Goal: Task Accomplishment & Management: Manage account settings

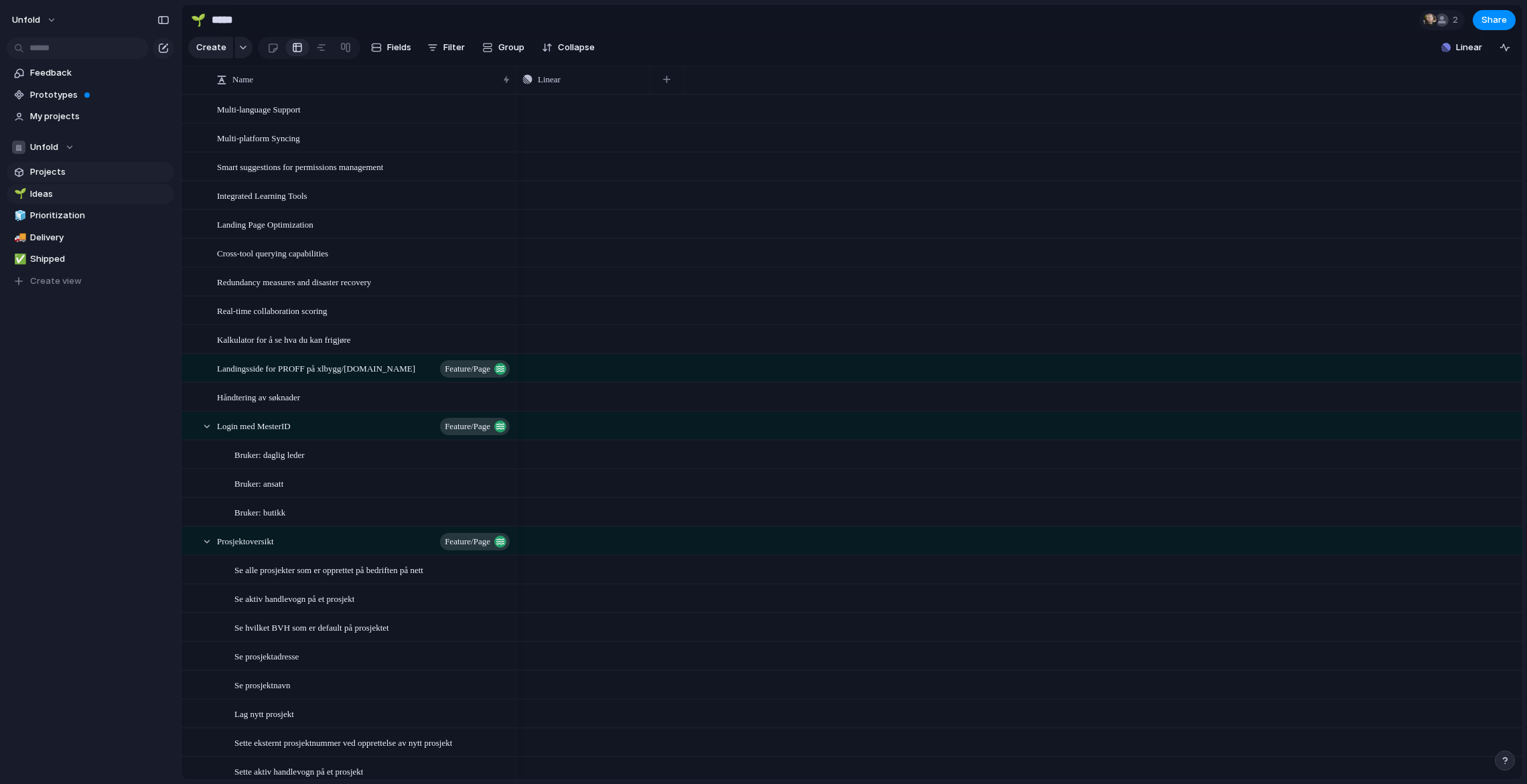
click at [80, 166] on span "Projects" at bounding box center [99, 172] width 139 height 14
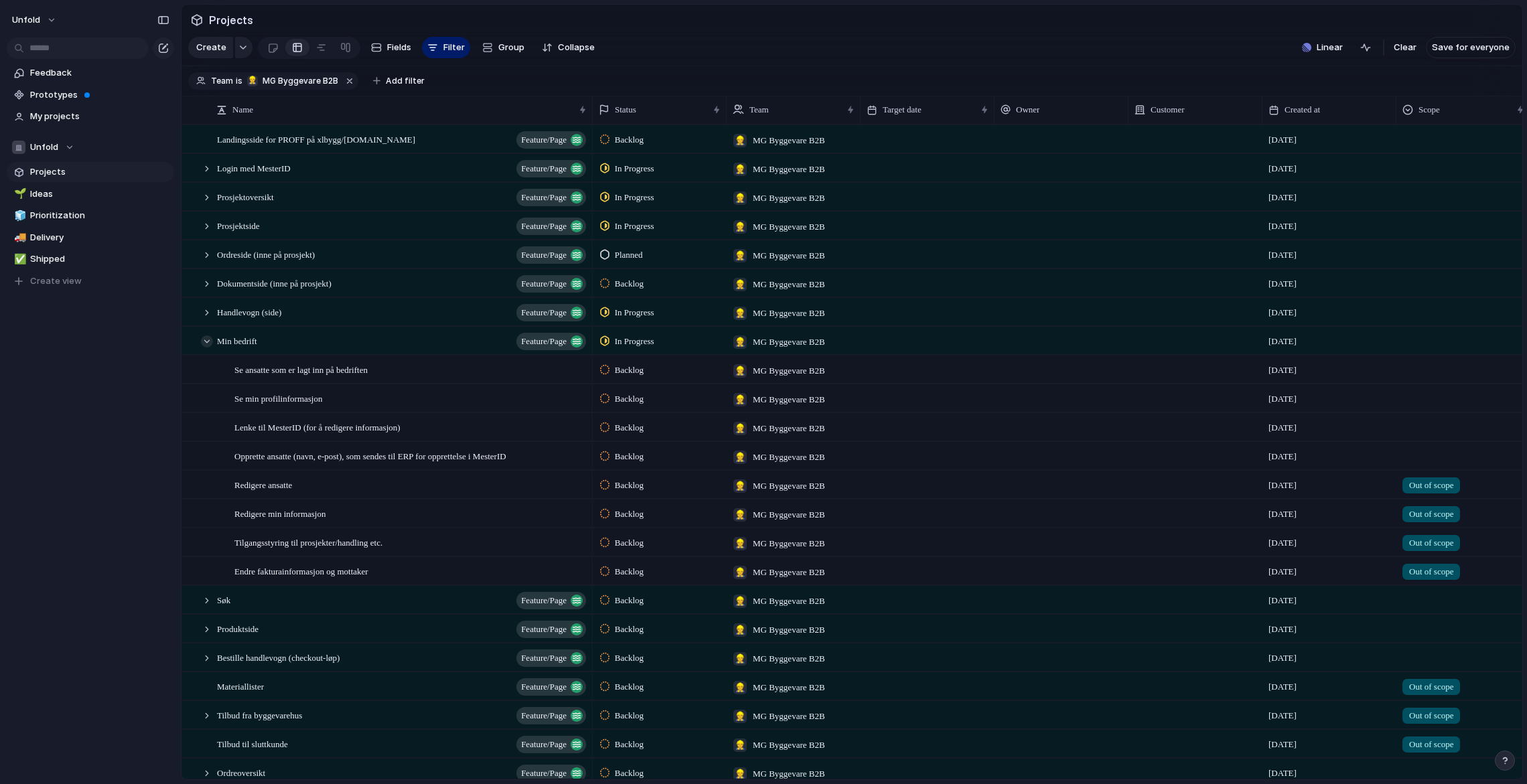
click at [206, 340] on div at bounding box center [207, 341] width 12 height 12
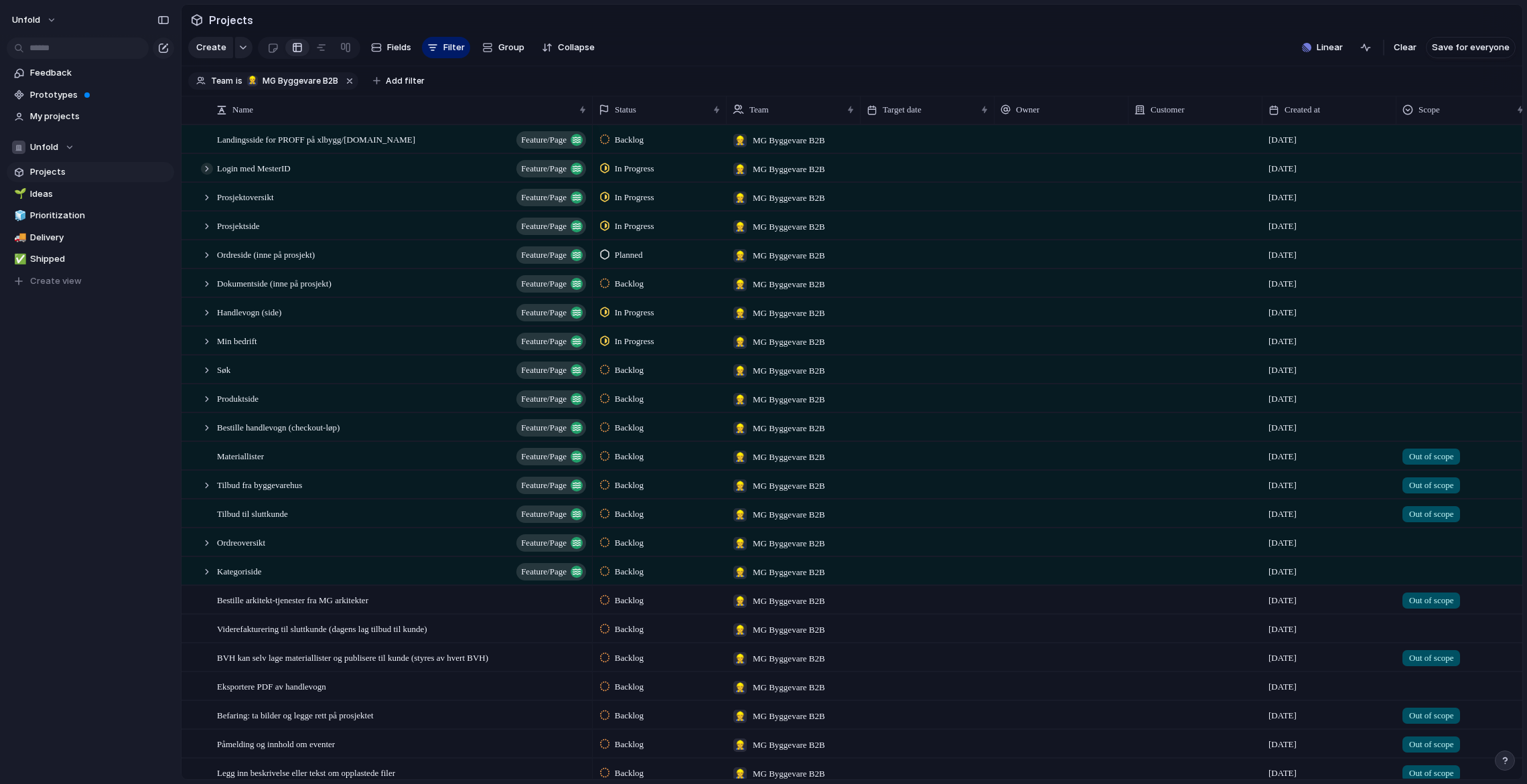
click at [206, 170] on div at bounding box center [207, 169] width 12 height 12
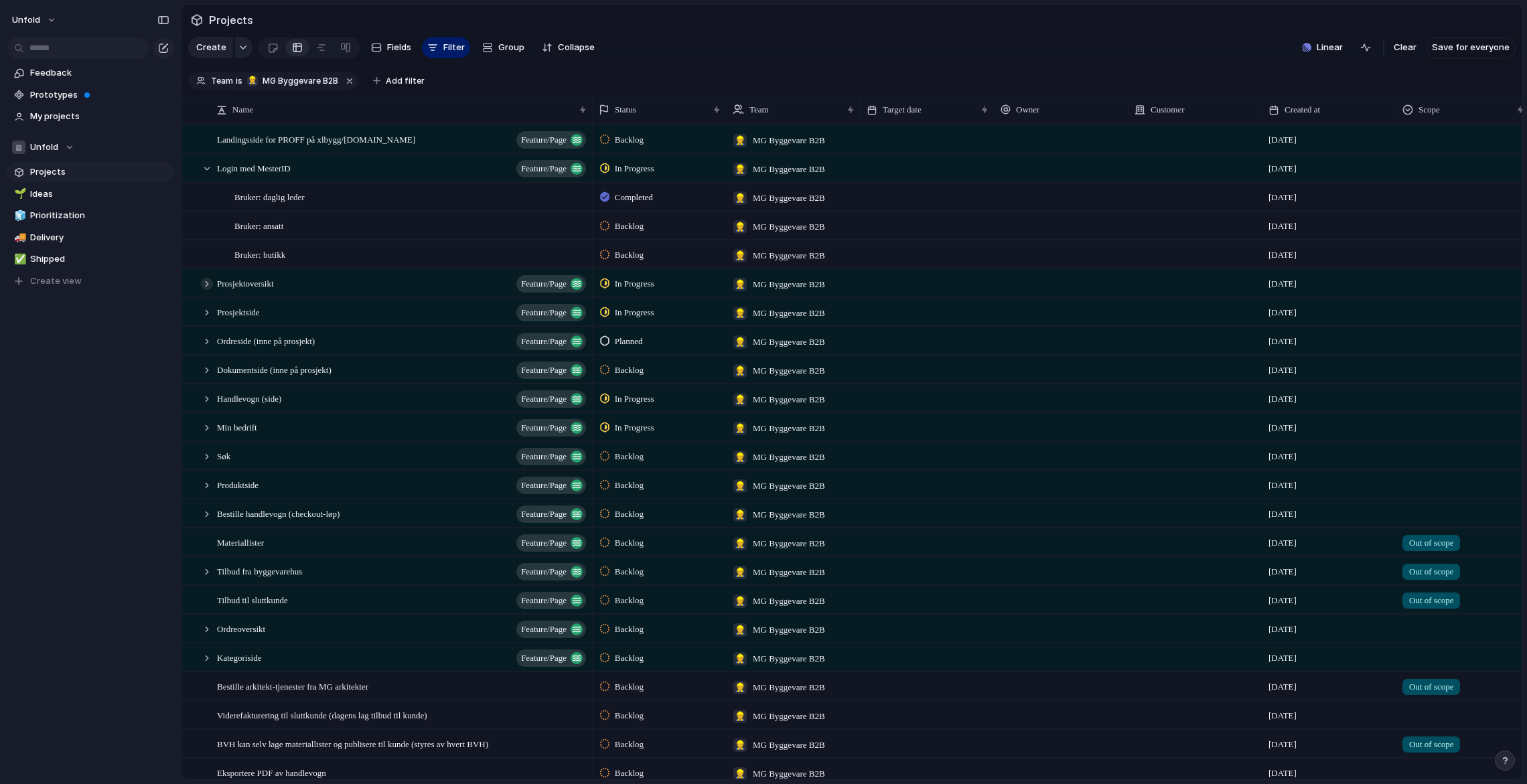
click at [206, 284] on div at bounding box center [207, 284] width 12 height 12
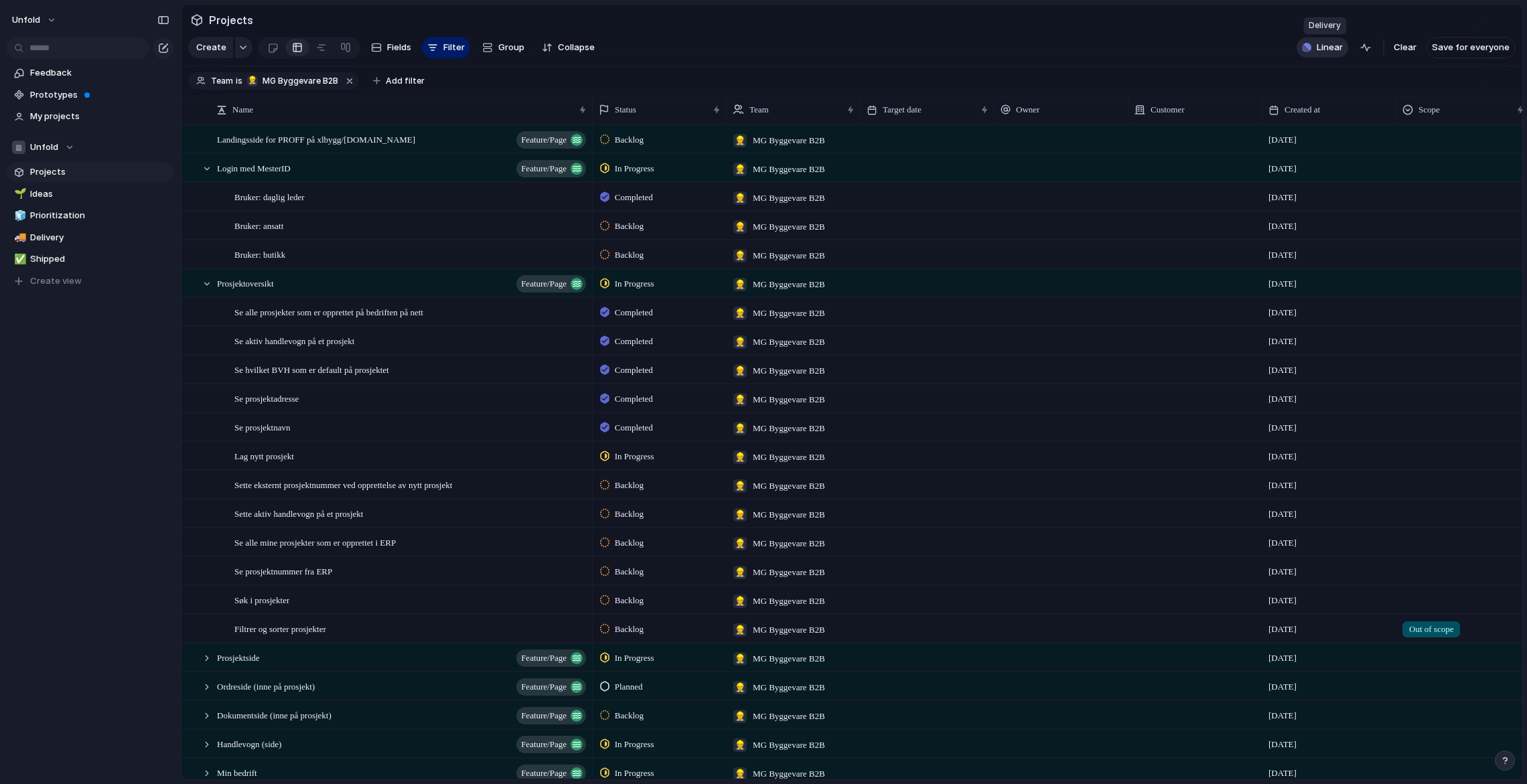
click at [1331, 48] on span "Linear" at bounding box center [1329, 48] width 26 height 14
click at [1141, 38] on div "Projects 13 Initiatives 7 Add all Developer Experience Add Nyheter Add Nordvik …" at bounding box center [763, 392] width 1527 height 784
click at [195, 166] on div at bounding box center [192, 168] width 10 height 10
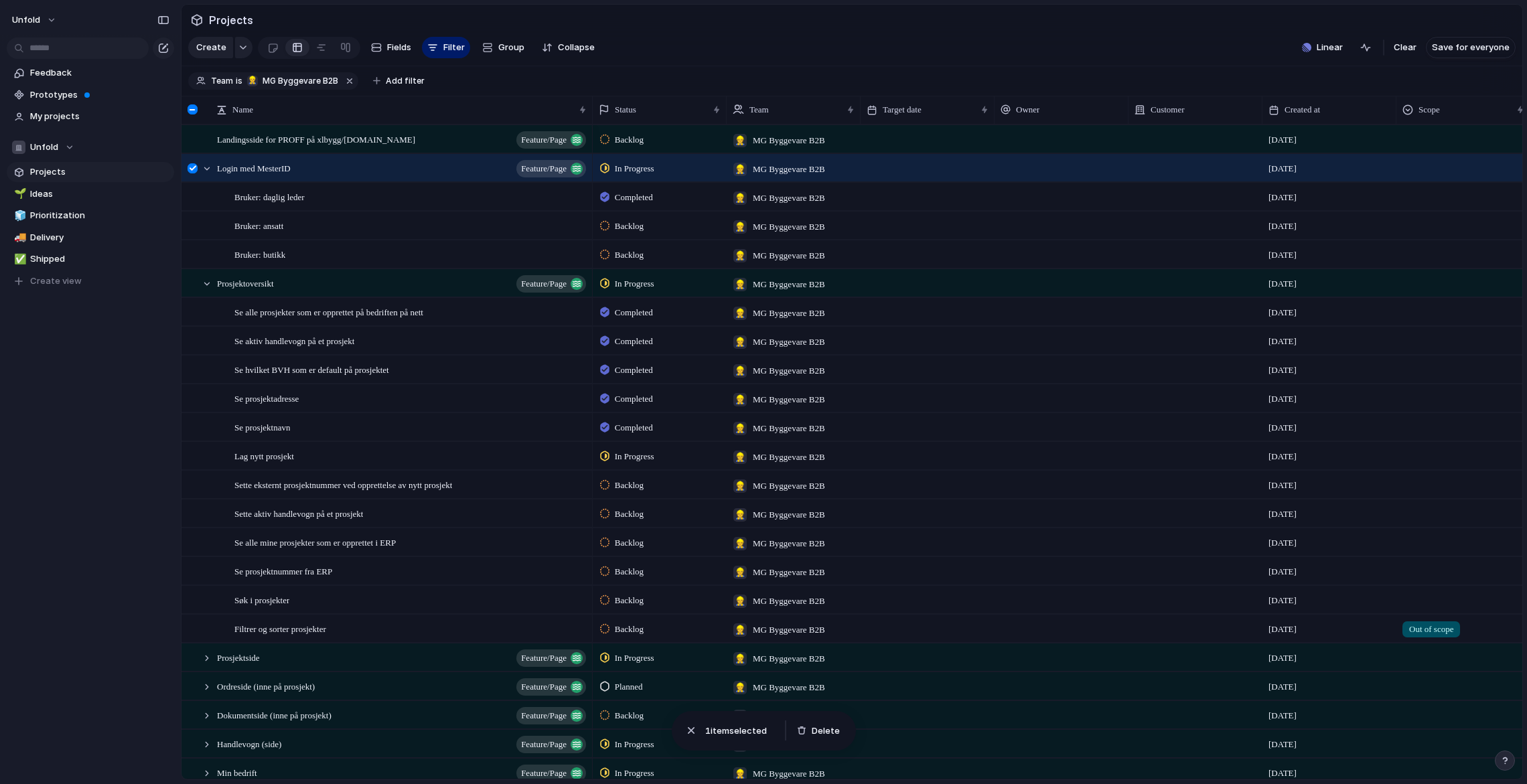
click at [192, 170] on div at bounding box center [192, 168] width 10 height 10
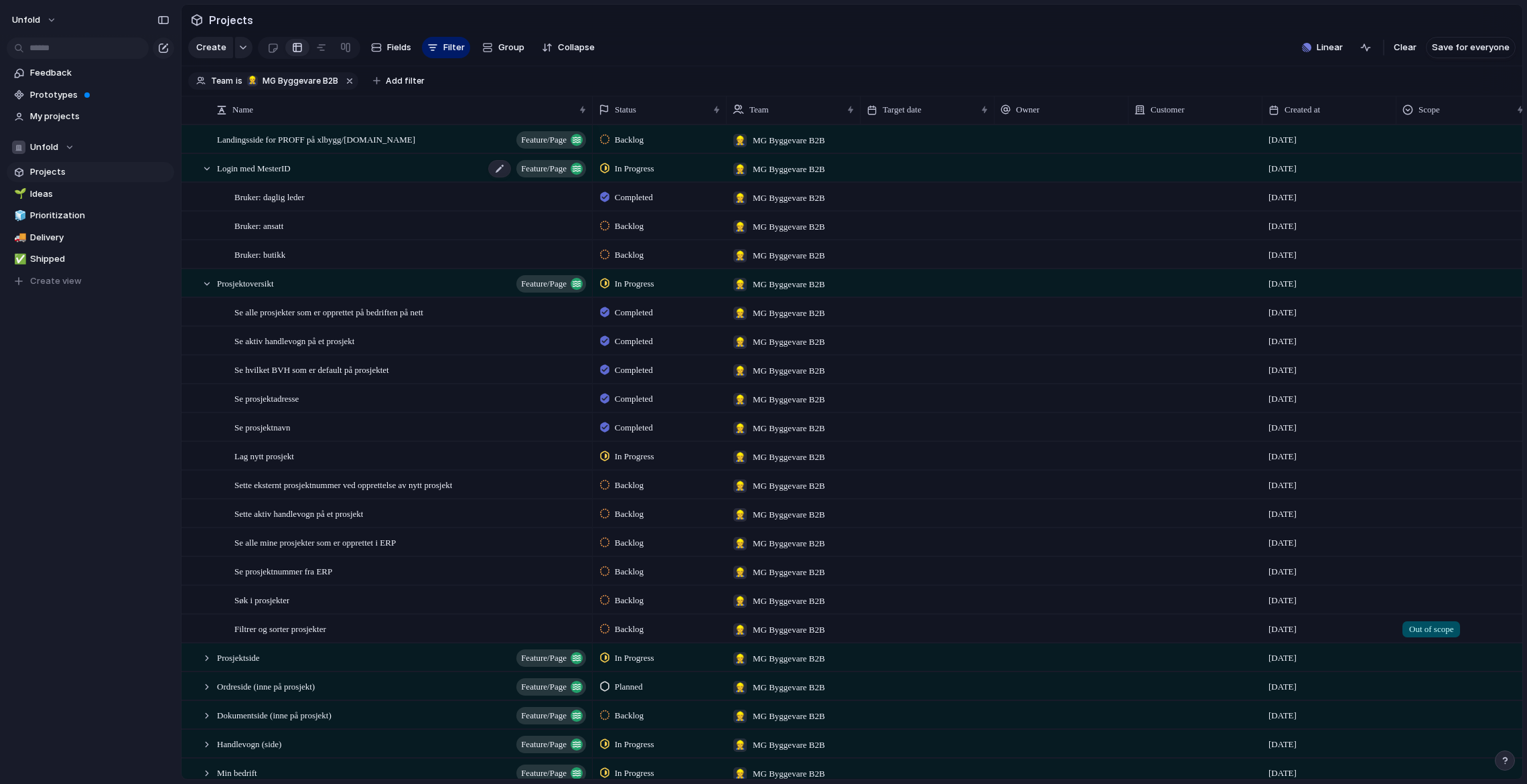
click at [283, 168] on span "Login med MesterID" at bounding box center [254, 168] width 73 height 16
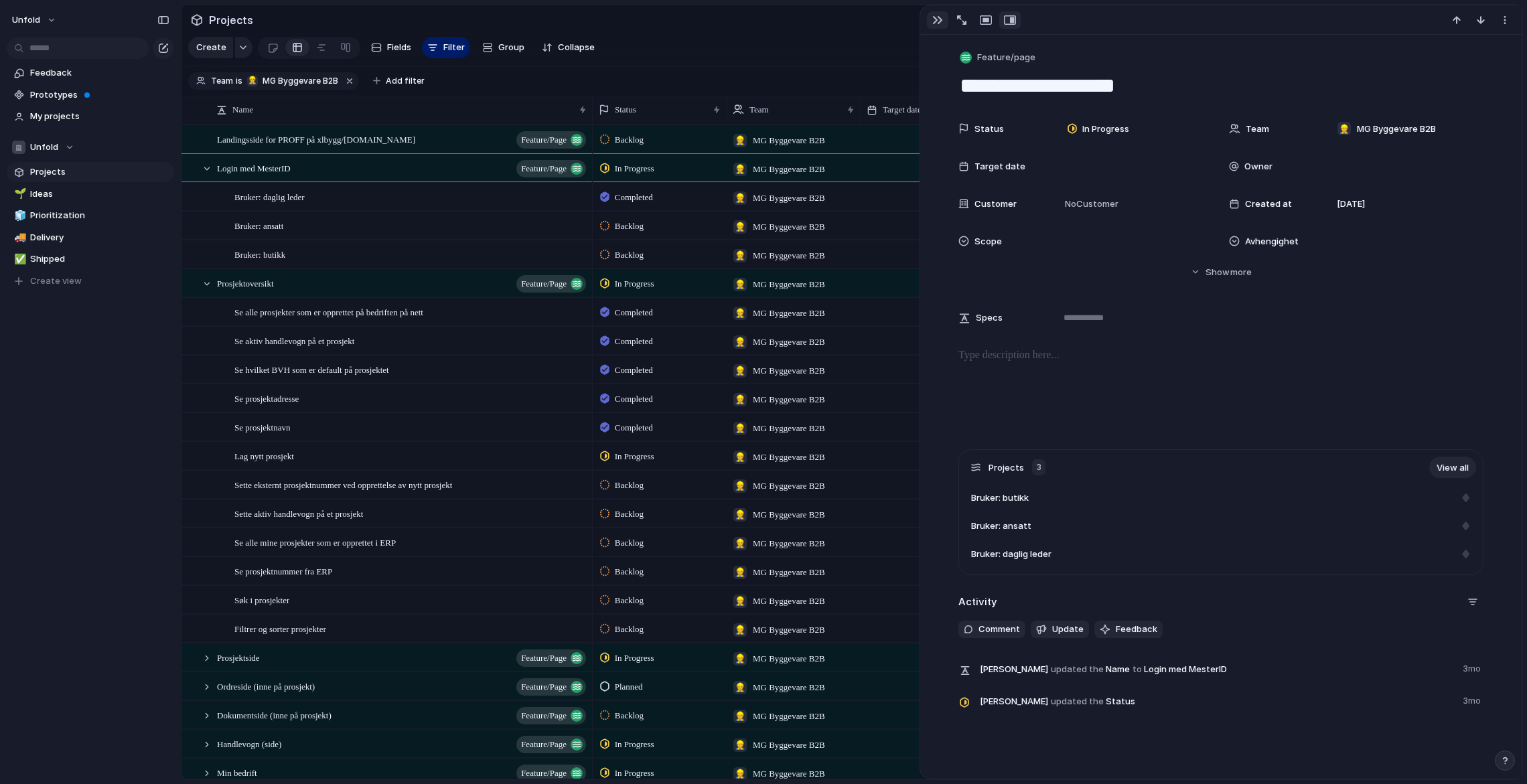
click at [934, 18] on div "button" at bounding box center [938, 20] width 11 height 11
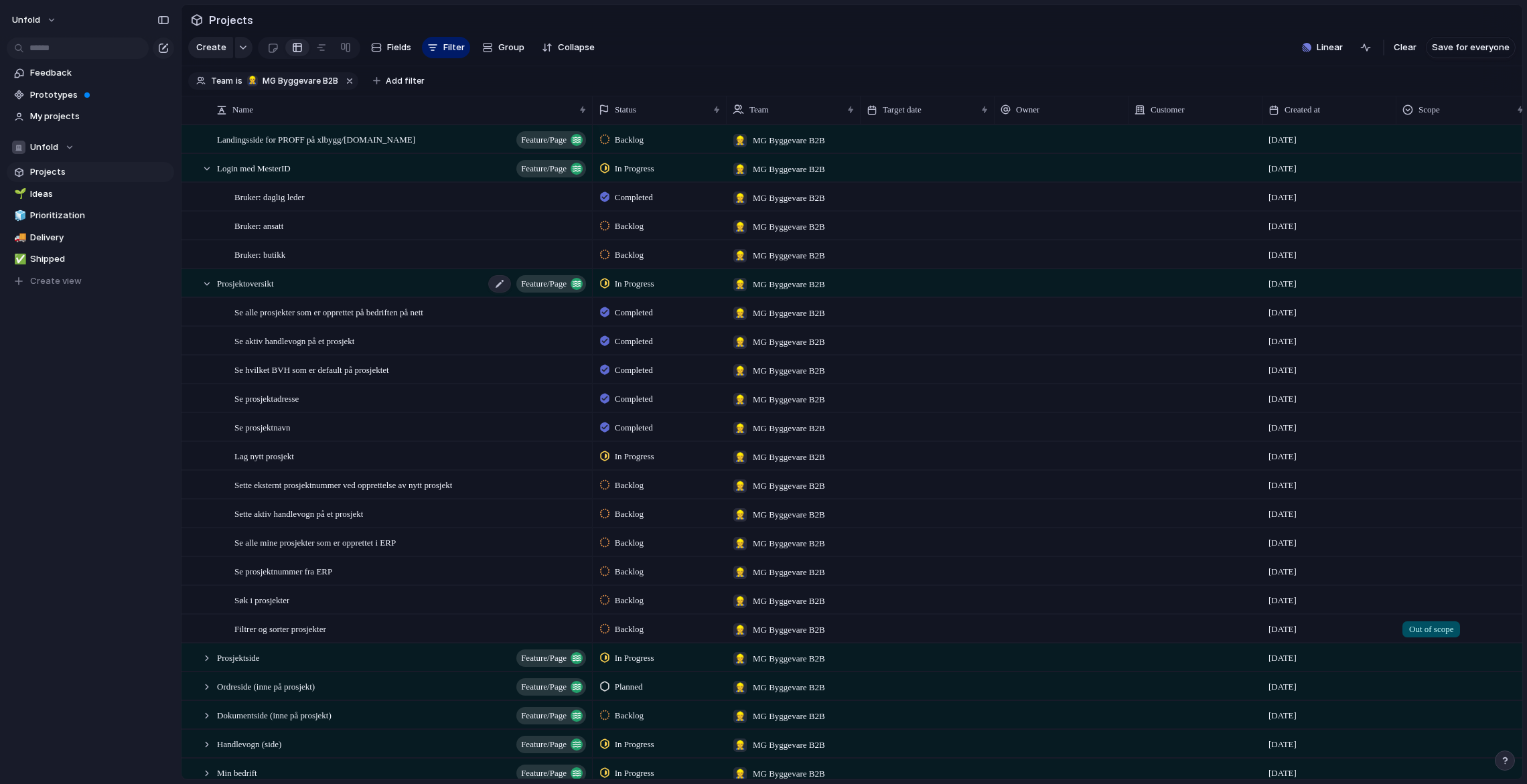
click at [274, 285] on span "Prosjektoversikt" at bounding box center [246, 282] width 57 height 16
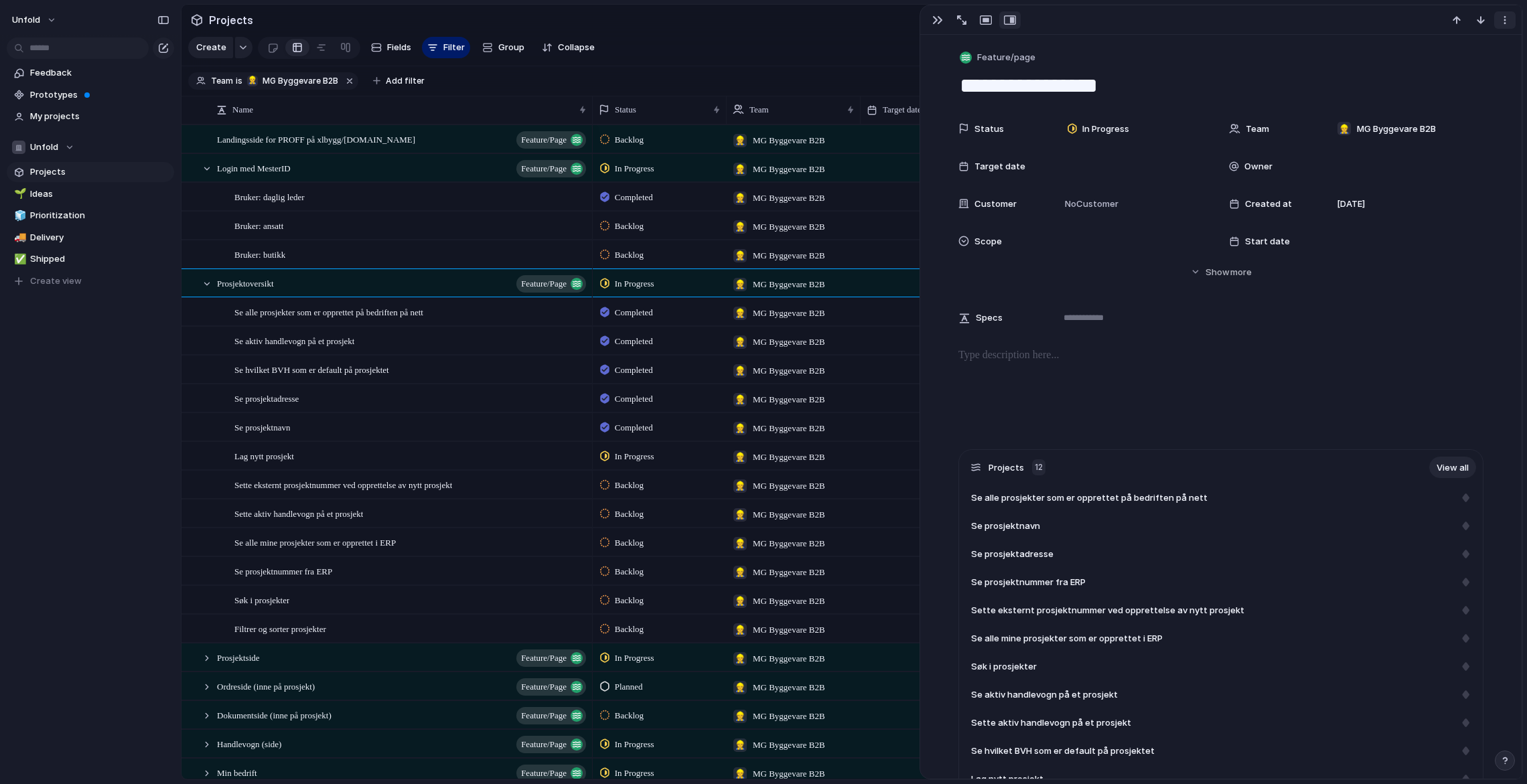
click at [1506, 25] on div "button" at bounding box center [1505, 20] width 11 height 11
click at [934, 22] on div "Mark as duplicate Delete" at bounding box center [763, 392] width 1527 height 784
click at [934, 22] on div "button" at bounding box center [938, 20] width 11 height 11
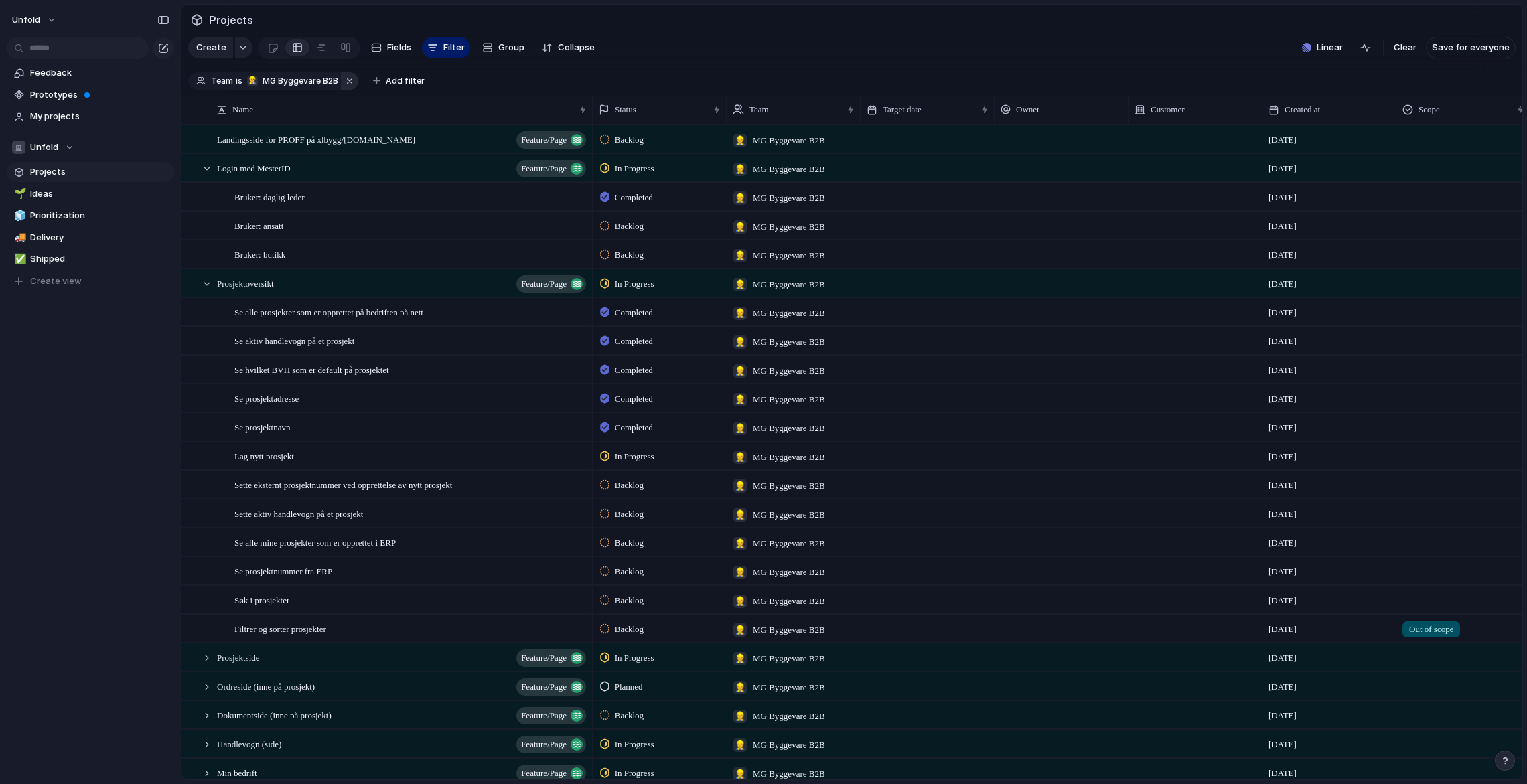
click at [349, 81] on button "button" at bounding box center [350, 81] width 18 height 18
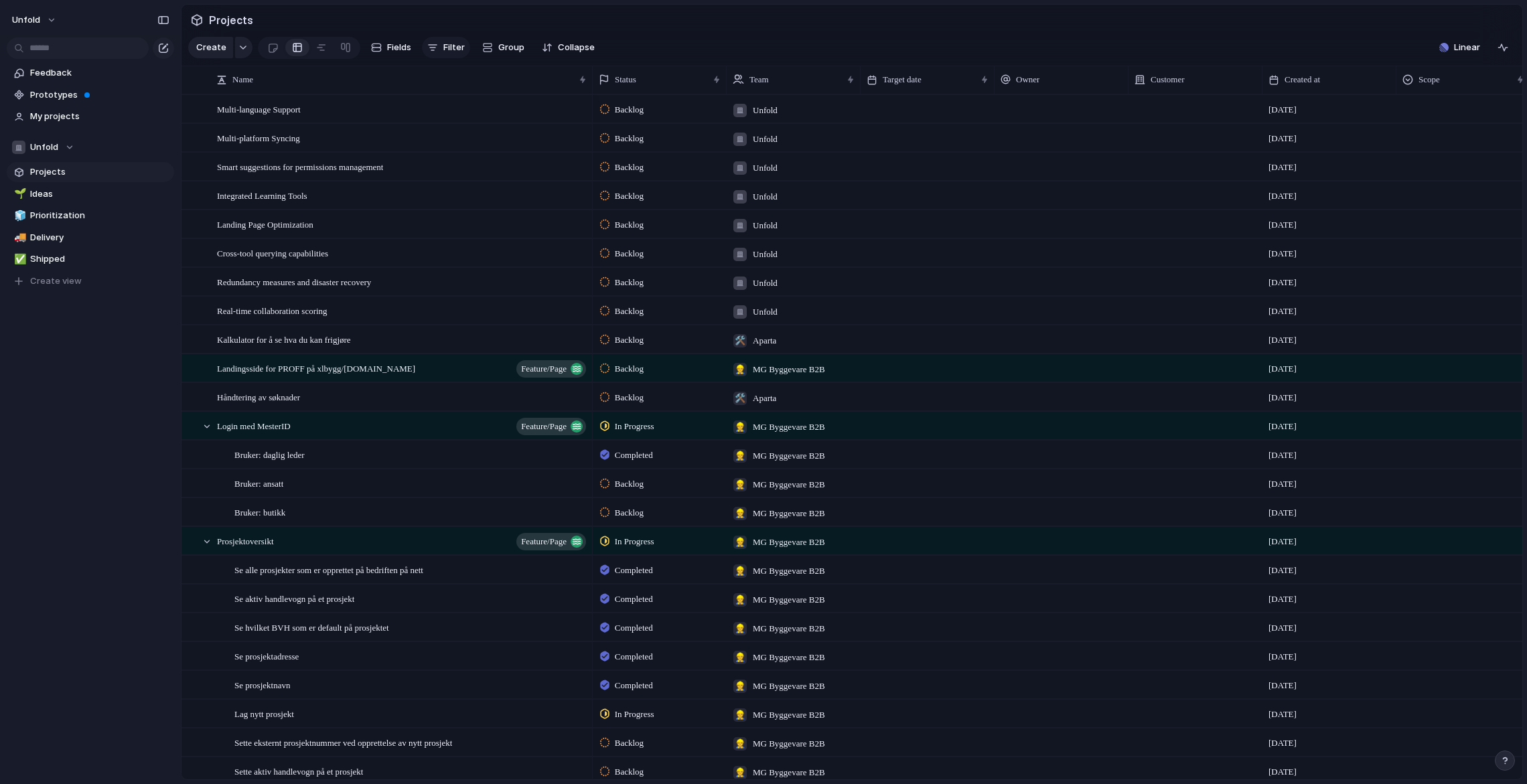
click at [443, 50] on span "Filter" at bounding box center [454, 48] width 22 height 14
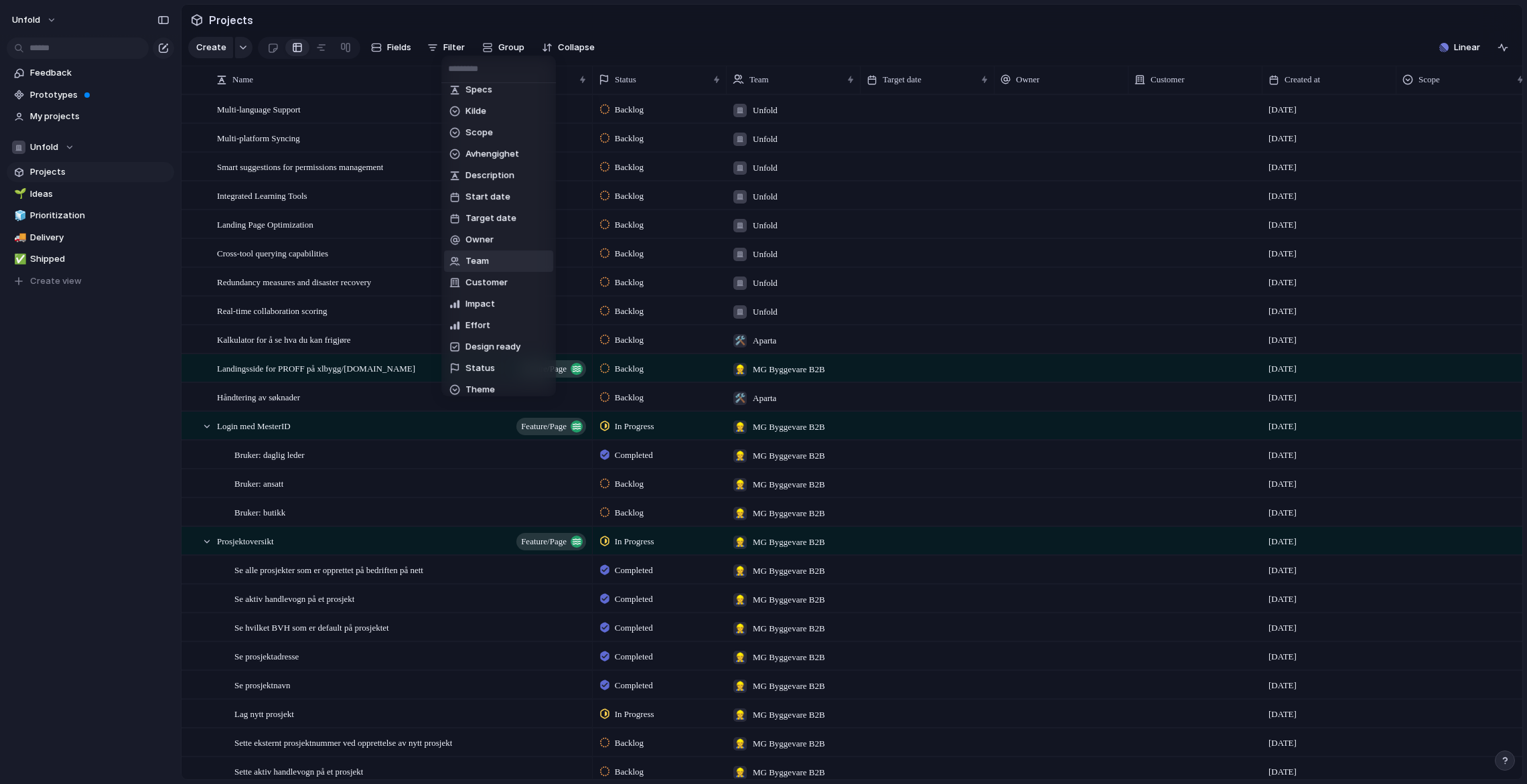
click at [496, 261] on li "Team" at bounding box center [498, 261] width 109 height 22
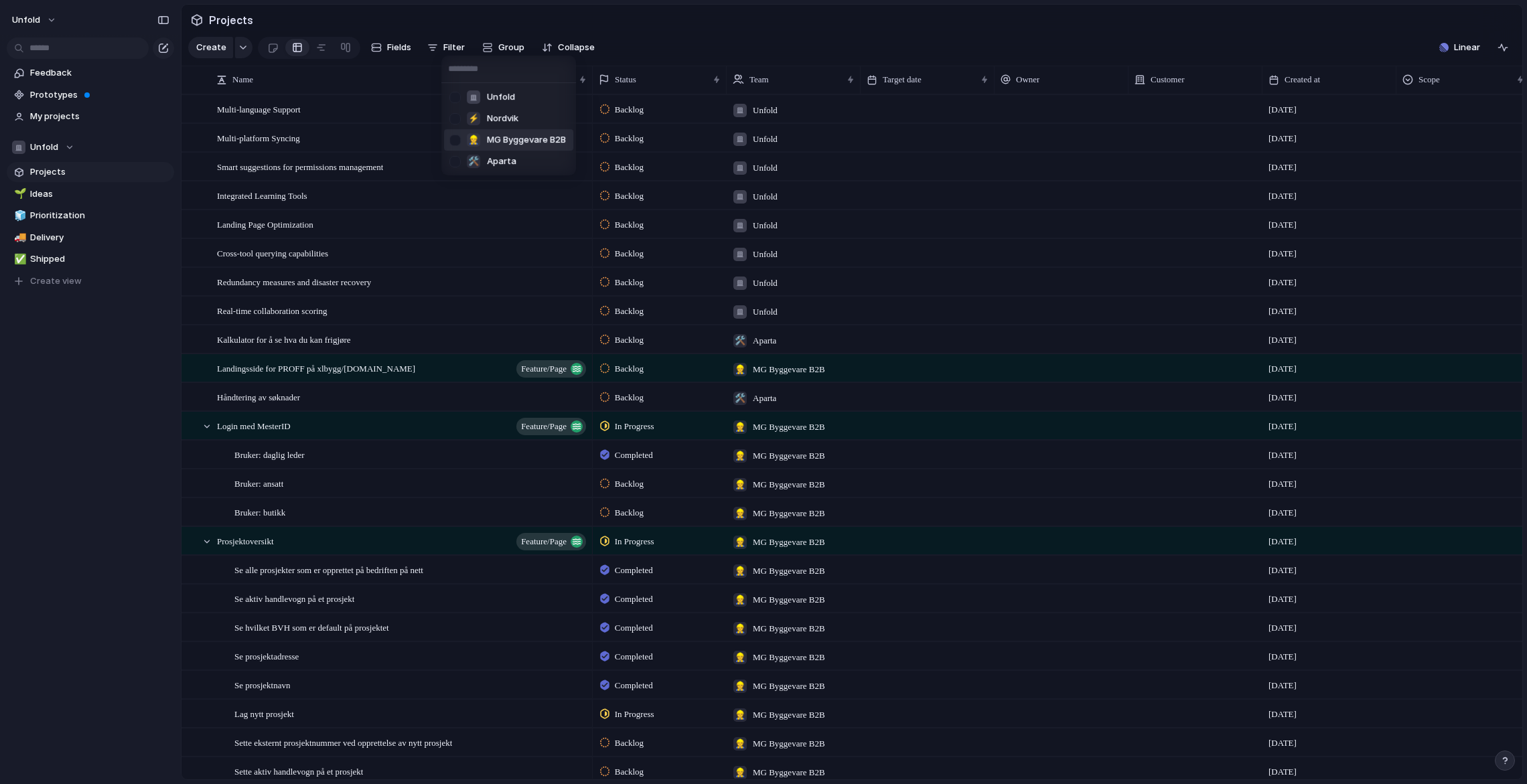
click at [528, 147] on div "👷 MG Byggevare B2B" at bounding box center [515, 140] width 100 height 15
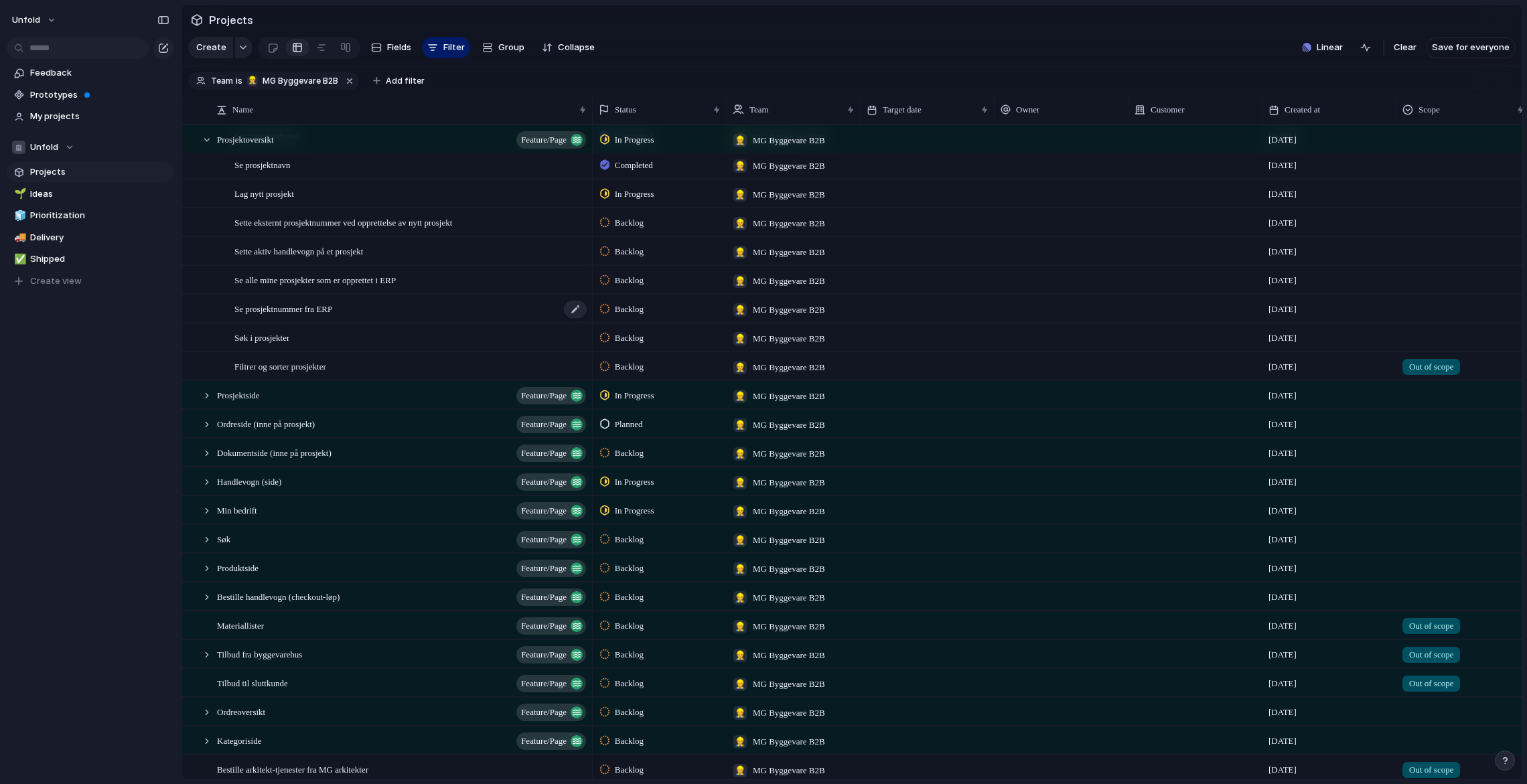
scroll to position [277, 0]
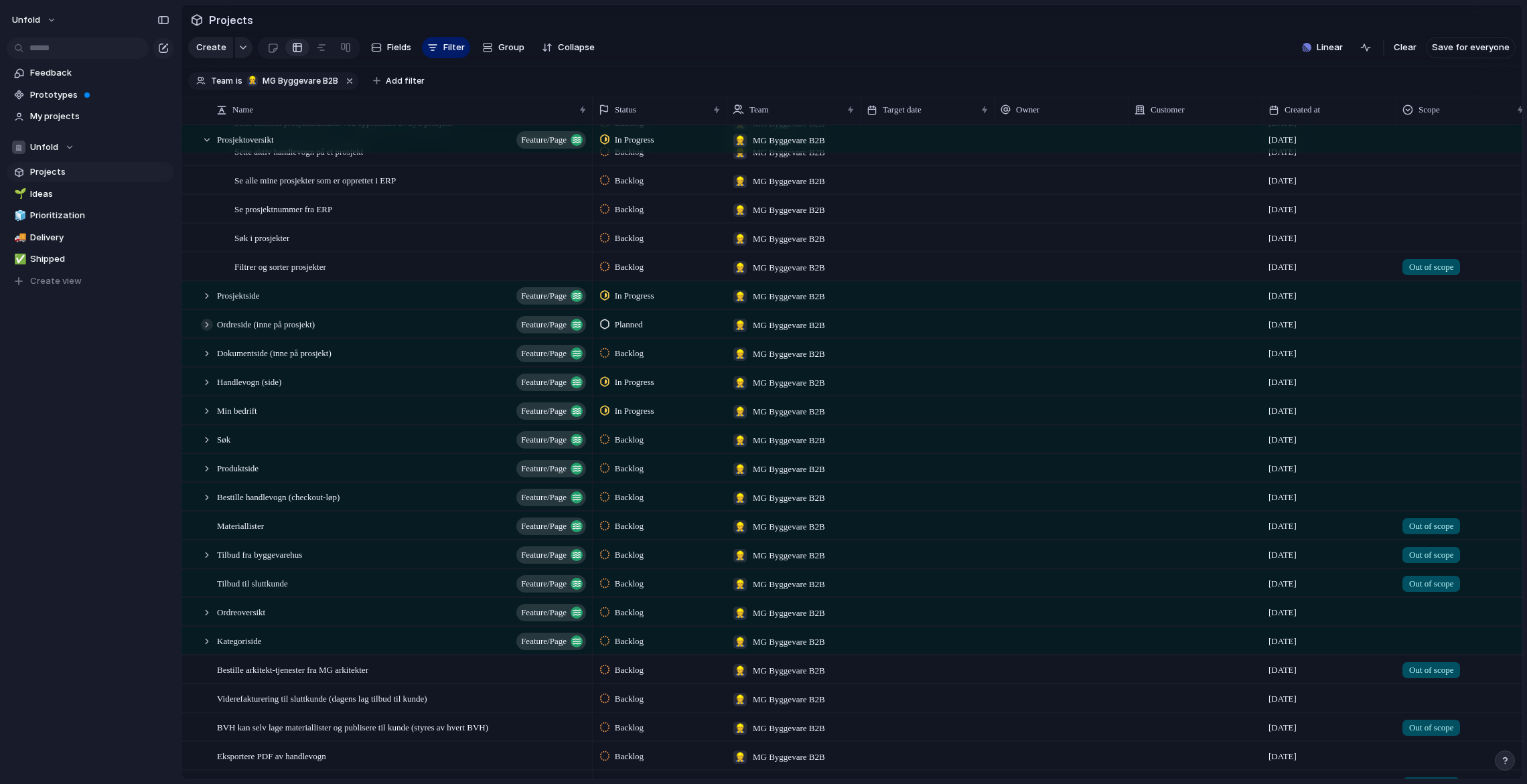
click at [208, 324] on div at bounding box center [207, 324] width 12 height 12
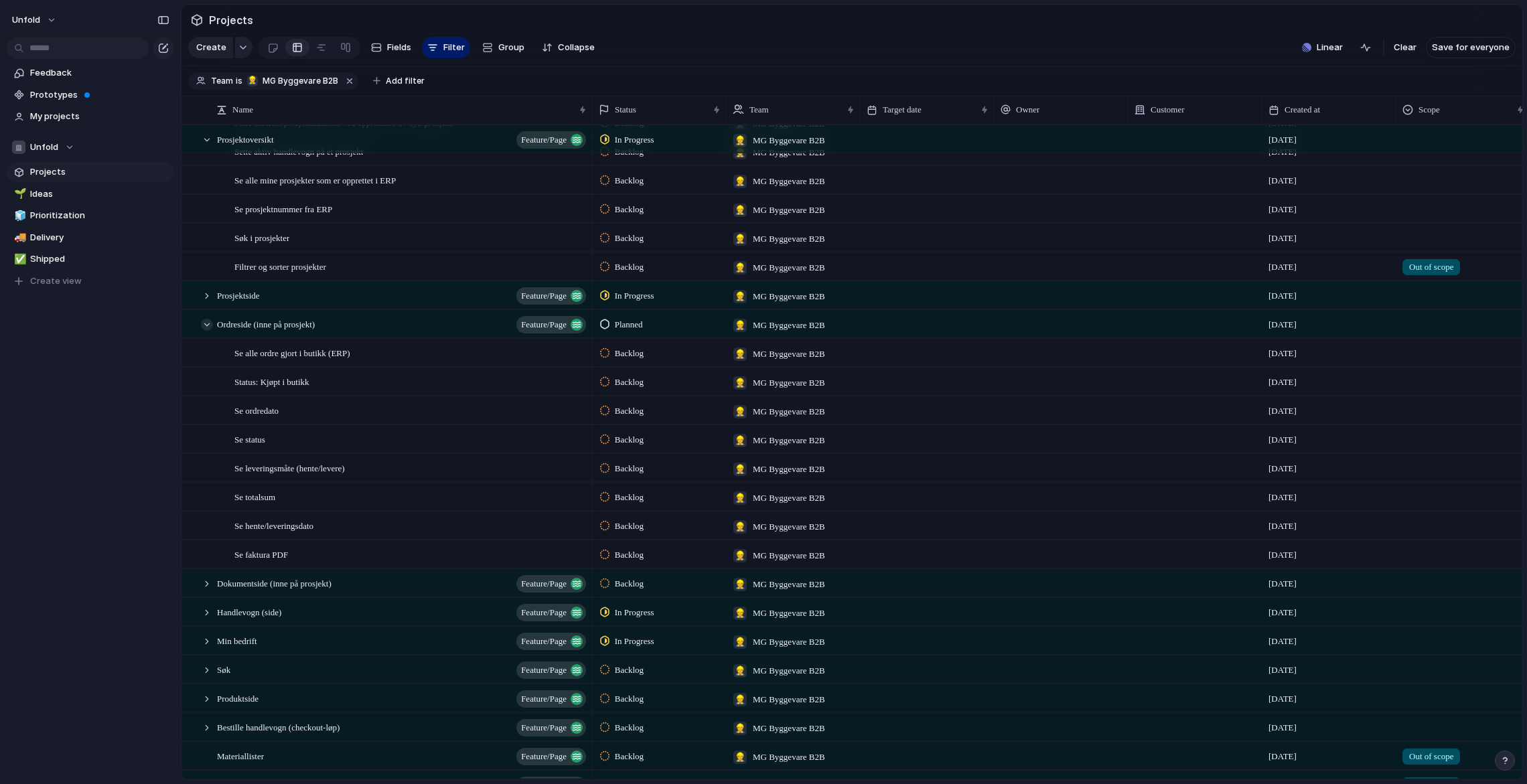
click at [208, 324] on div at bounding box center [207, 324] width 12 height 12
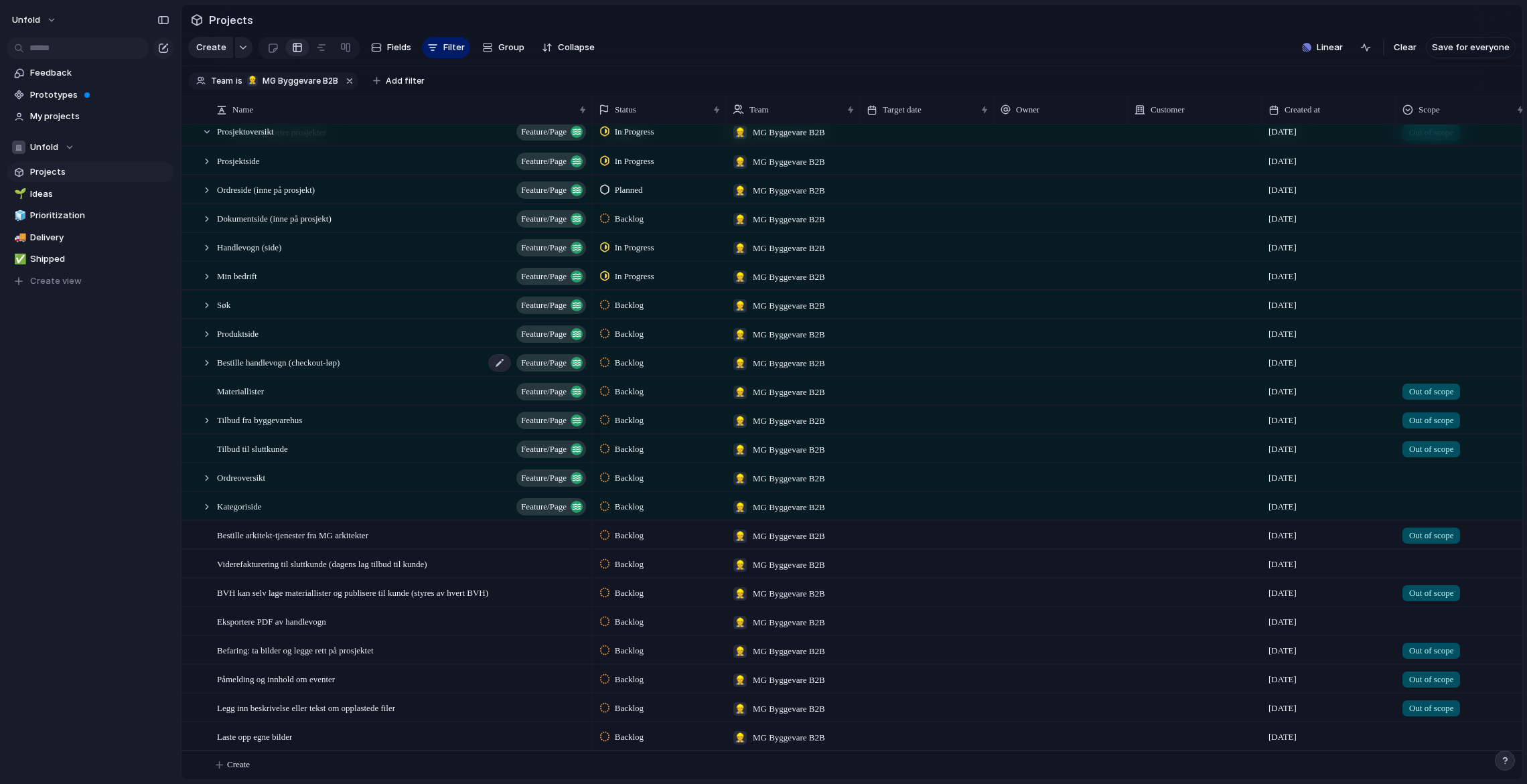
scroll to position [0, 0]
click at [205, 364] on div at bounding box center [207, 363] width 12 height 12
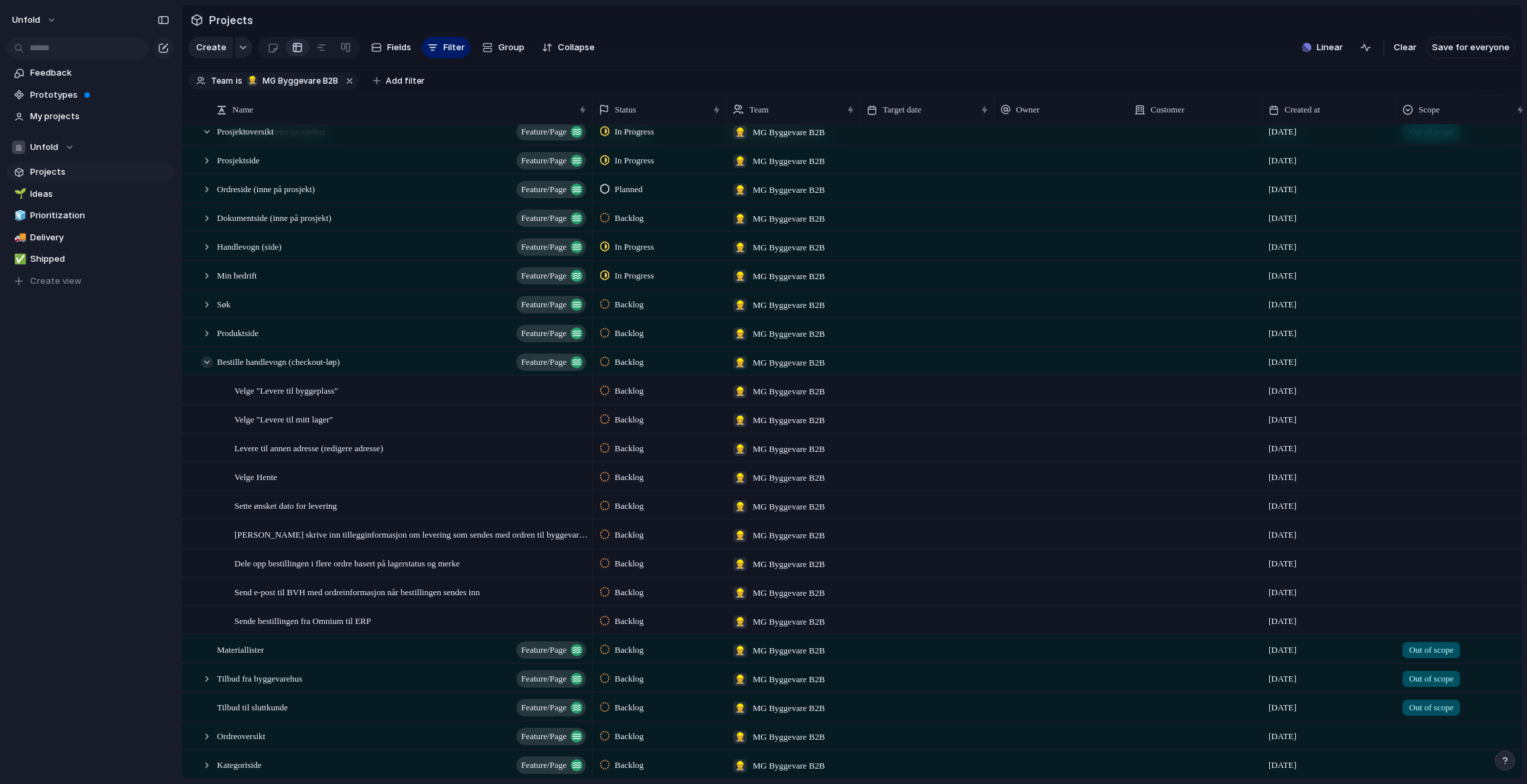
click at [206, 360] on div at bounding box center [207, 362] width 12 height 12
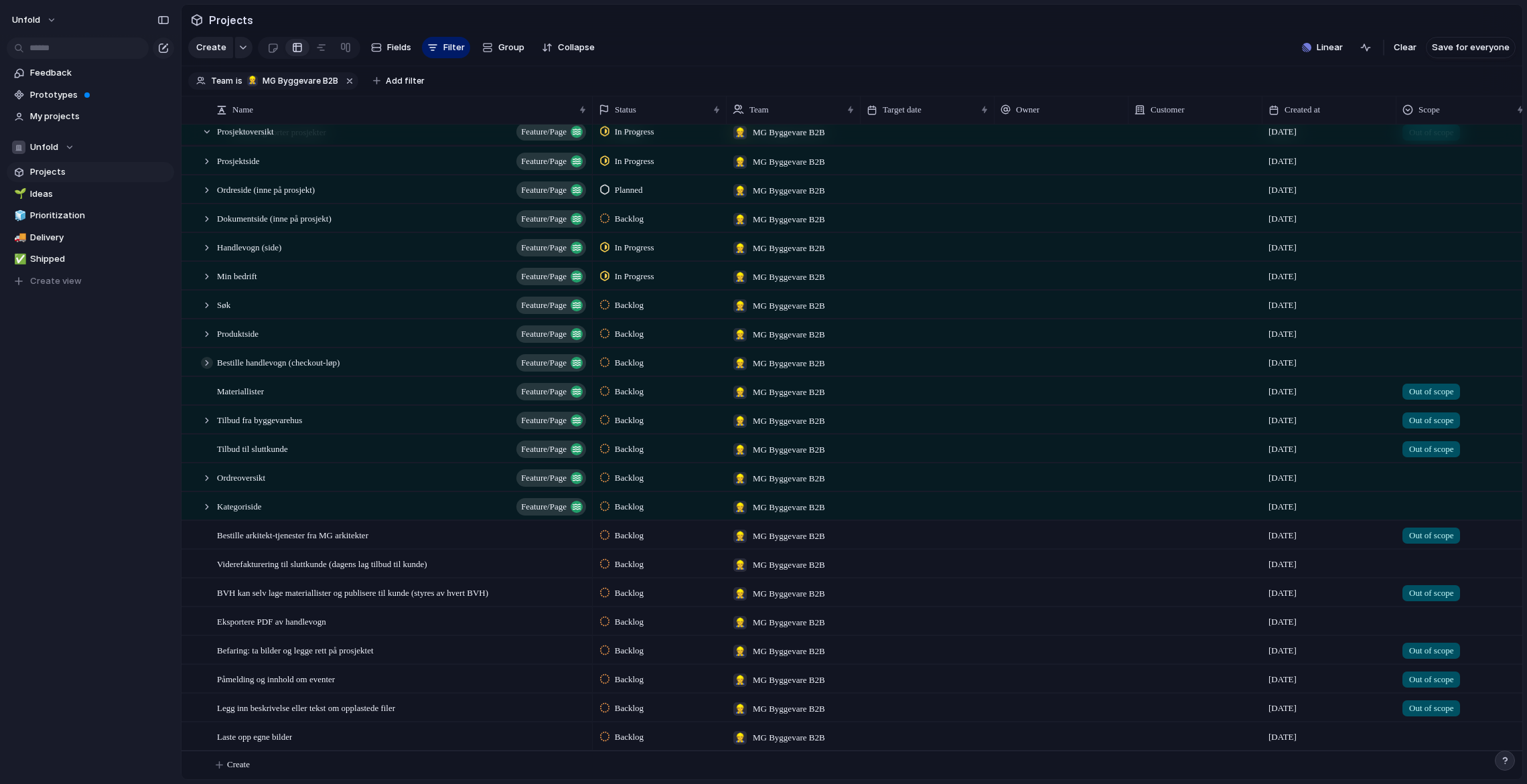
click at [206, 360] on div at bounding box center [207, 363] width 12 height 12
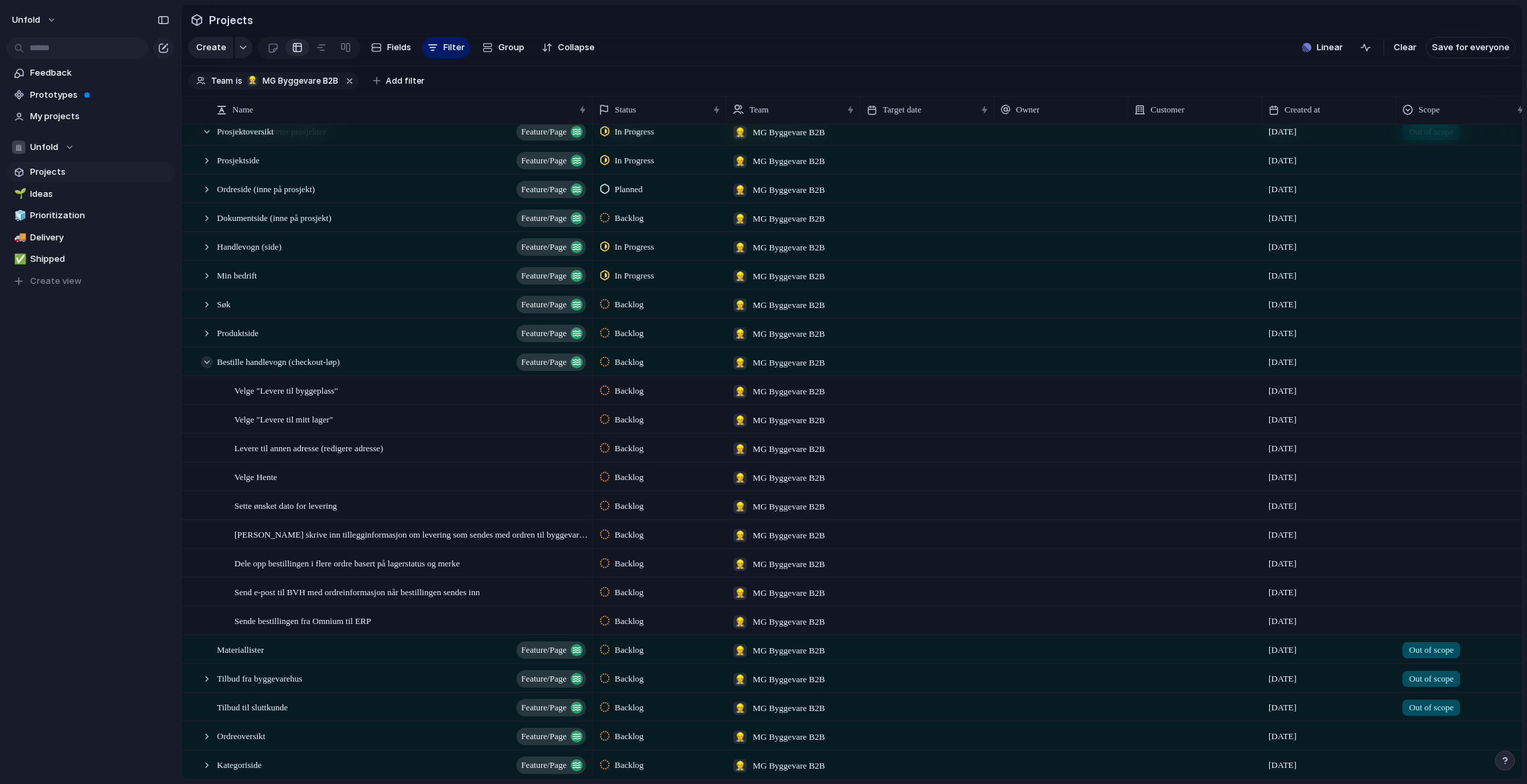
click at [206, 360] on div at bounding box center [207, 362] width 12 height 12
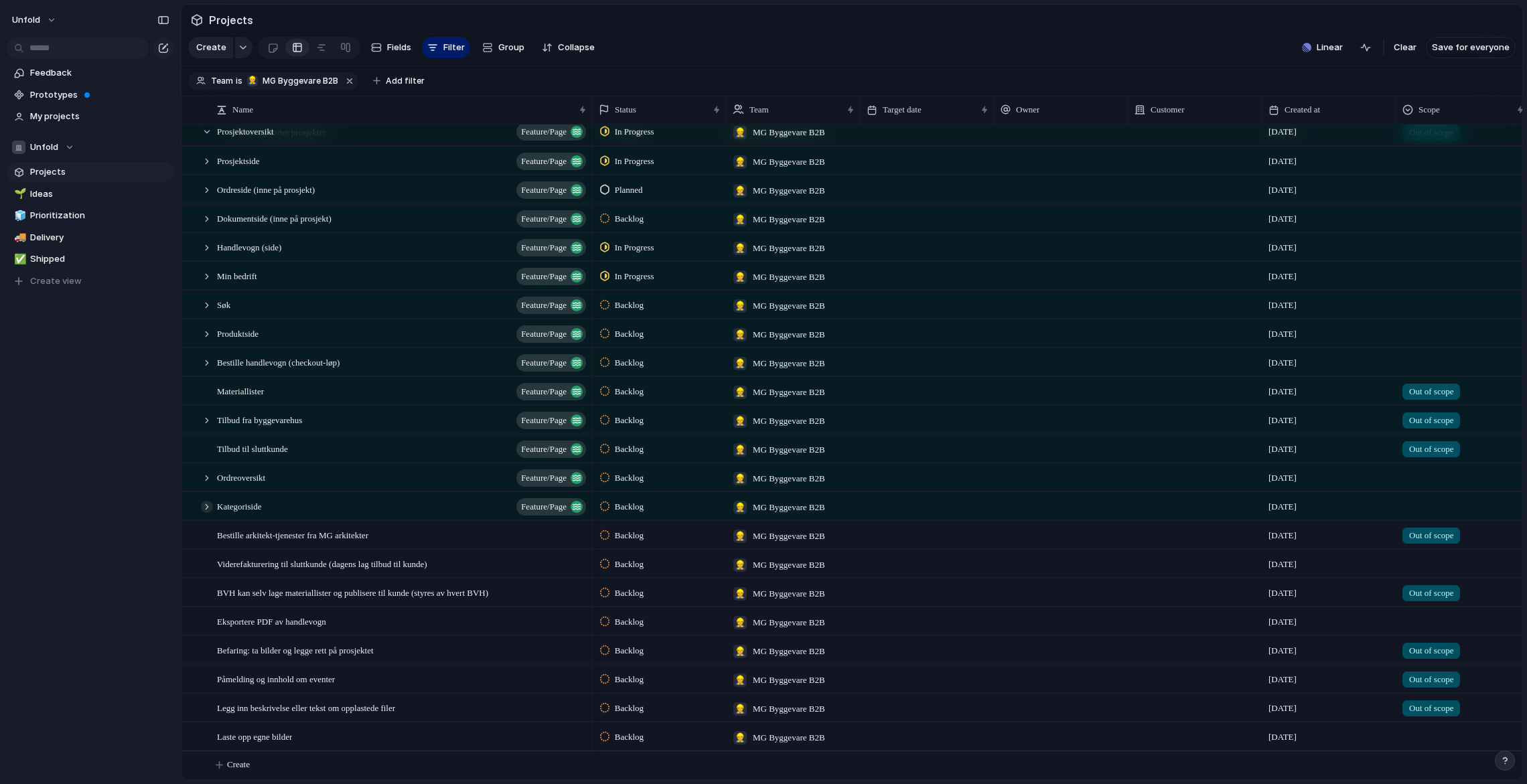
click at [209, 505] on div at bounding box center [207, 507] width 12 height 12
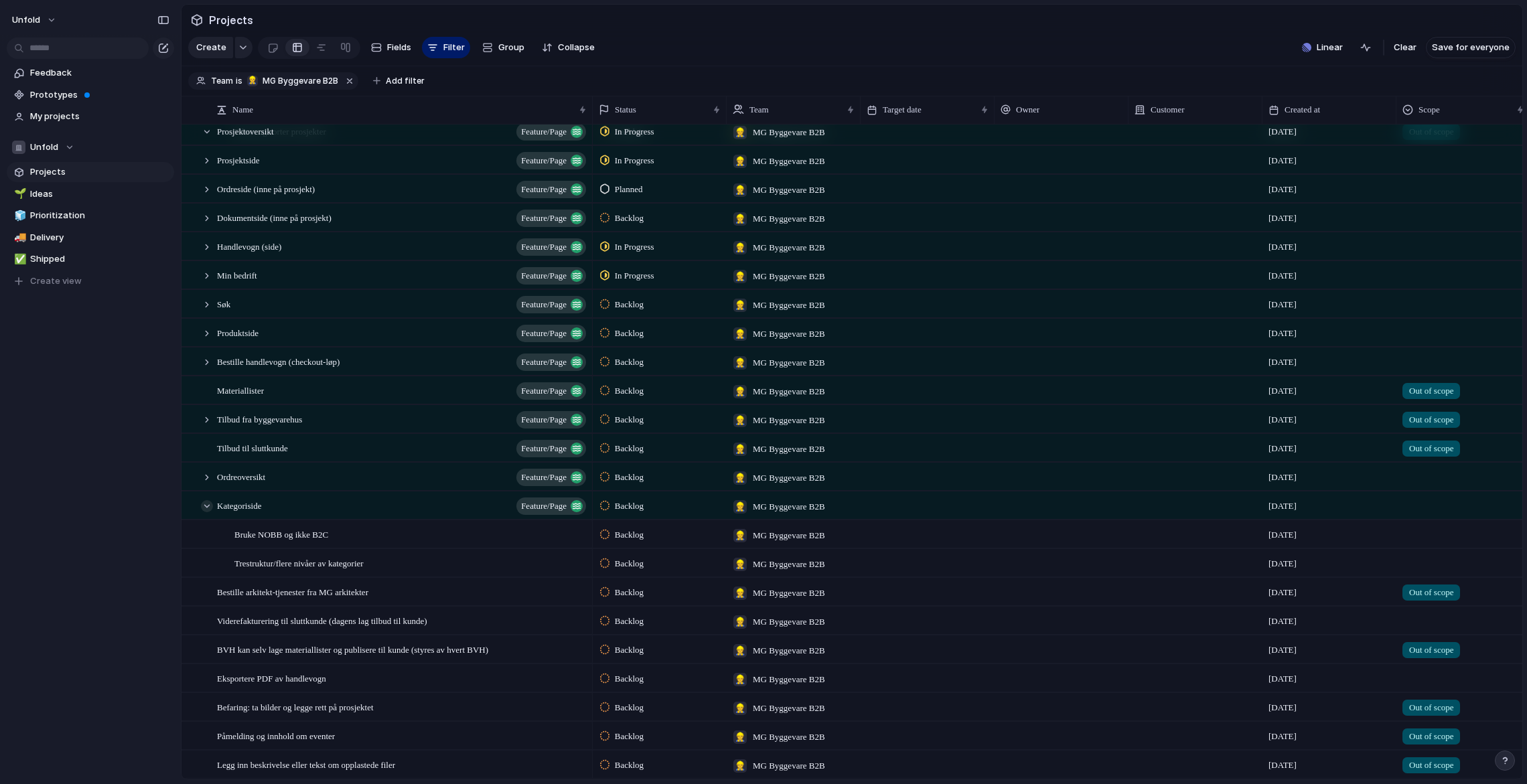
click at [206, 504] on div at bounding box center [207, 506] width 12 height 12
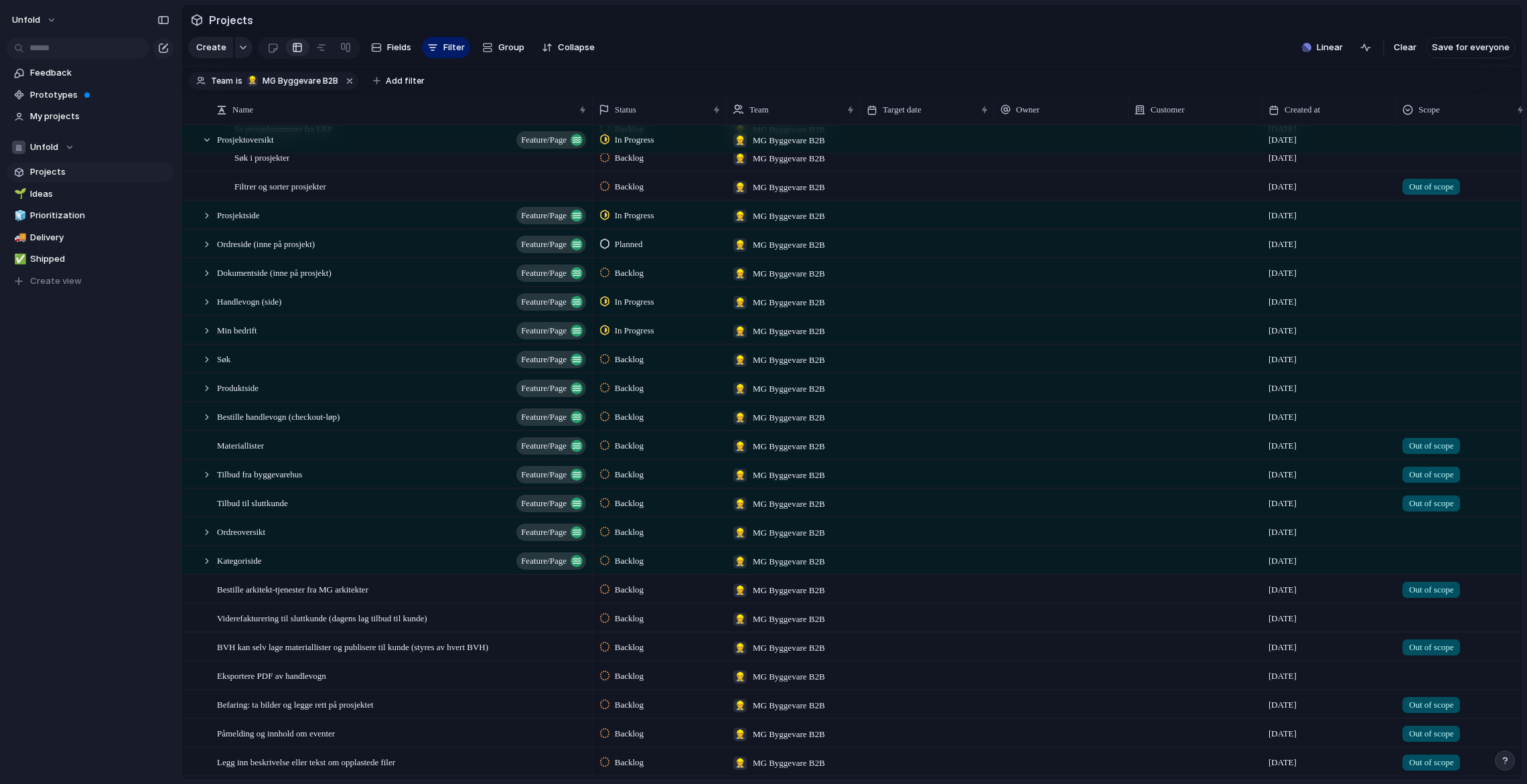
scroll to position [449, 0]
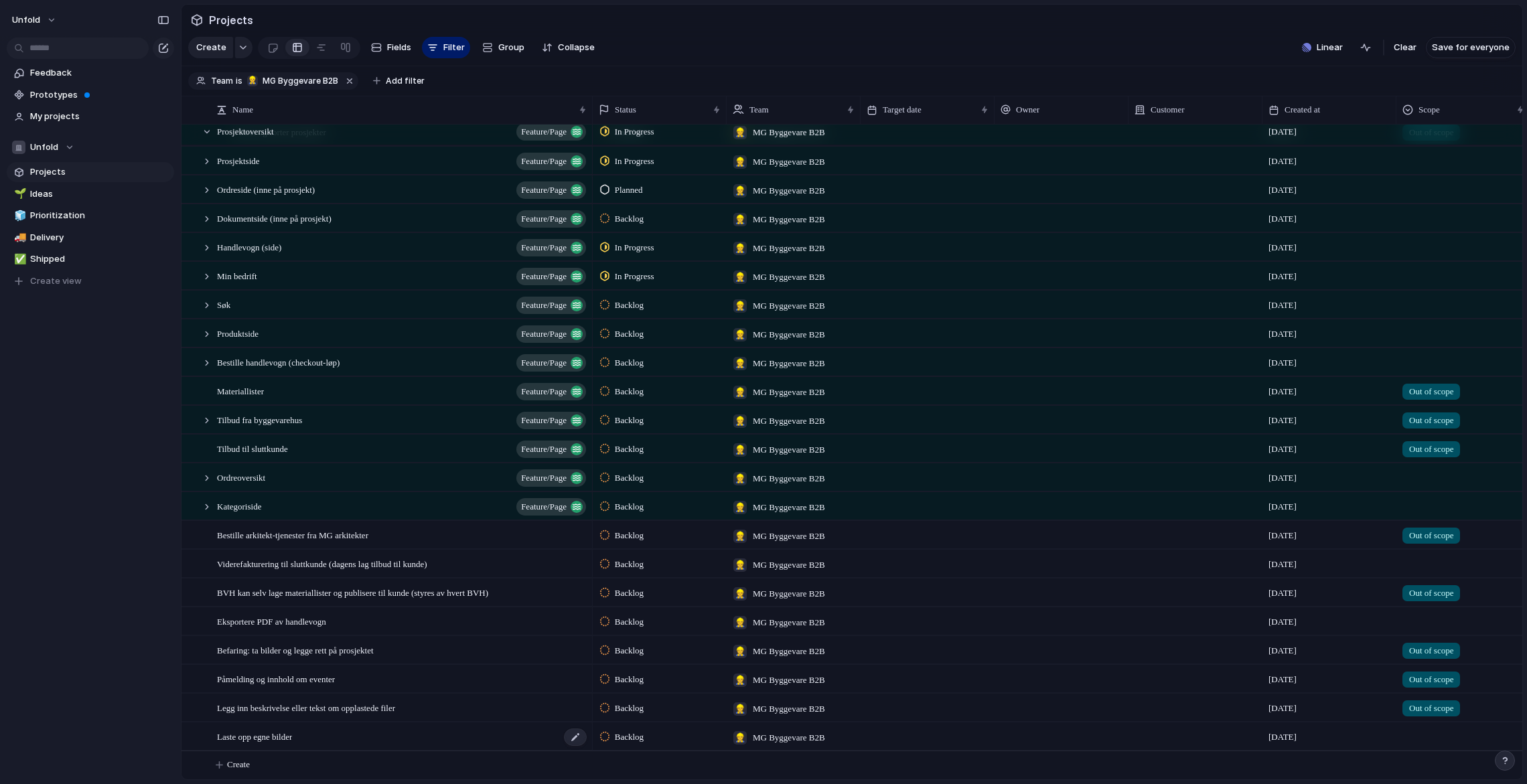
click at [310, 734] on div "Laste opp egne bilder" at bounding box center [403, 736] width 371 height 27
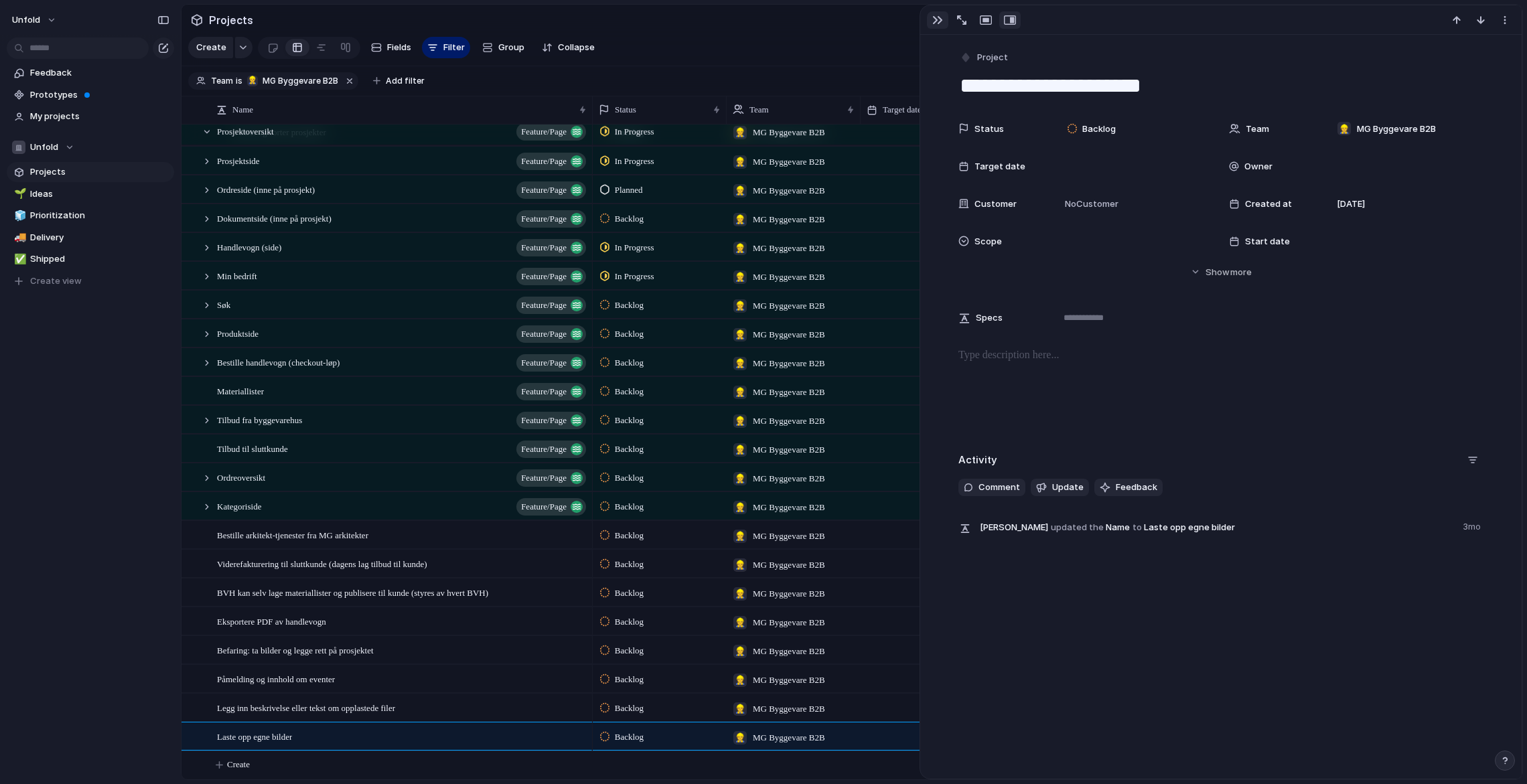
click at [940, 23] on div "button" at bounding box center [938, 20] width 11 height 11
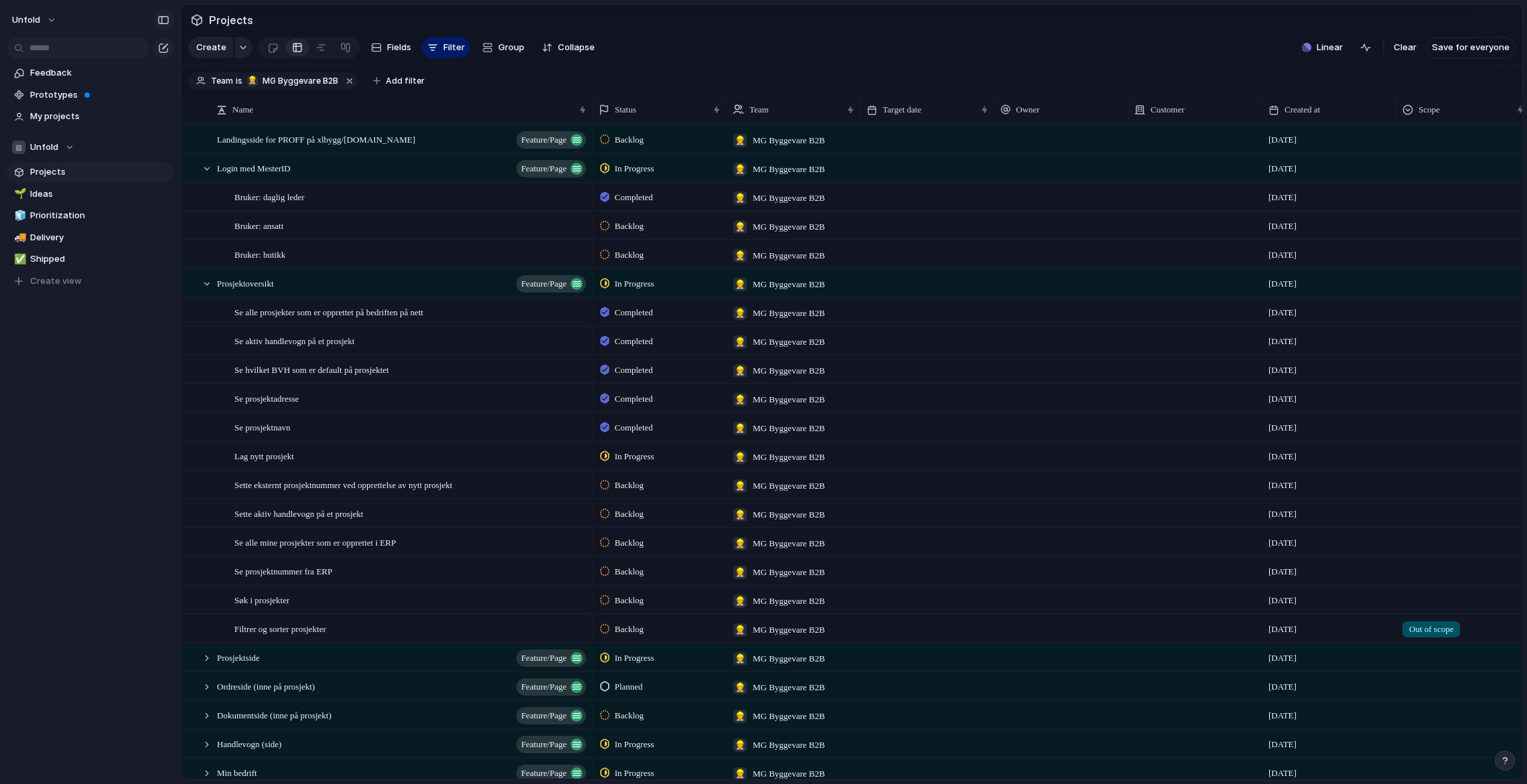
click at [164, 16] on div "button" at bounding box center [164, 20] width 12 height 10
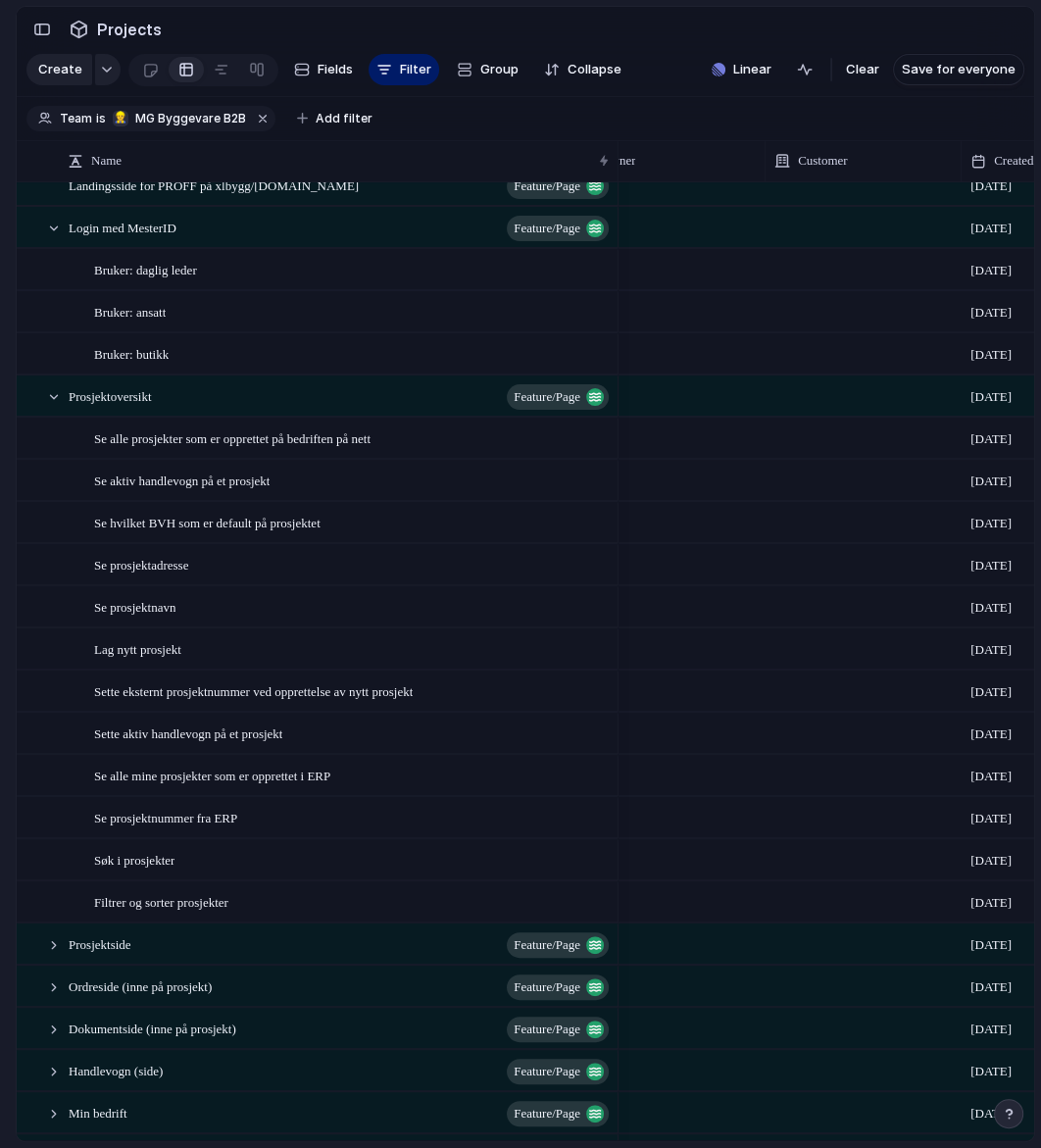
scroll to position [0, 690]
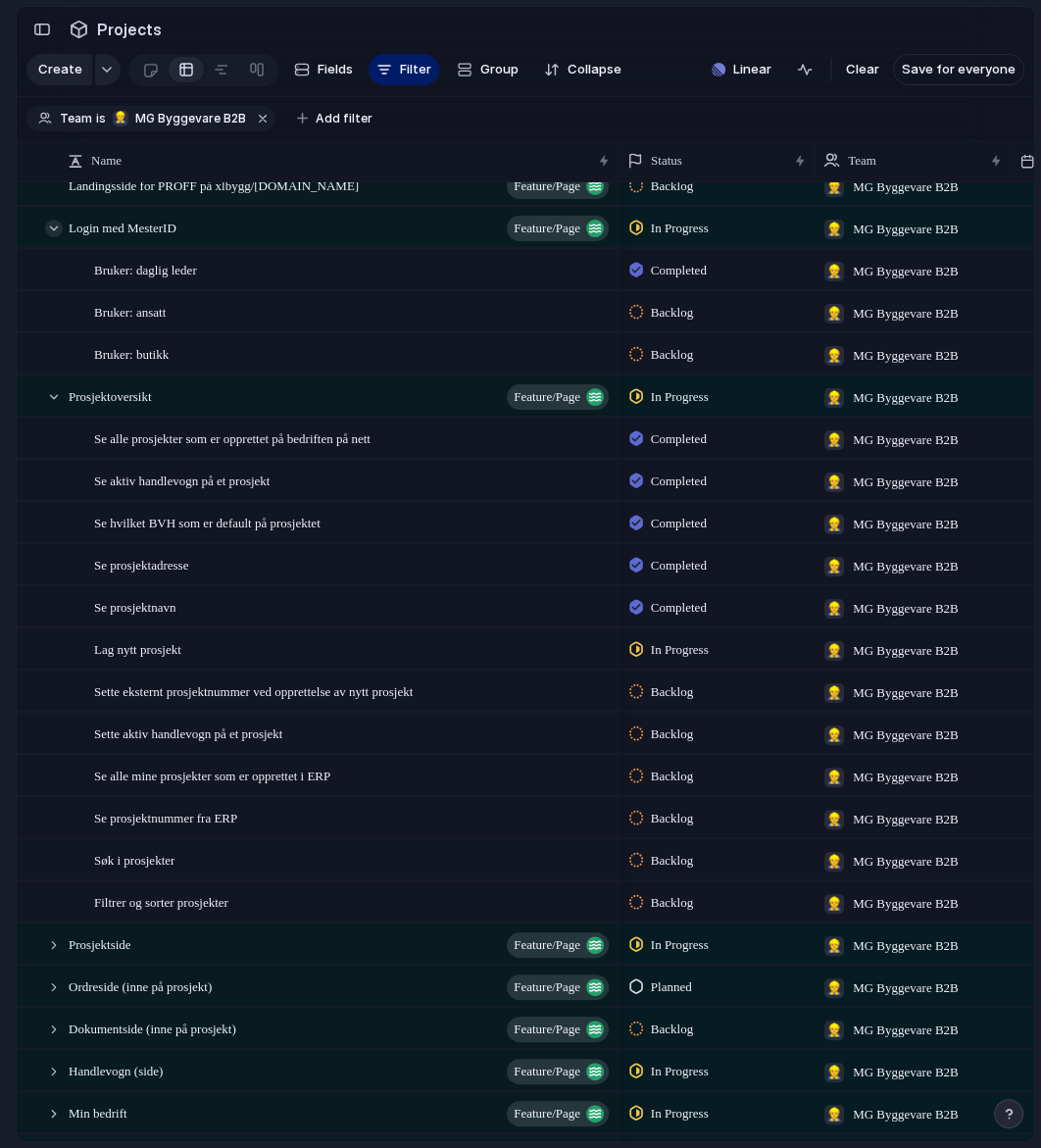
click at [55, 226] on div at bounding box center [54, 229] width 18 height 18
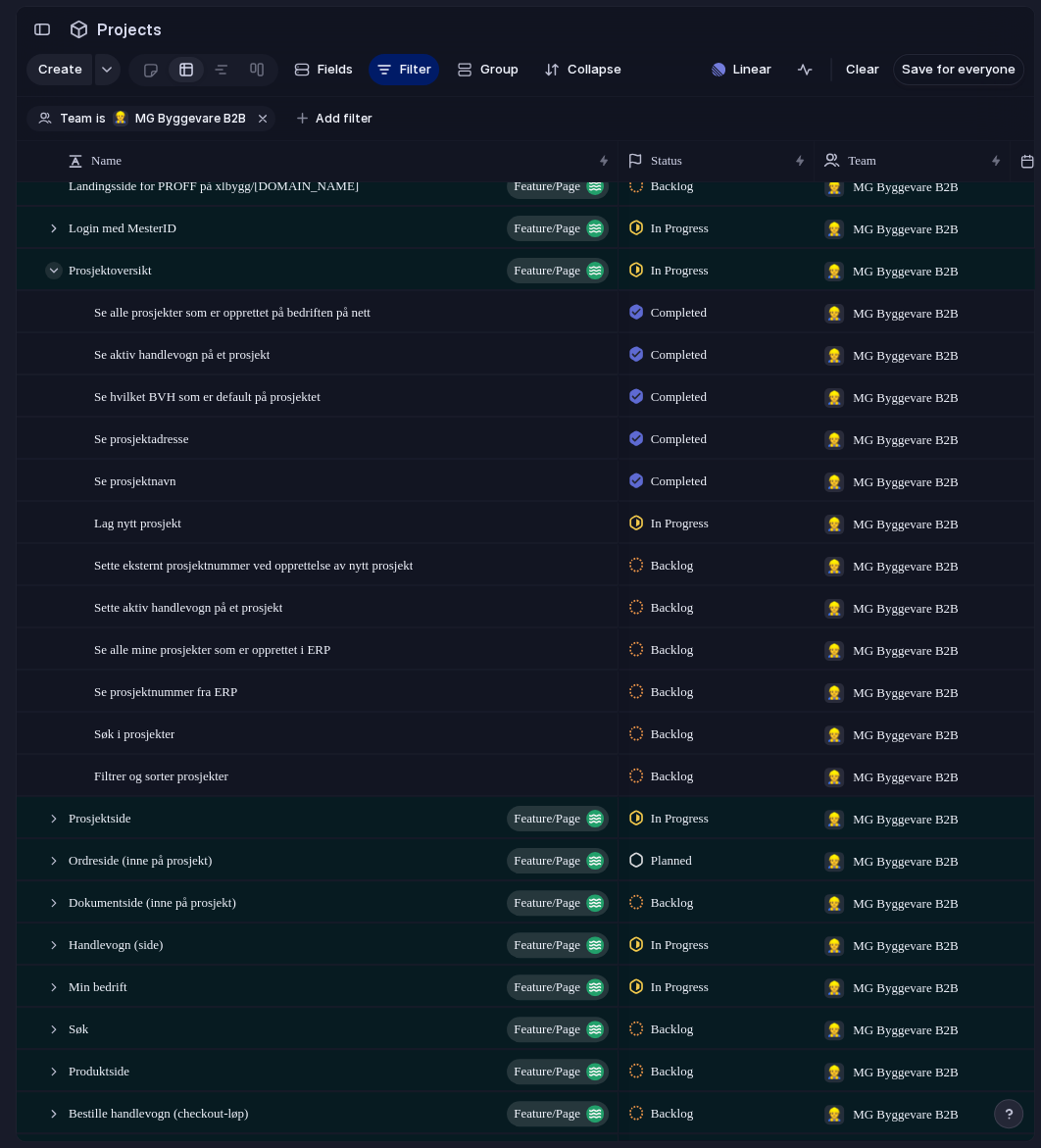
click at [52, 270] on div at bounding box center [54, 270] width 18 height 18
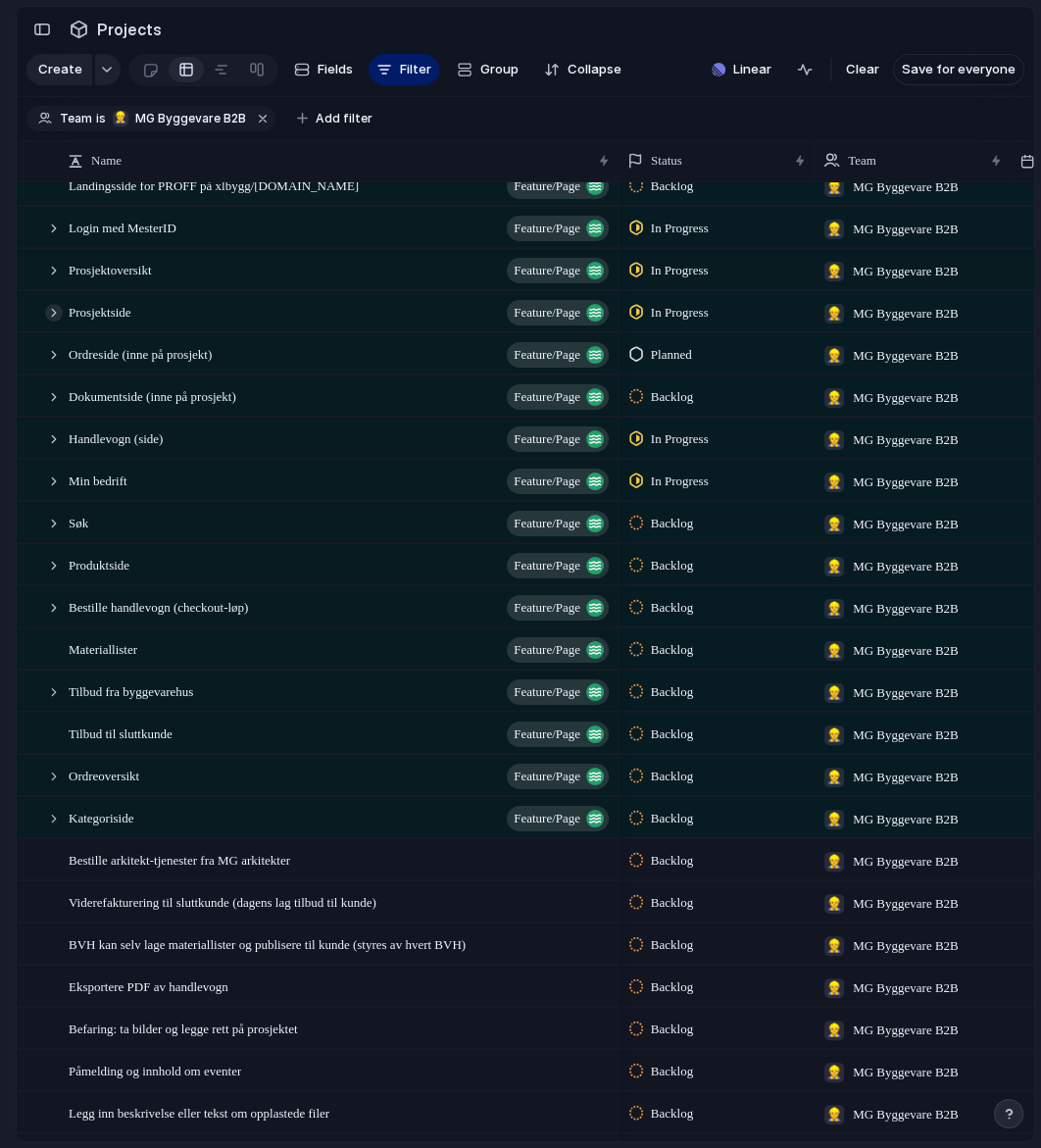
click at [49, 312] on div at bounding box center [54, 313] width 18 height 18
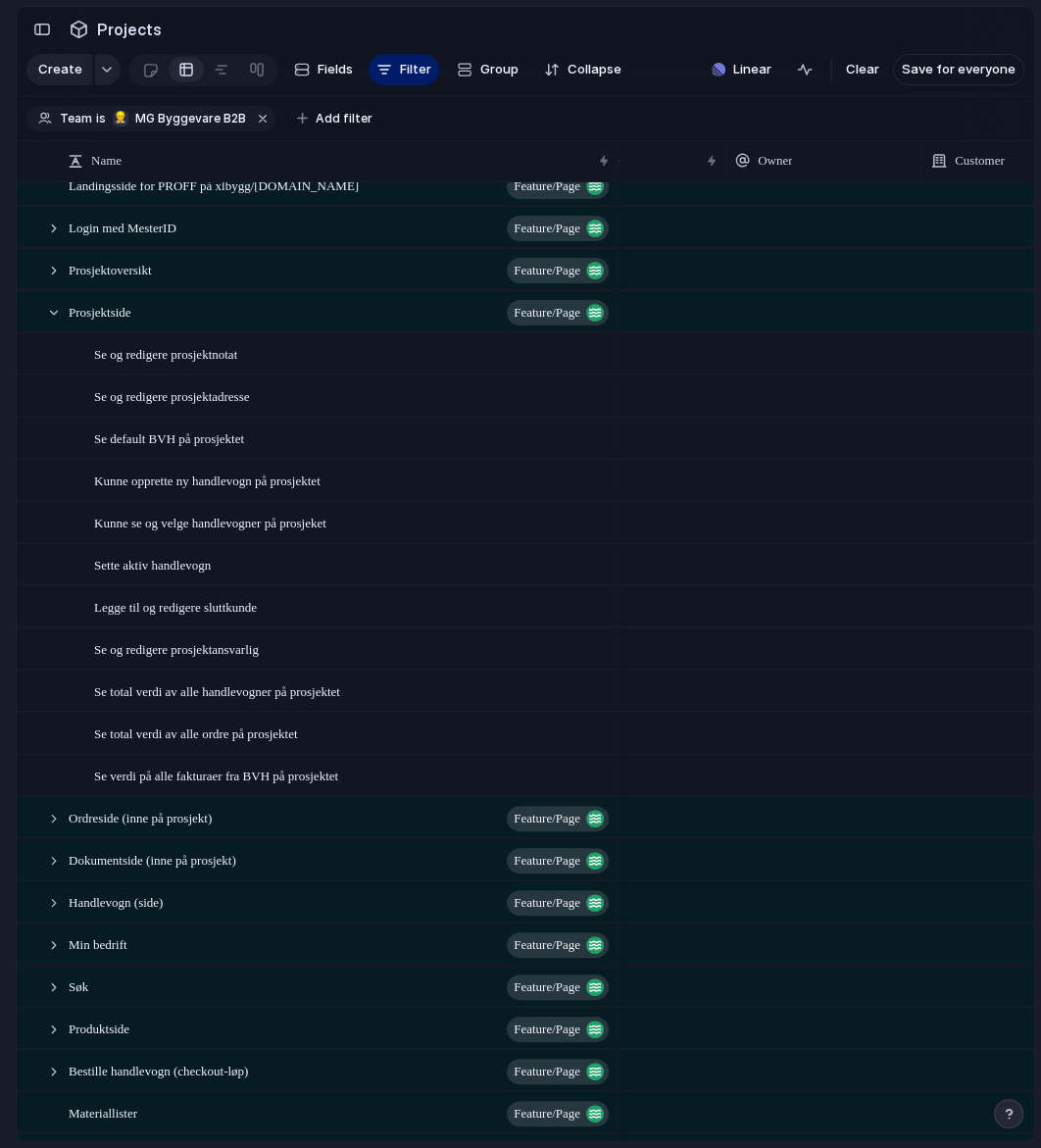
scroll to position [0, 550]
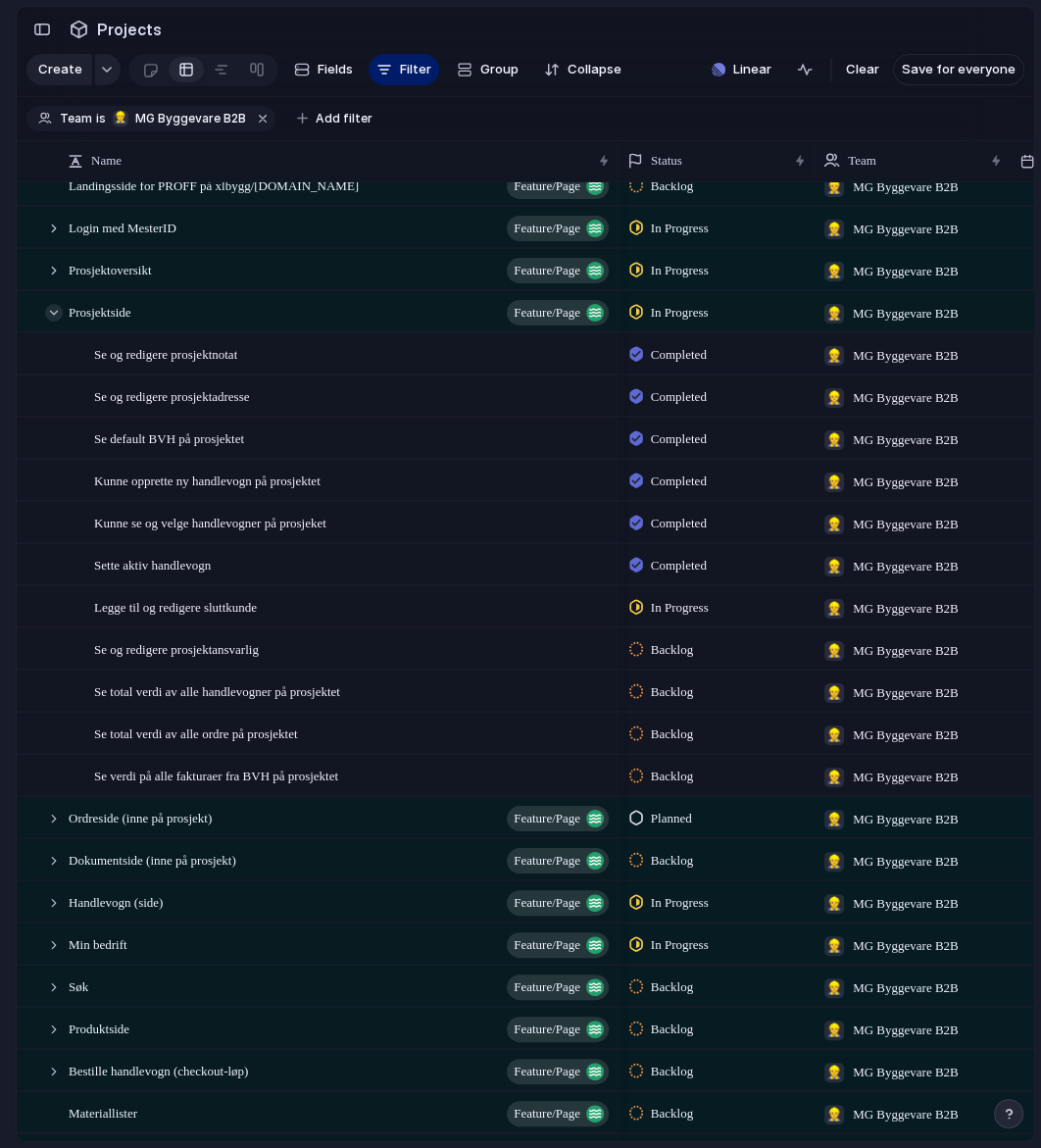
click at [55, 313] on div at bounding box center [54, 313] width 18 height 18
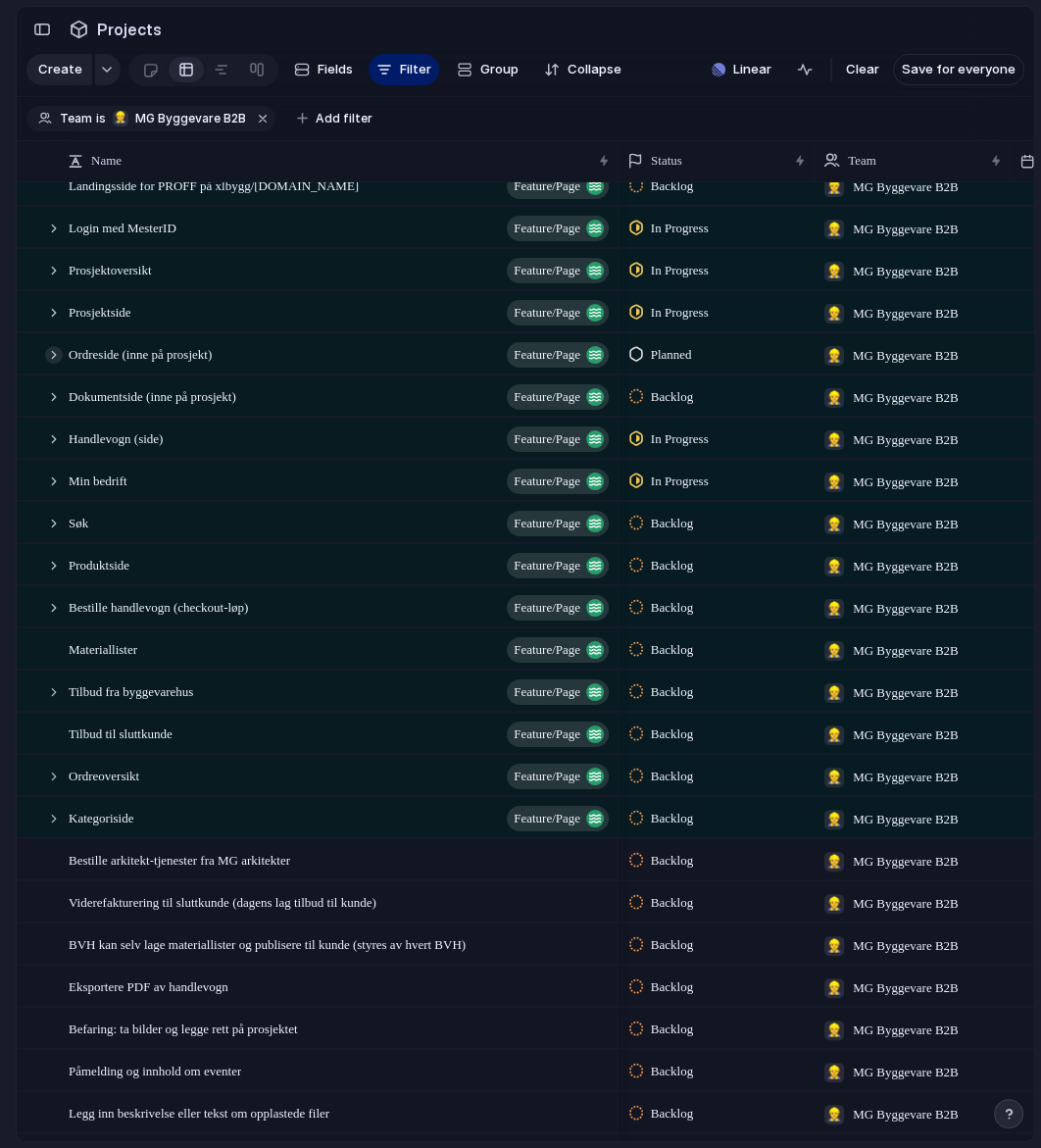
click at [56, 356] on div at bounding box center [54, 355] width 18 height 18
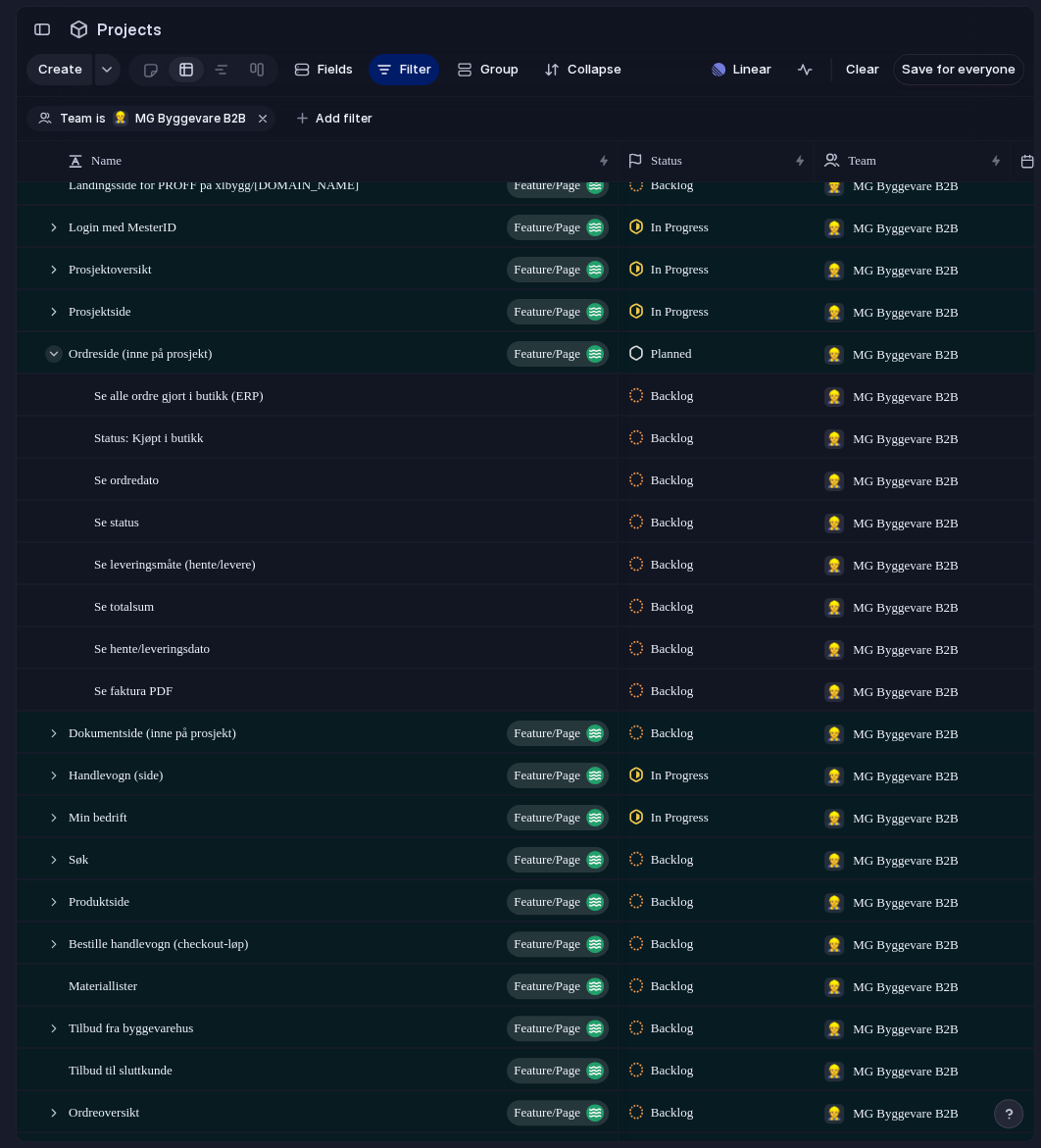
click at [53, 351] on div at bounding box center [54, 354] width 18 height 18
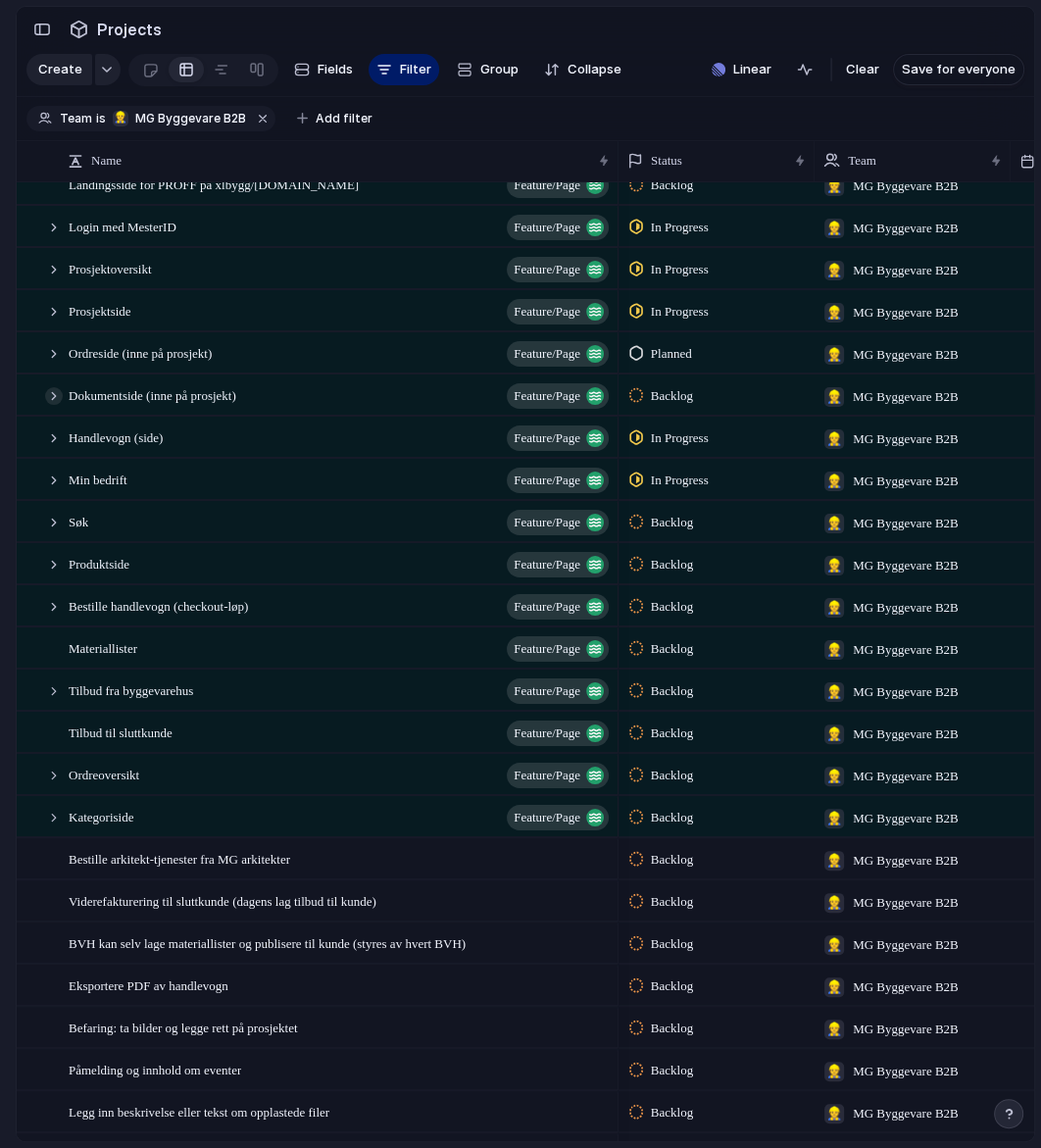
click at [51, 394] on div at bounding box center [54, 397] width 18 height 18
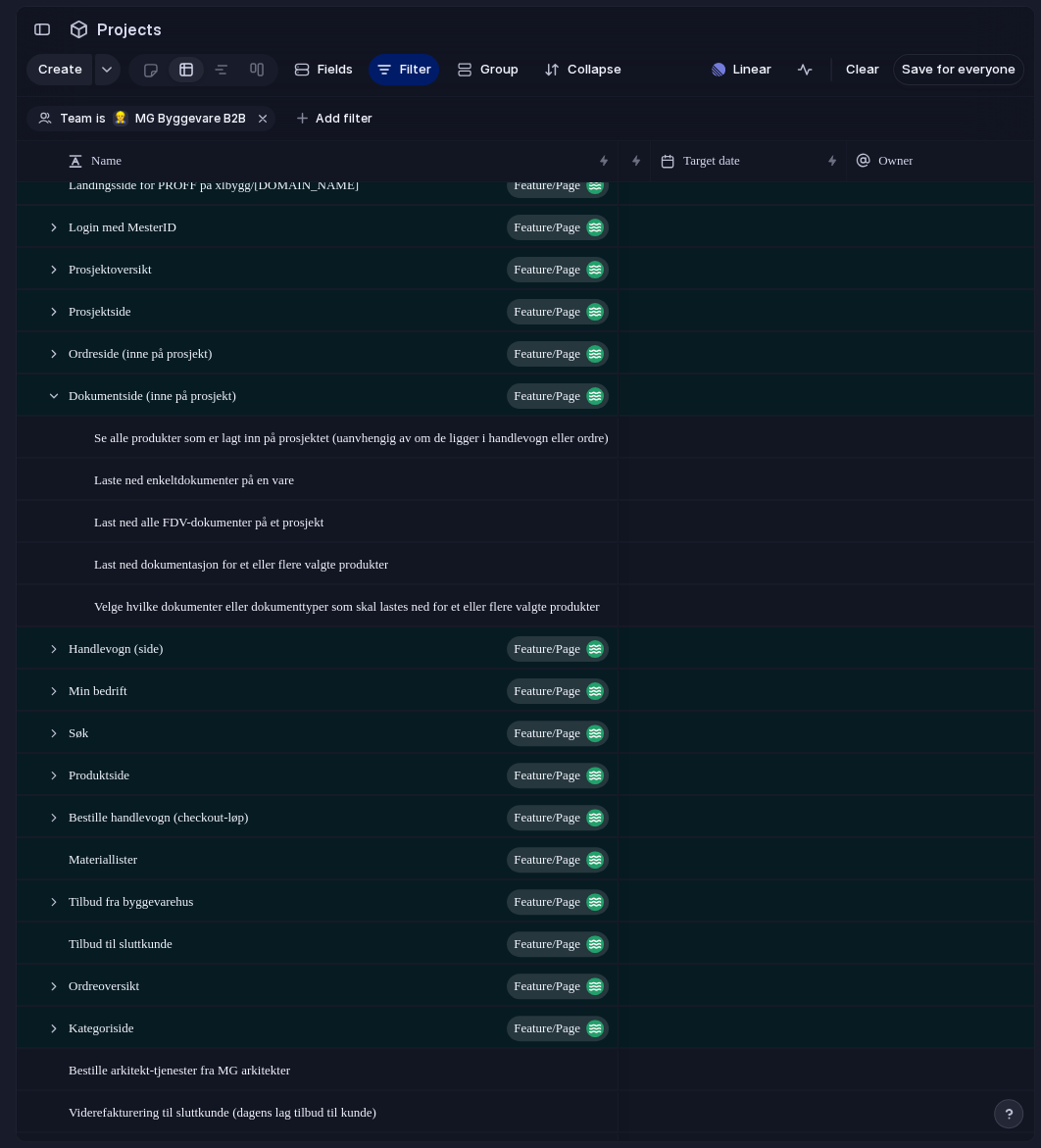
scroll to position [0, 438]
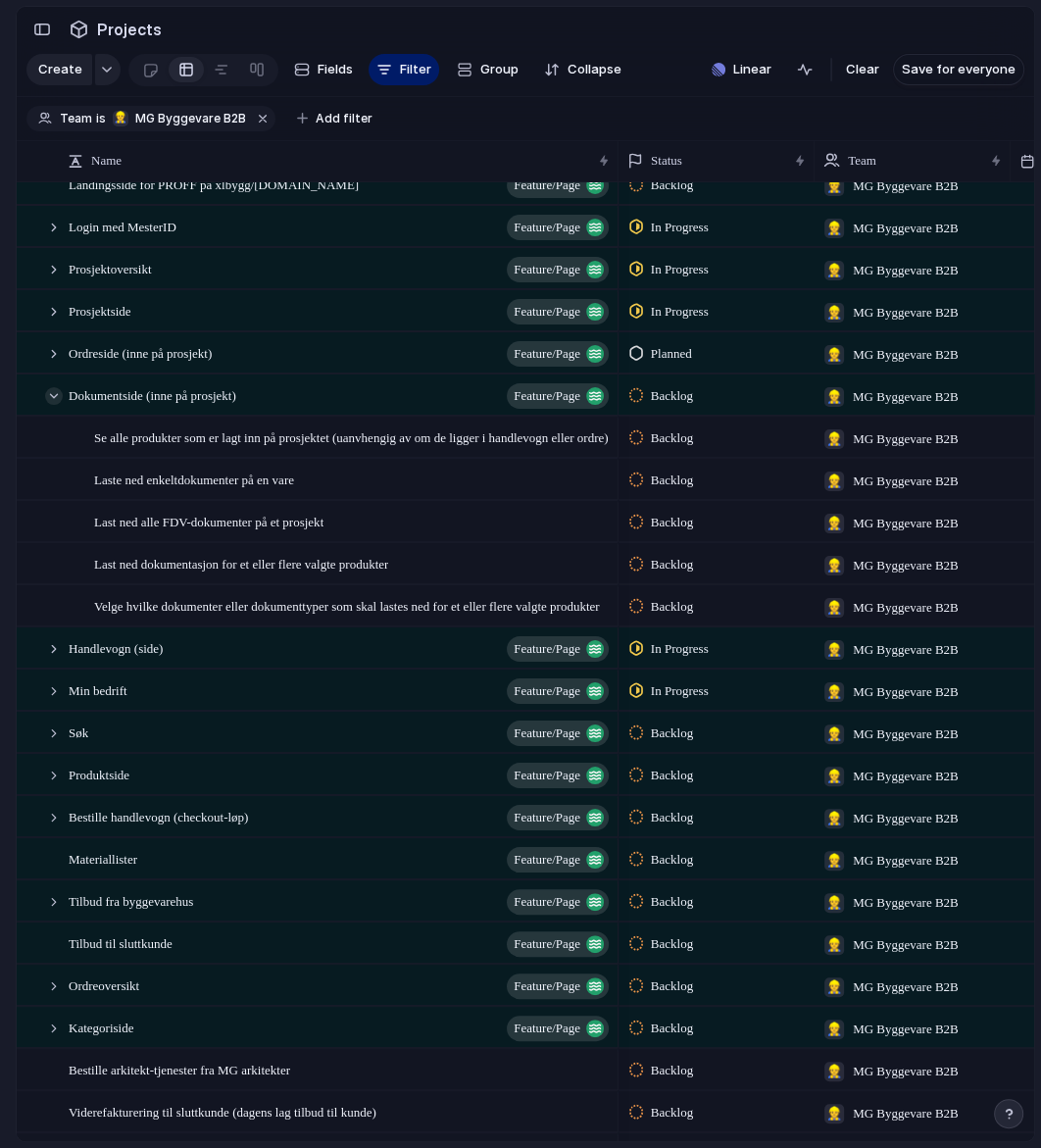
click at [57, 396] on div at bounding box center [54, 397] width 18 height 18
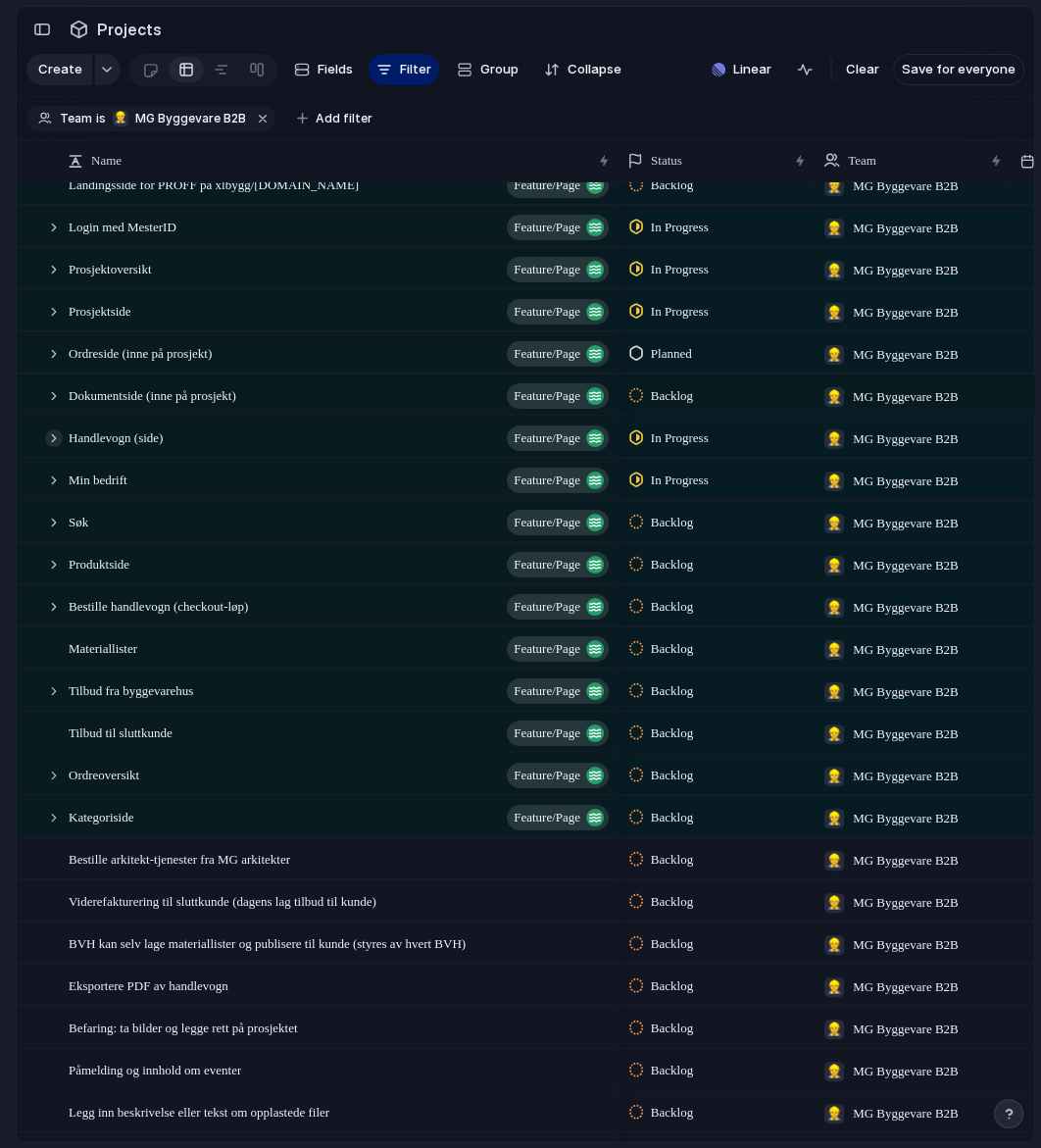
click at [52, 437] on div at bounding box center [54, 438] width 18 height 18
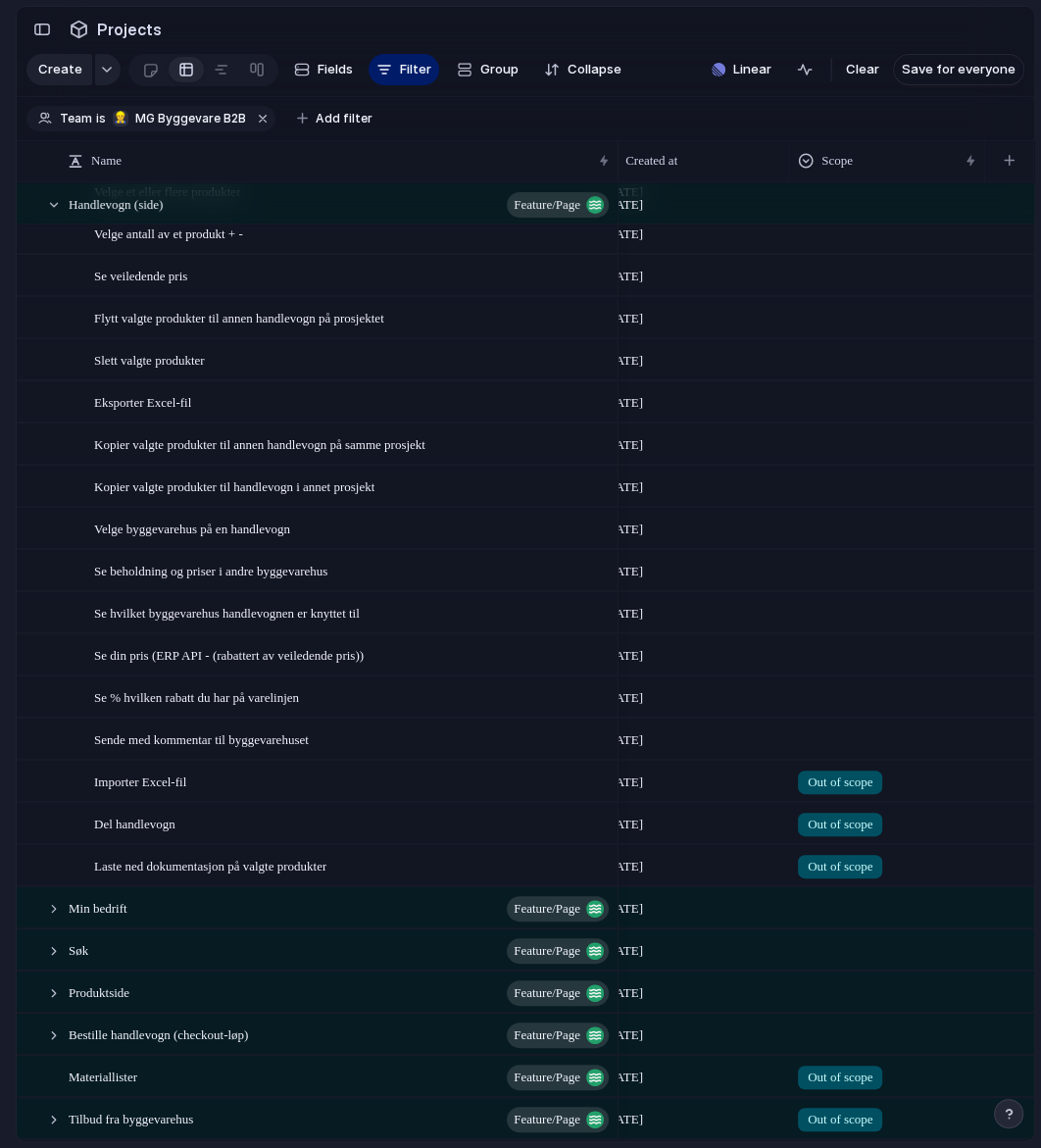
scroll to position [0, 0]
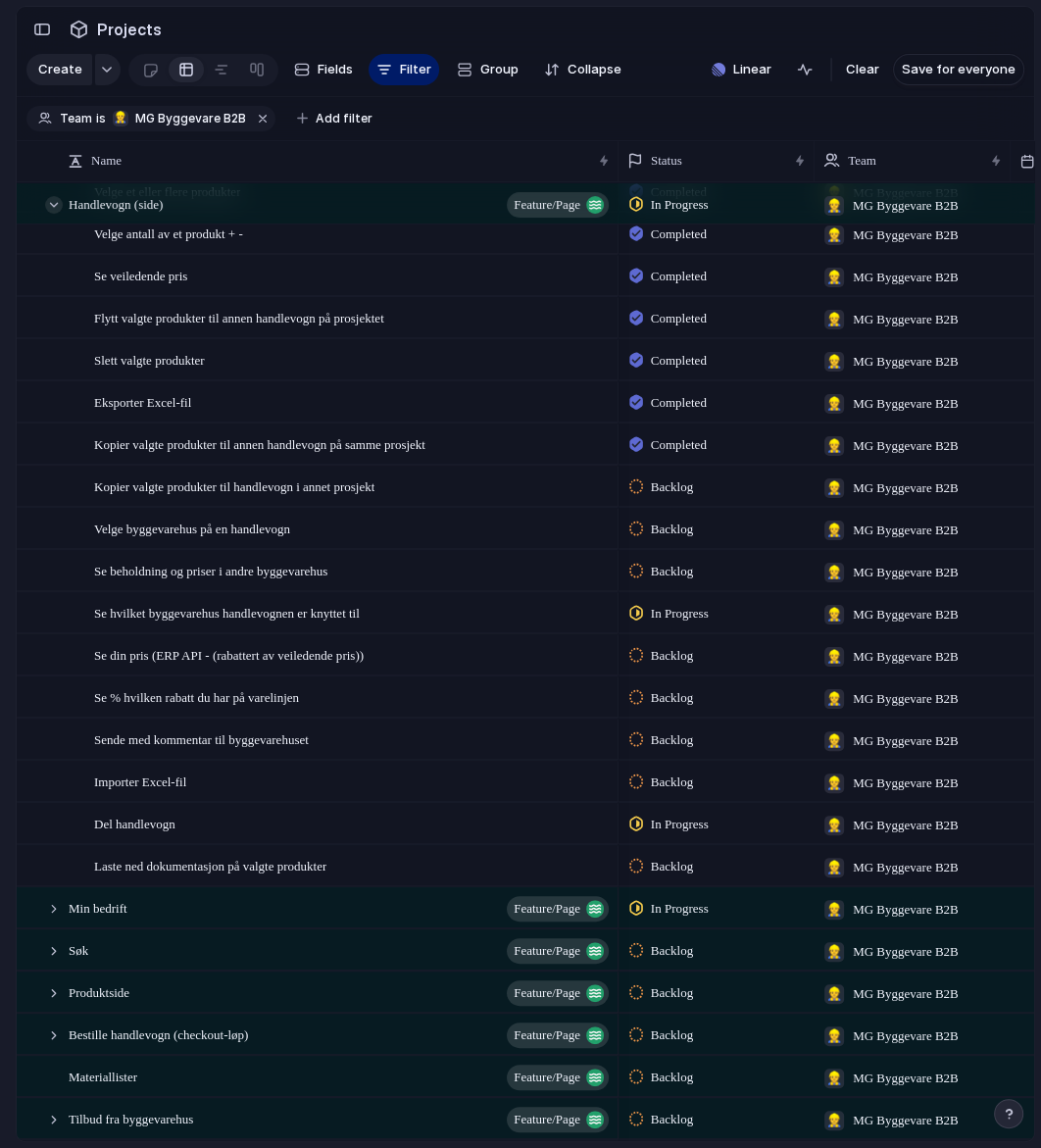
click at [55, 205] on div at bounding box center [54, 205] width 18 height 18
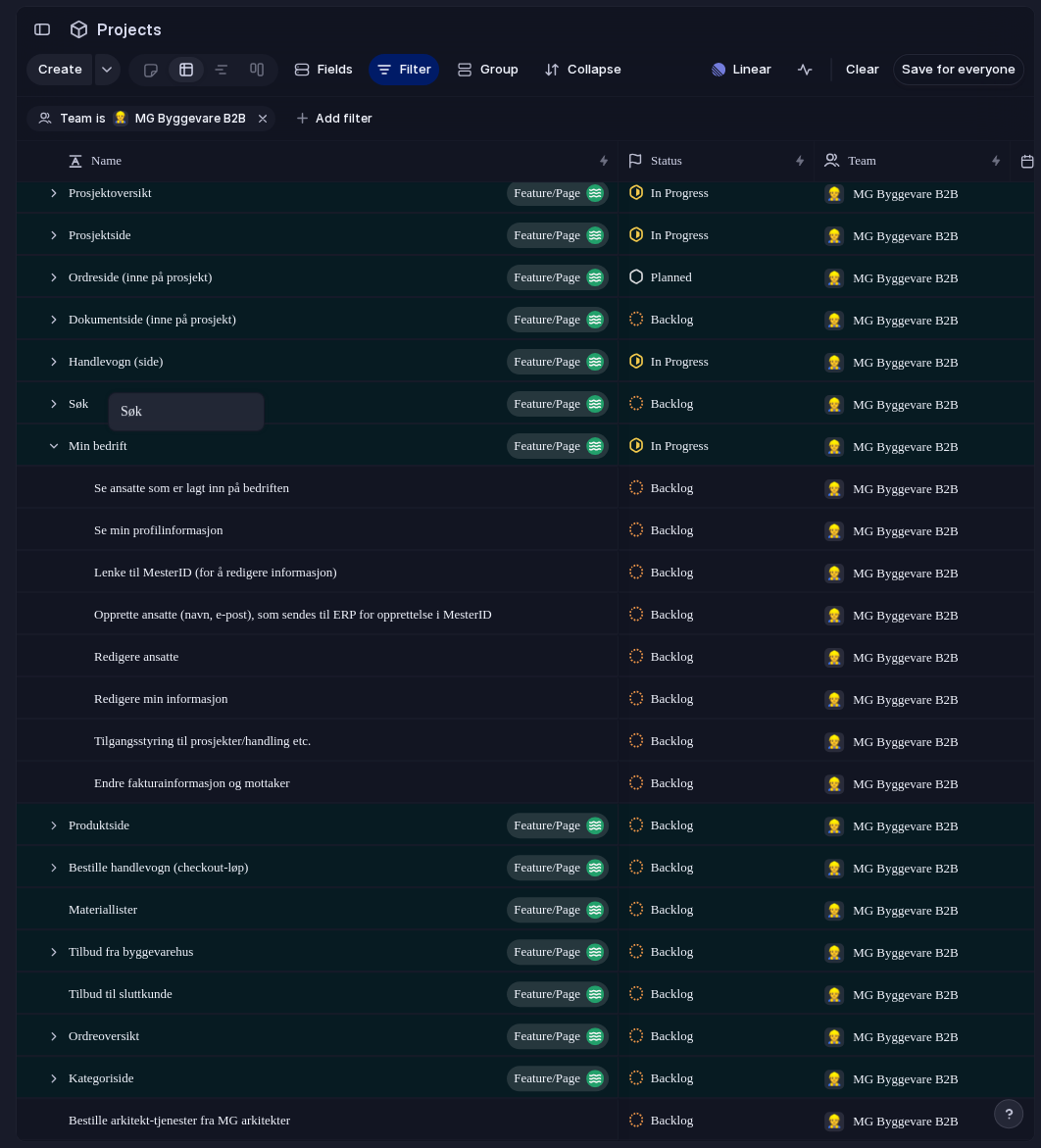
drag, startPoint x: 124, startPoint y: 449, endPoint x: 117, endPoint y: 396, distance: 53.5
click at [51, 401] on div at bounding box center [54, 404] width 18 height 18
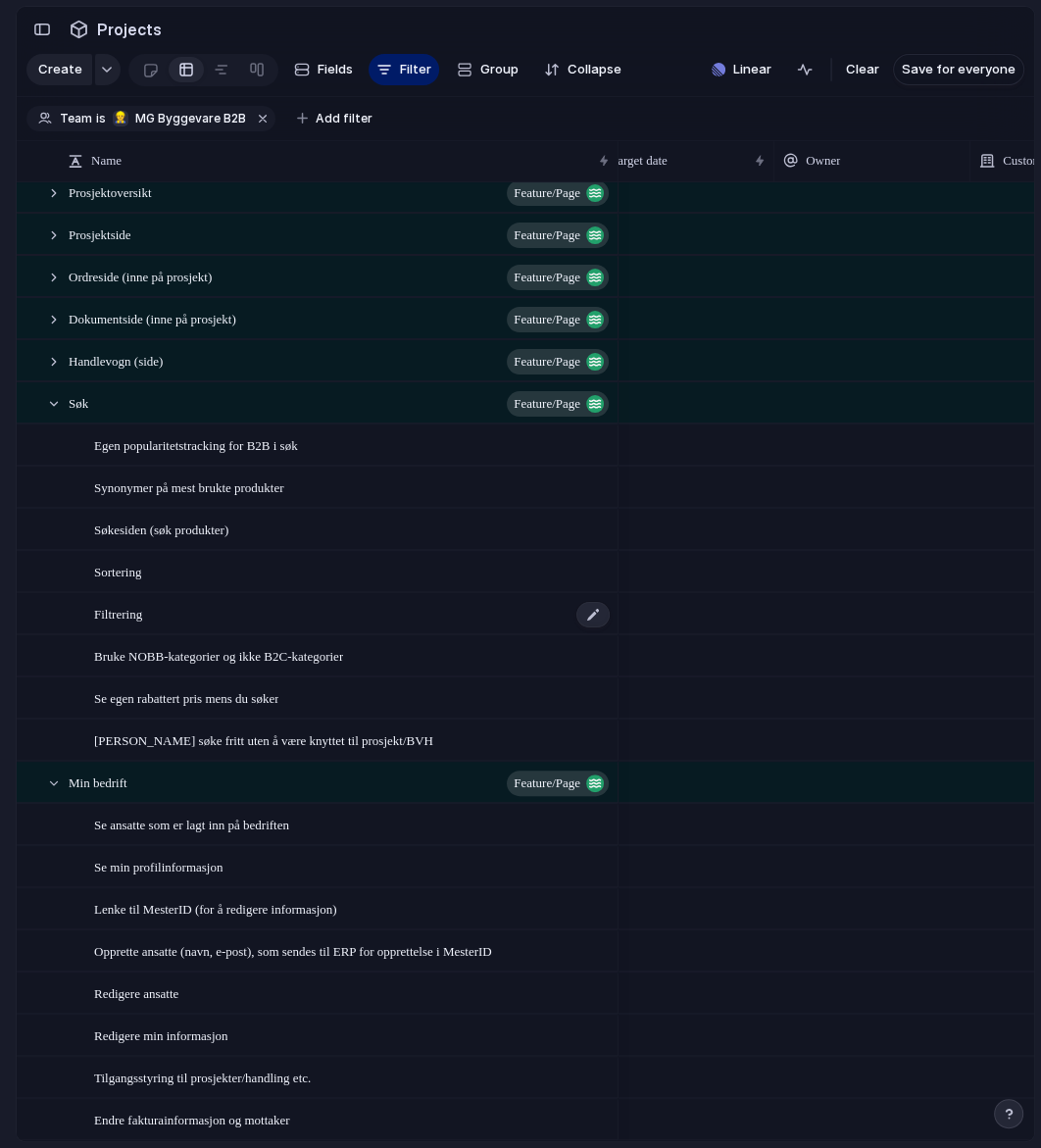
scroll to position [0, 647]
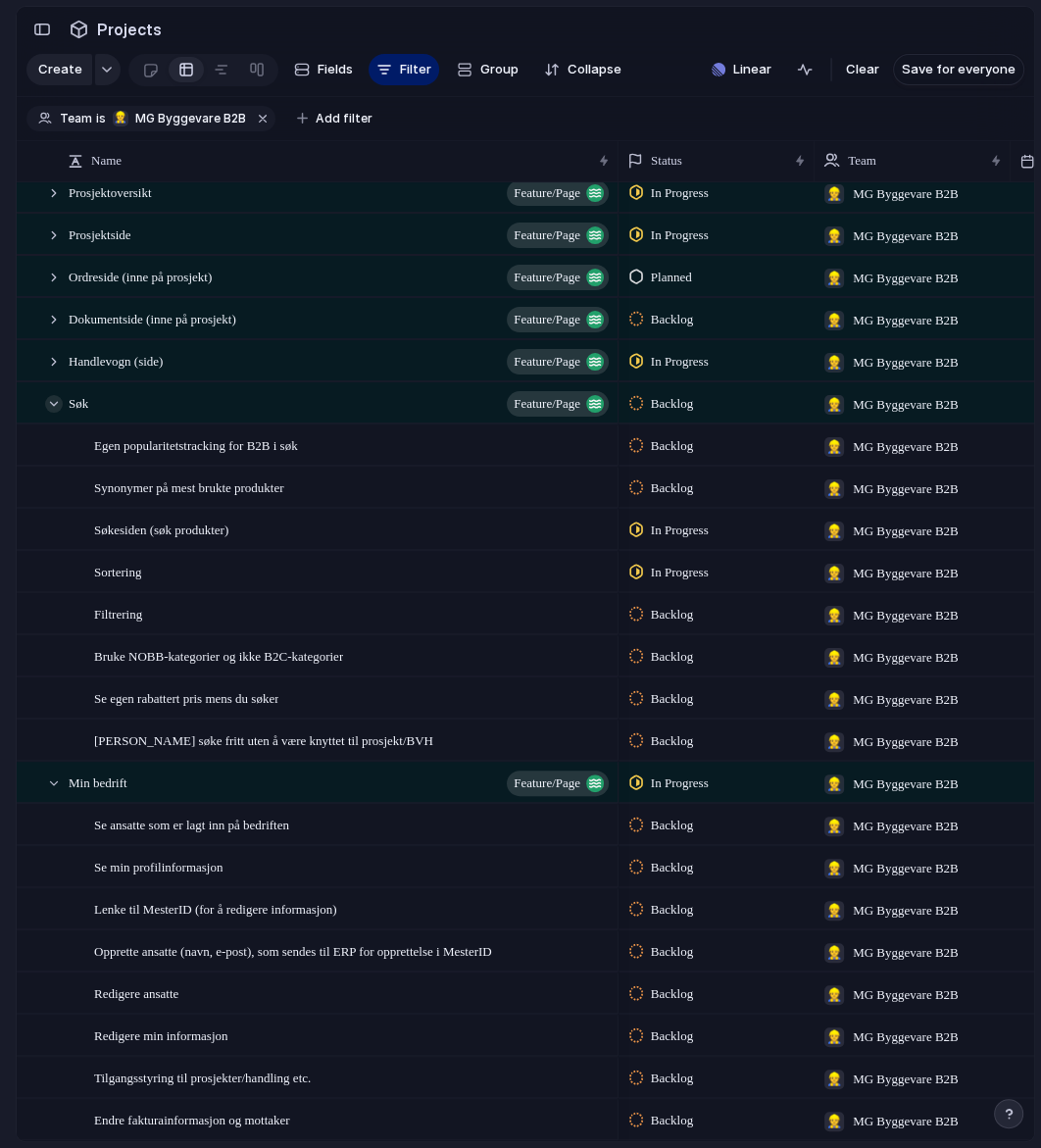
click at [56, 402] on div at bounding box center [54, 404] width 18 height 18
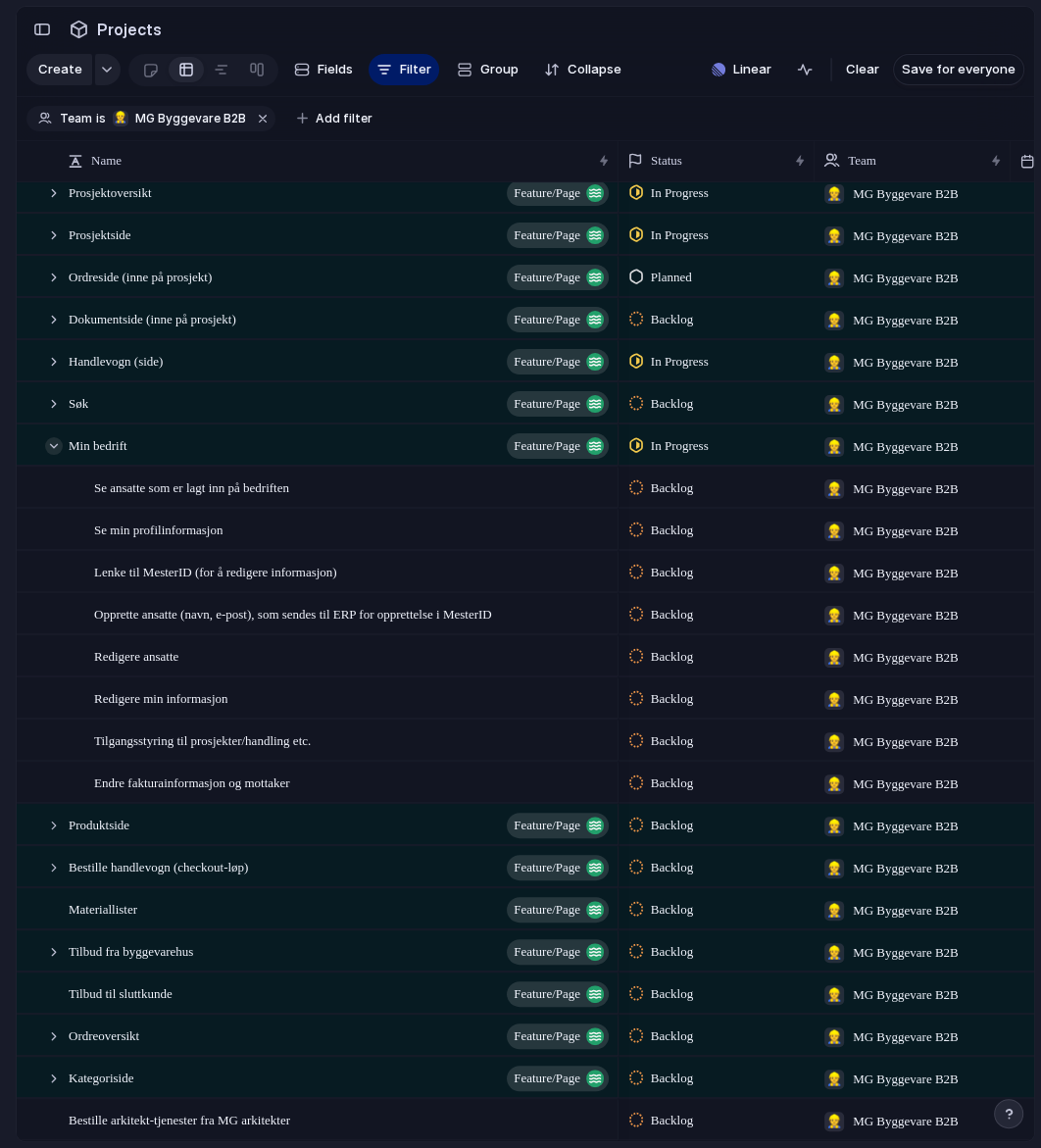
click at [53, 442] on div at bounding box center [54, 446] width 18 height 18
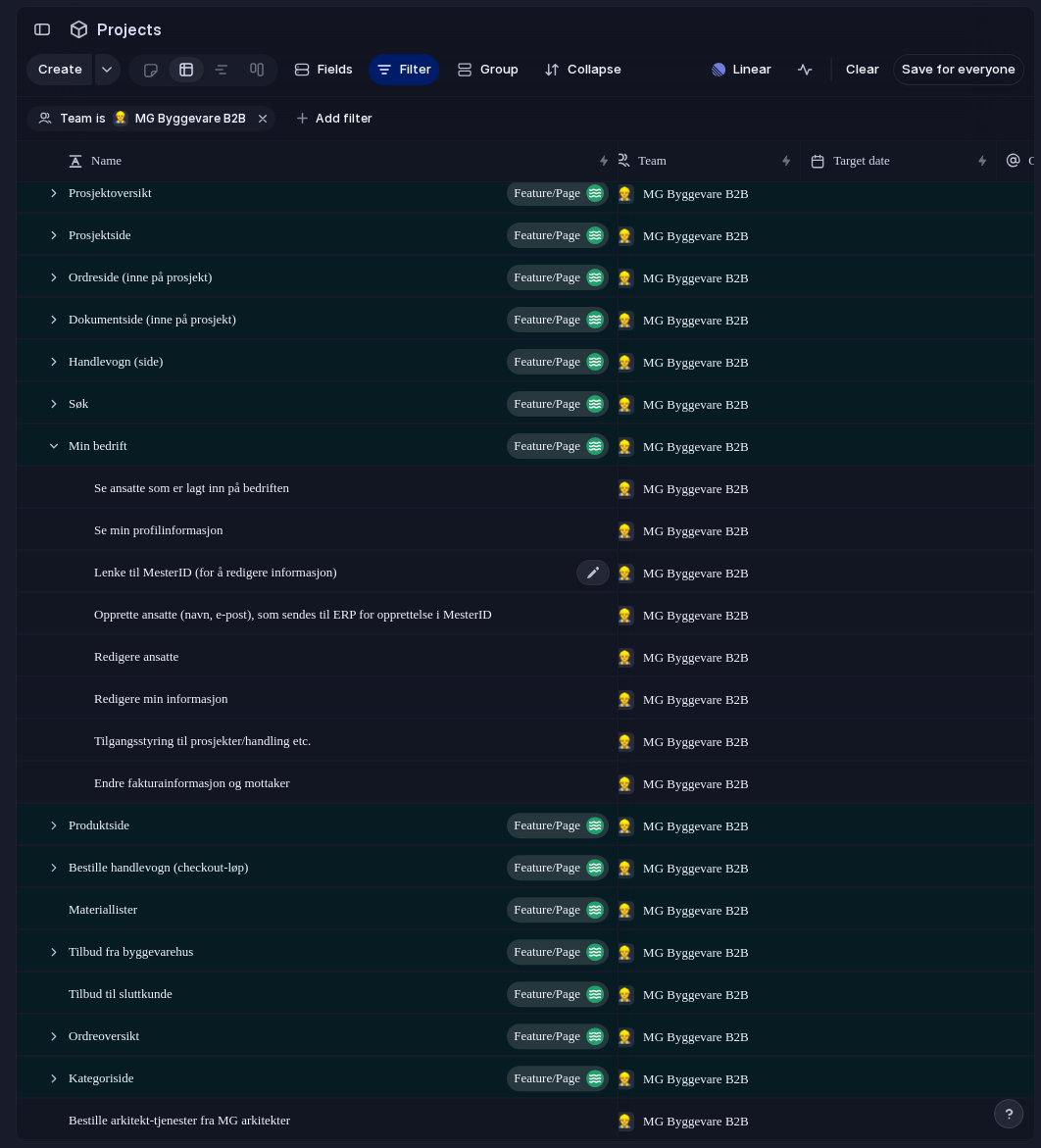
scroll to position [0, 264]
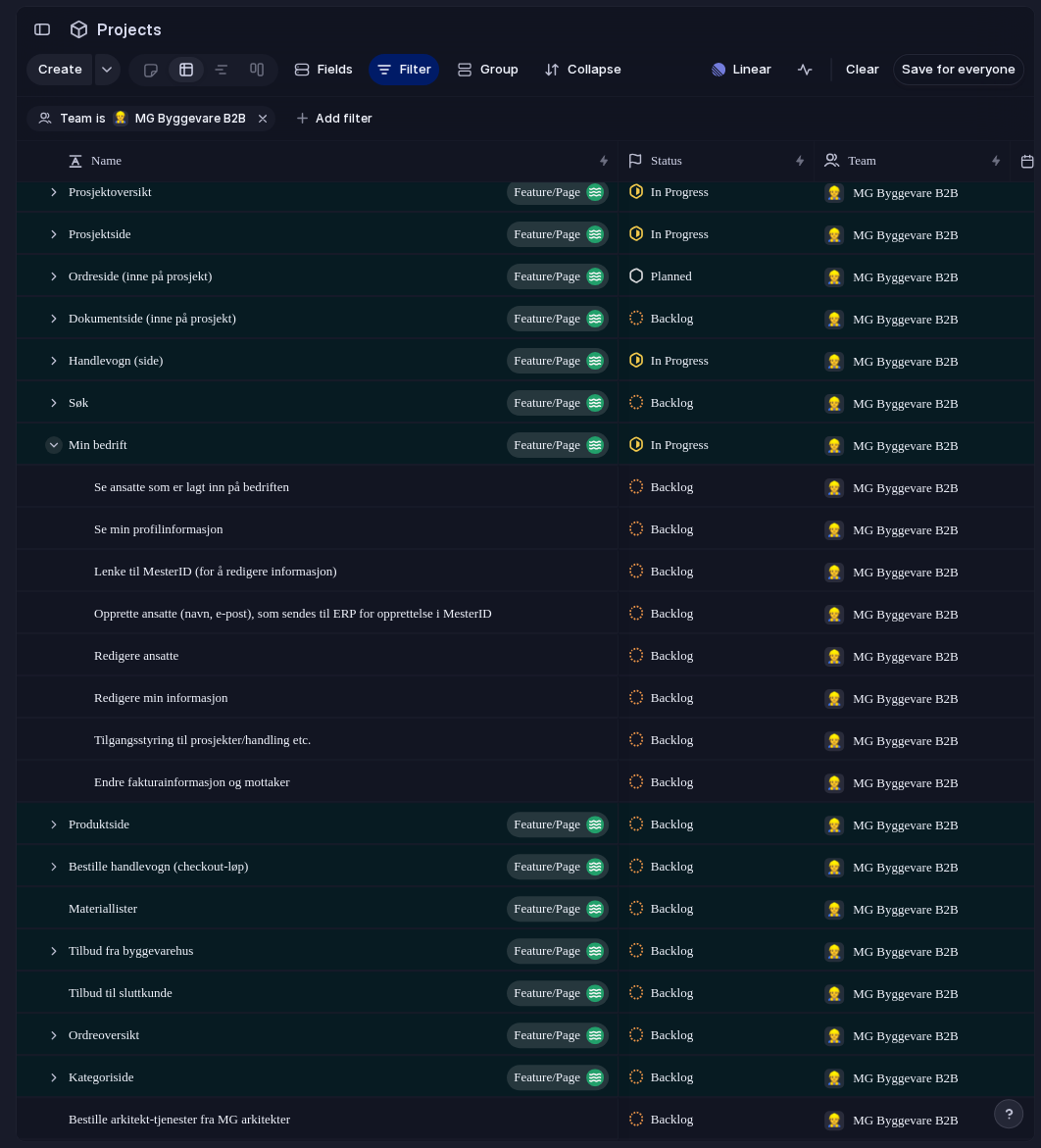
click at [54, 444] on div at bounding box center [54, 445] width 18 height 18
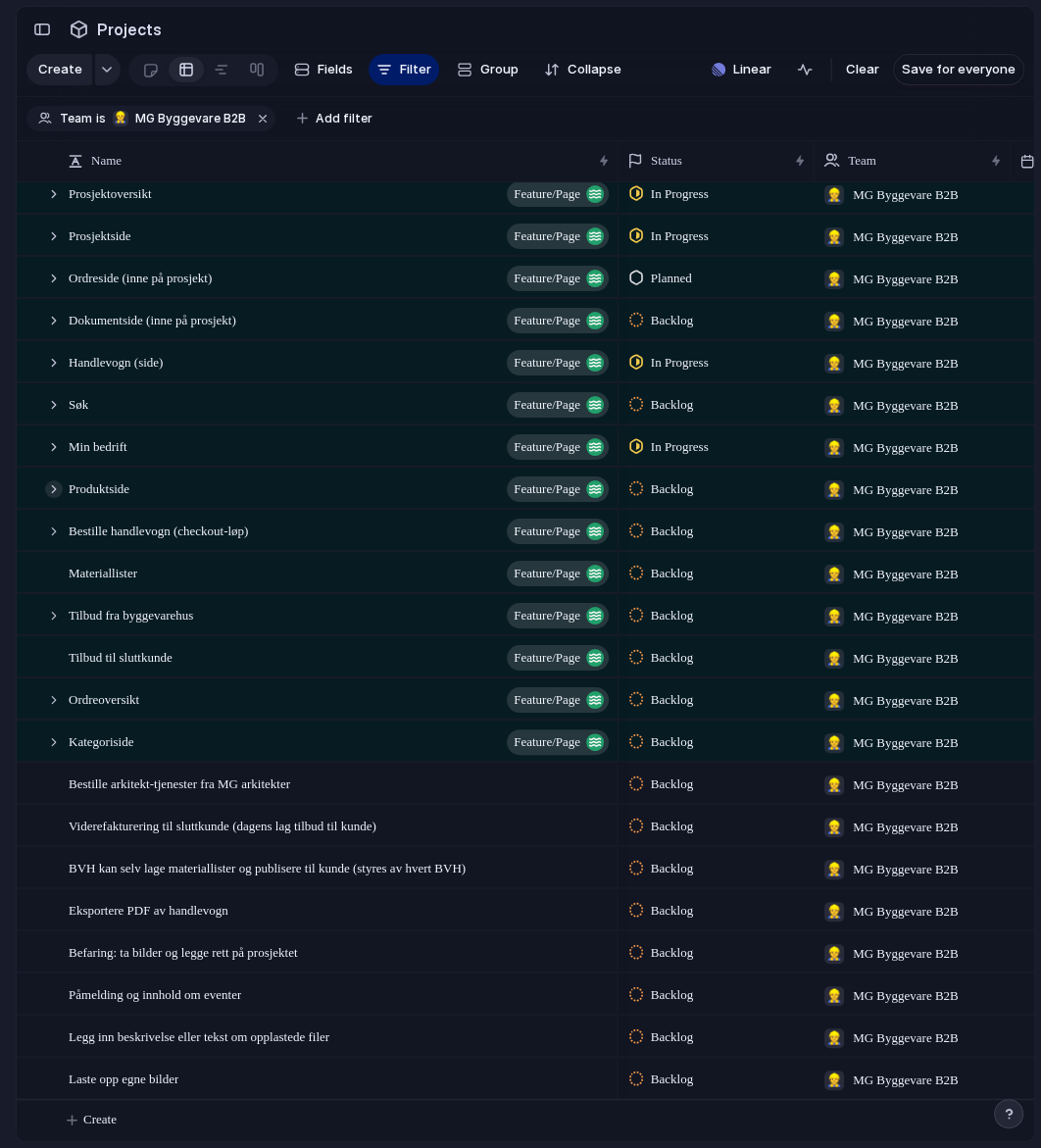
click at [54, 493] on div at bounding box center [54, 489] width 18 height 18
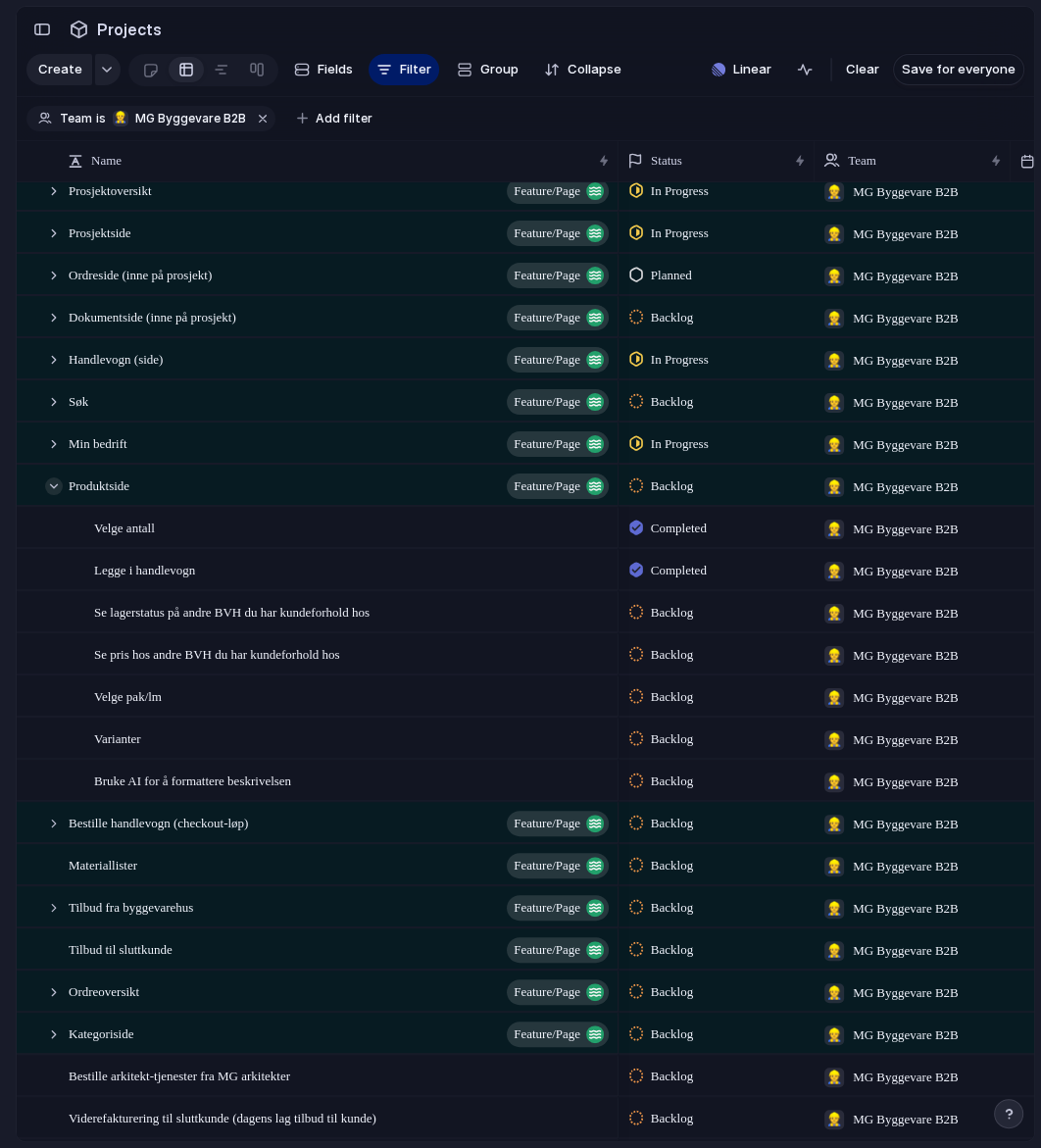
click at [55, 486] on div at bounding box center [54, 486] width 18 height 18
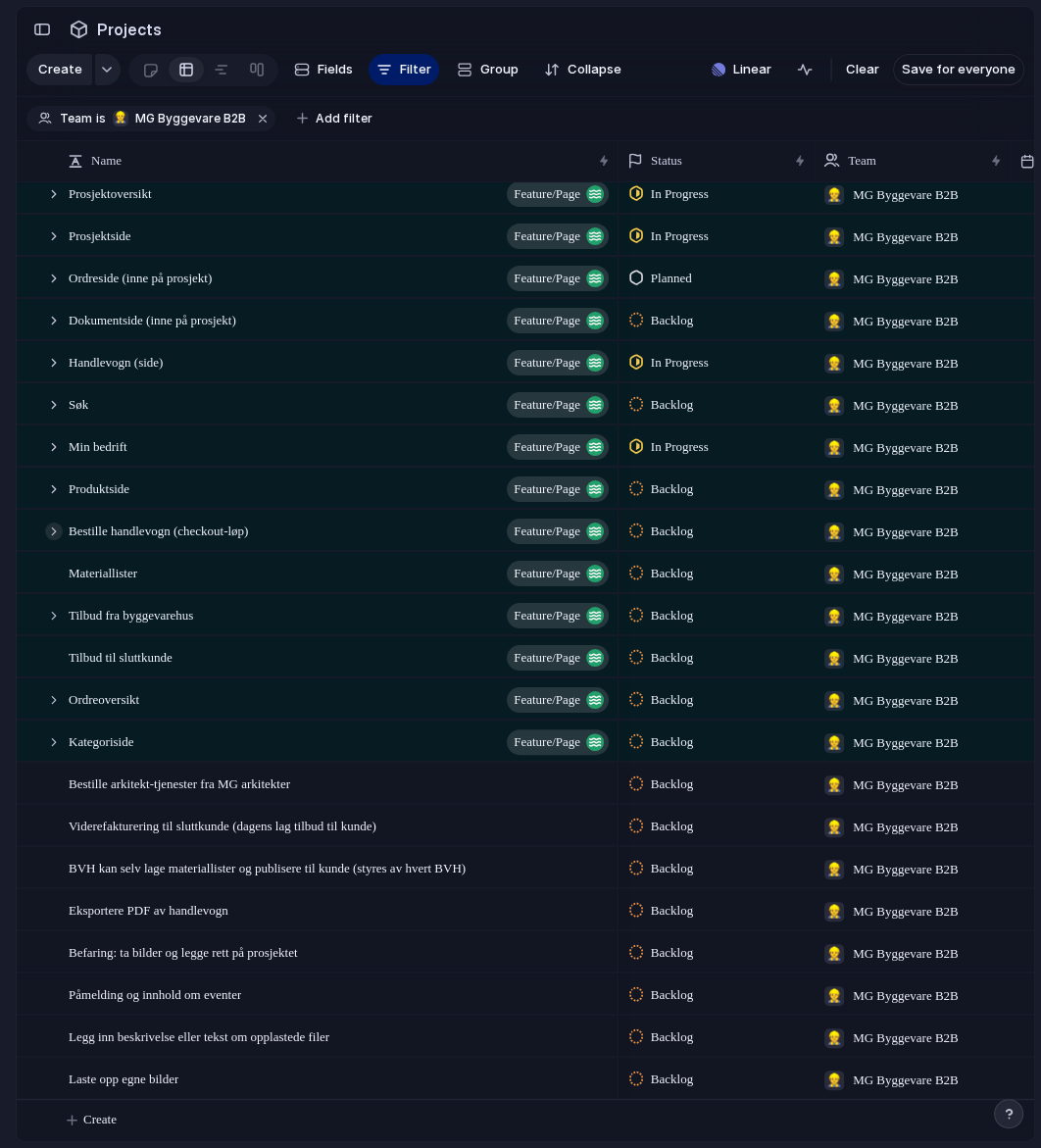
click at [51, 531] on div at bounding box center [54, 532] width 18 height 18
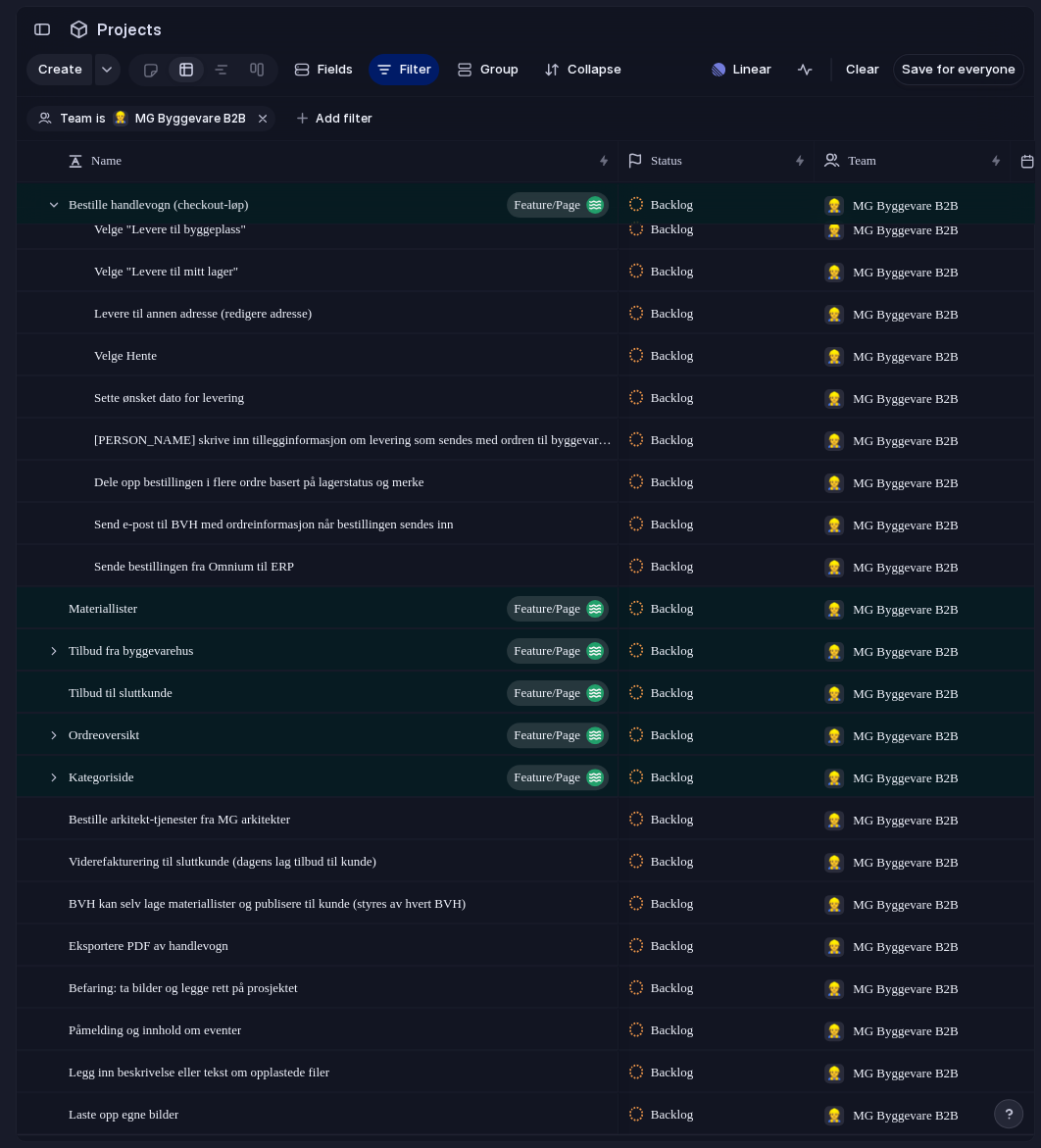
scroll to position [440, 0]
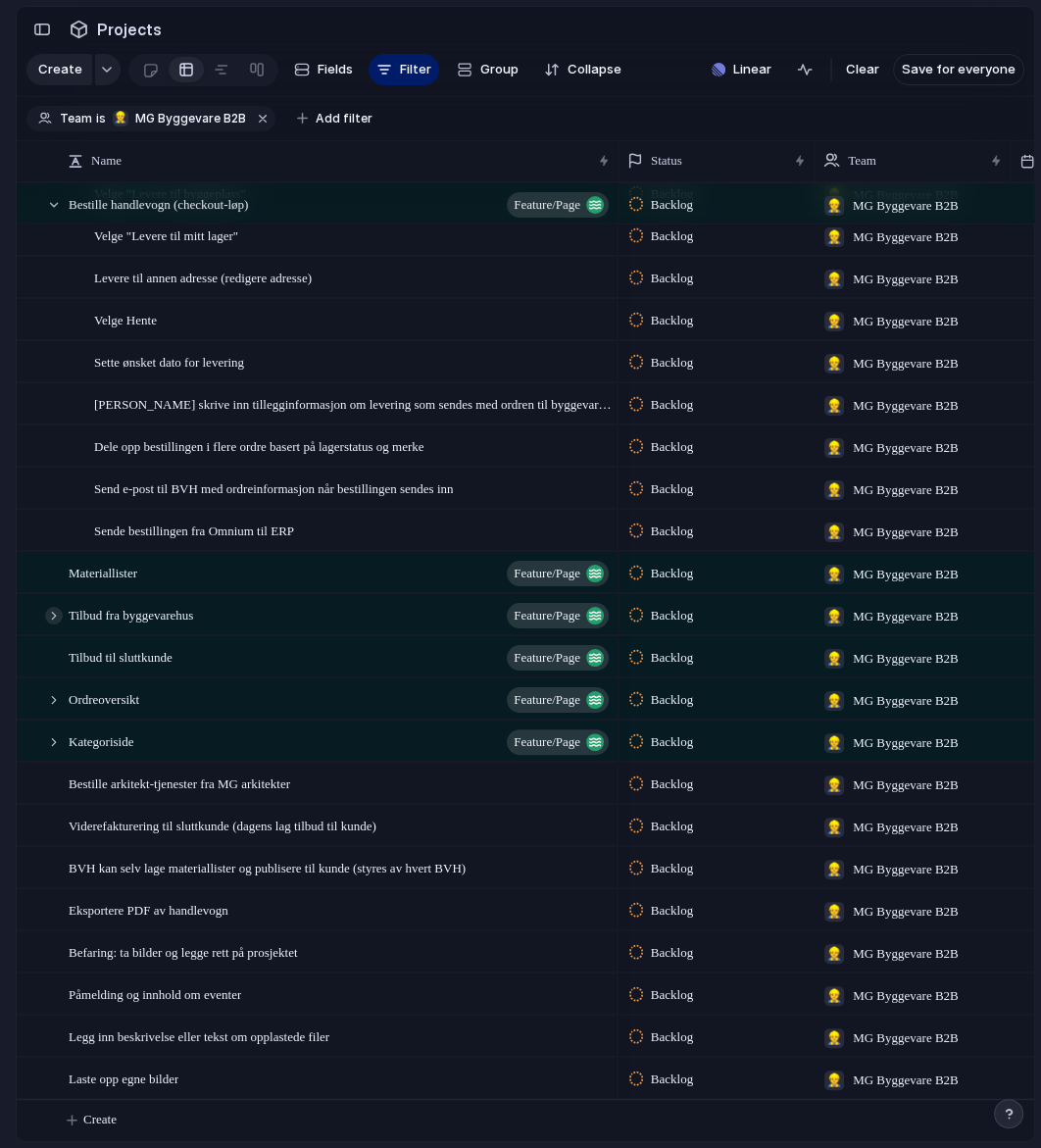
click at [55, 616] on div at bounding box center [54, 615] width 18 height 18
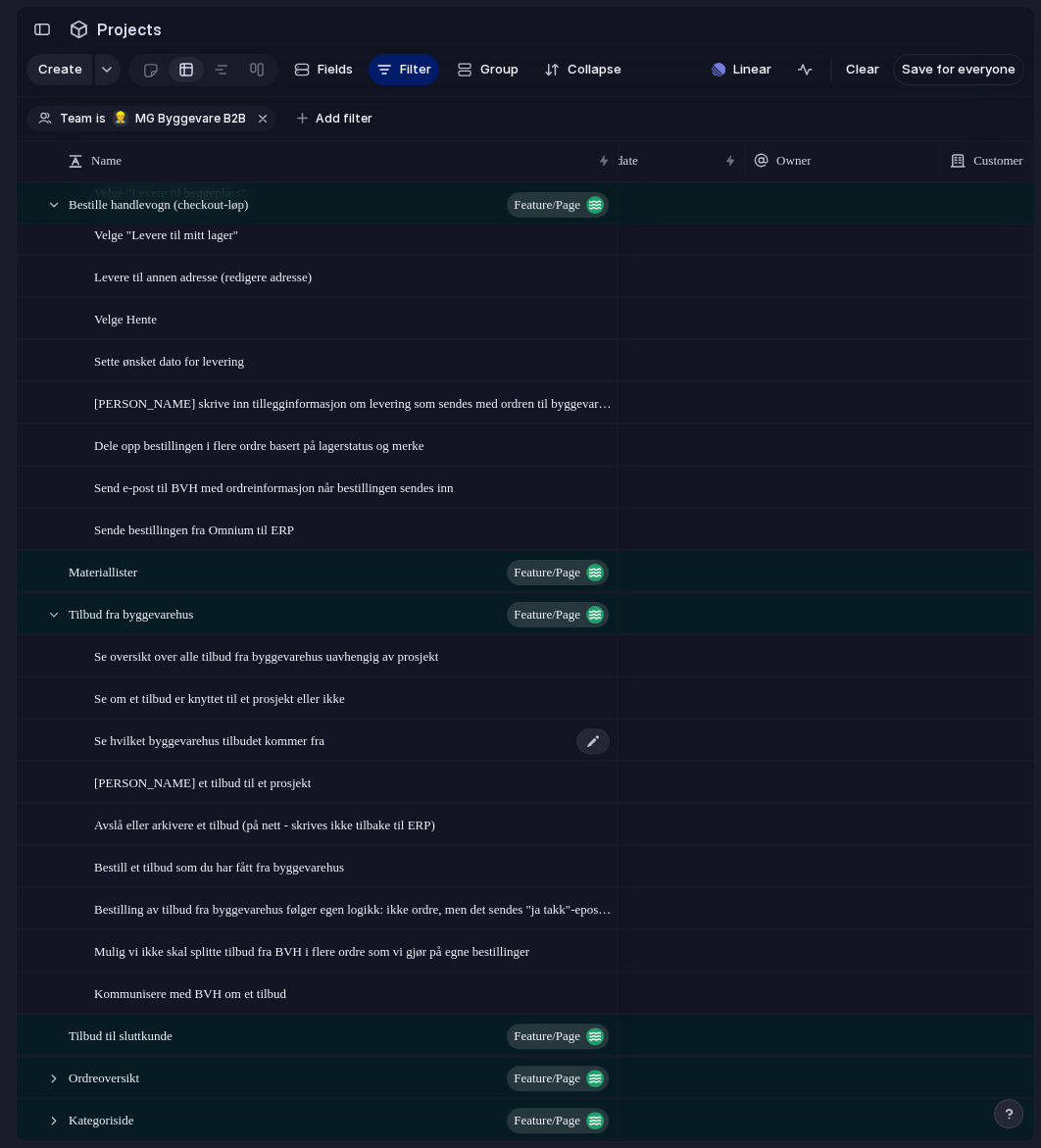
scroll to position [0, 575]
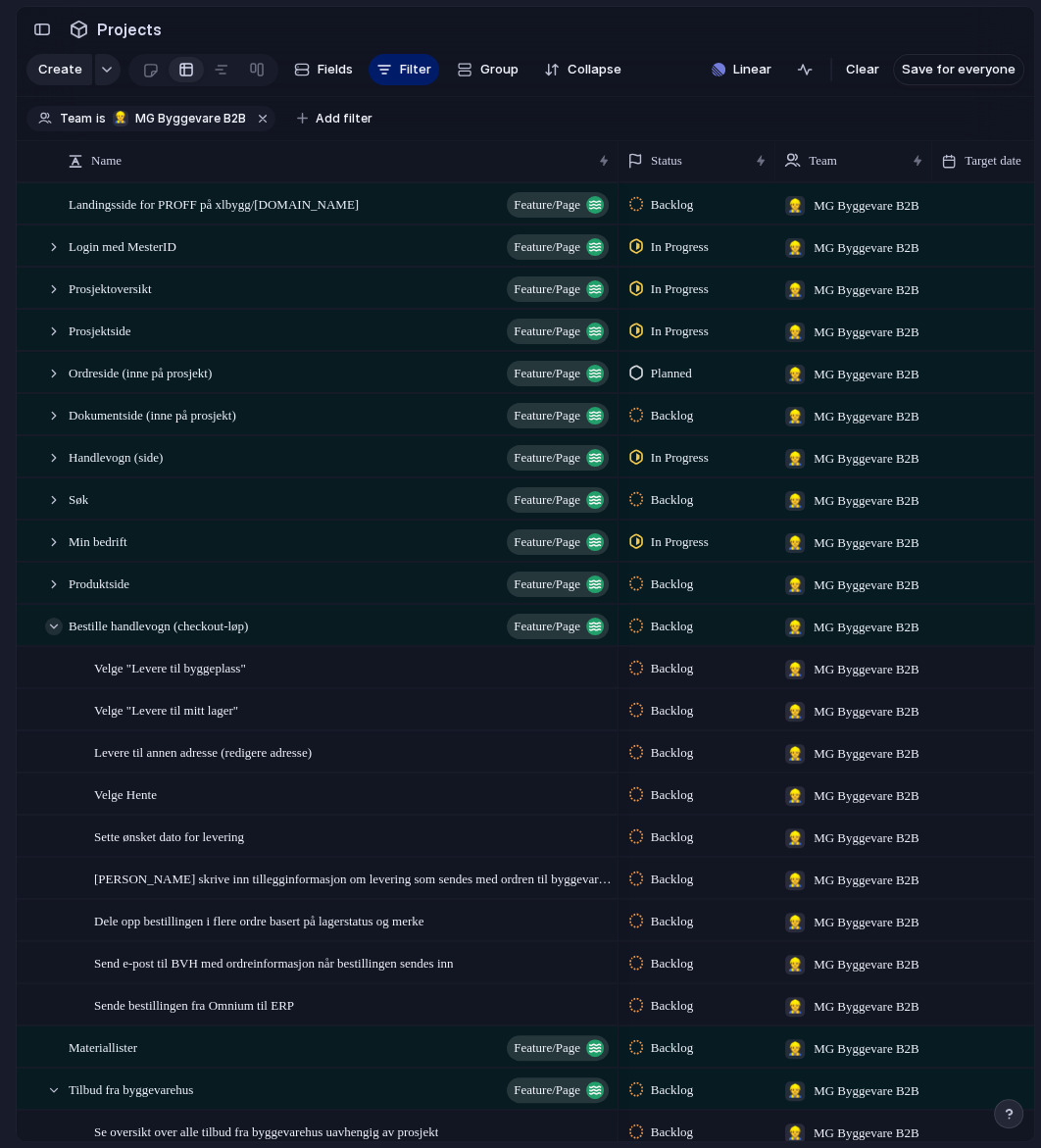
click at [53, 623] on div at bounding box center [54, 626] width 18 height 18
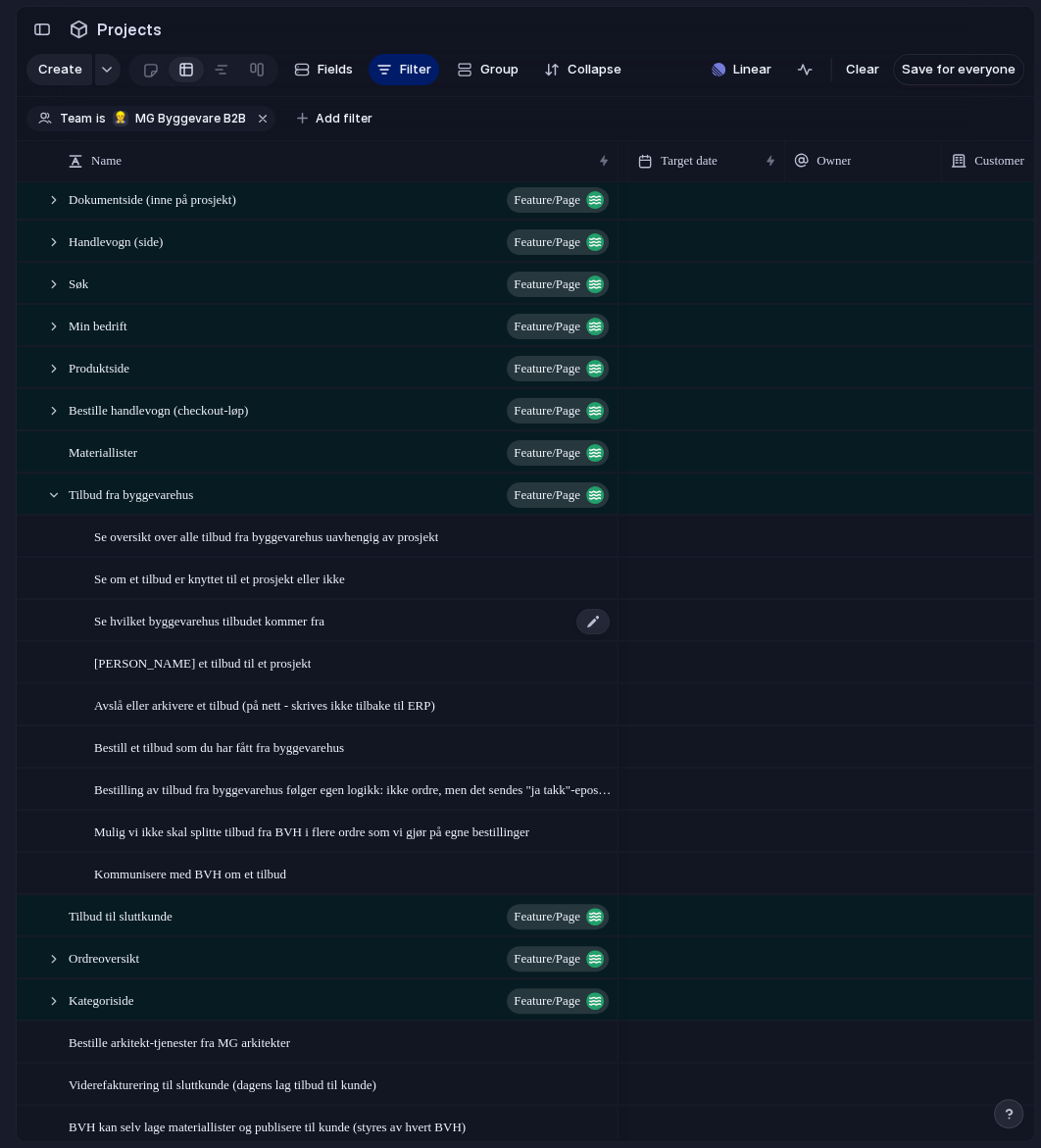
scroll to position [0, 449]
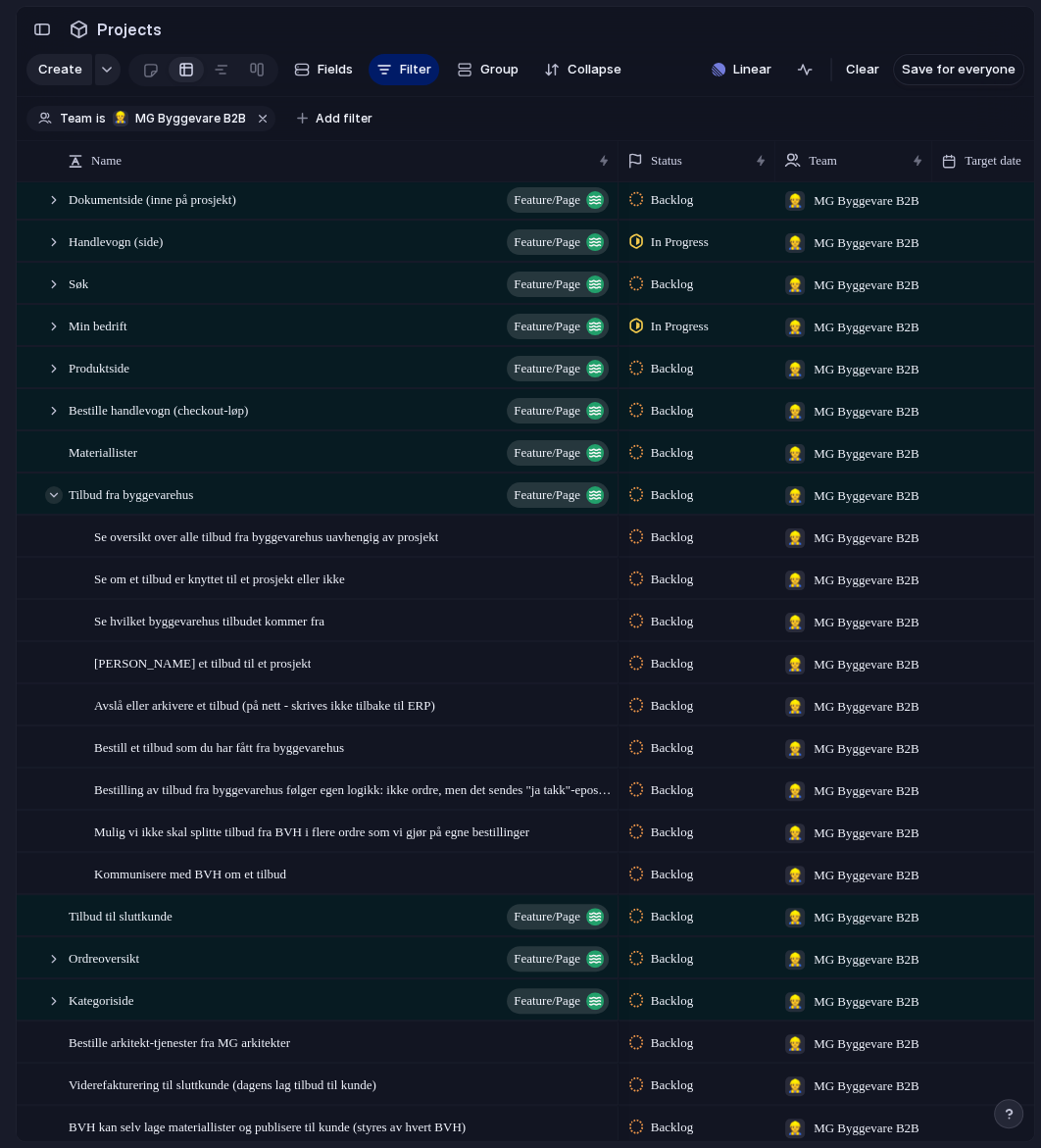
click at [57, 492] on div at bounding box center [54, 495] width 18 height 18
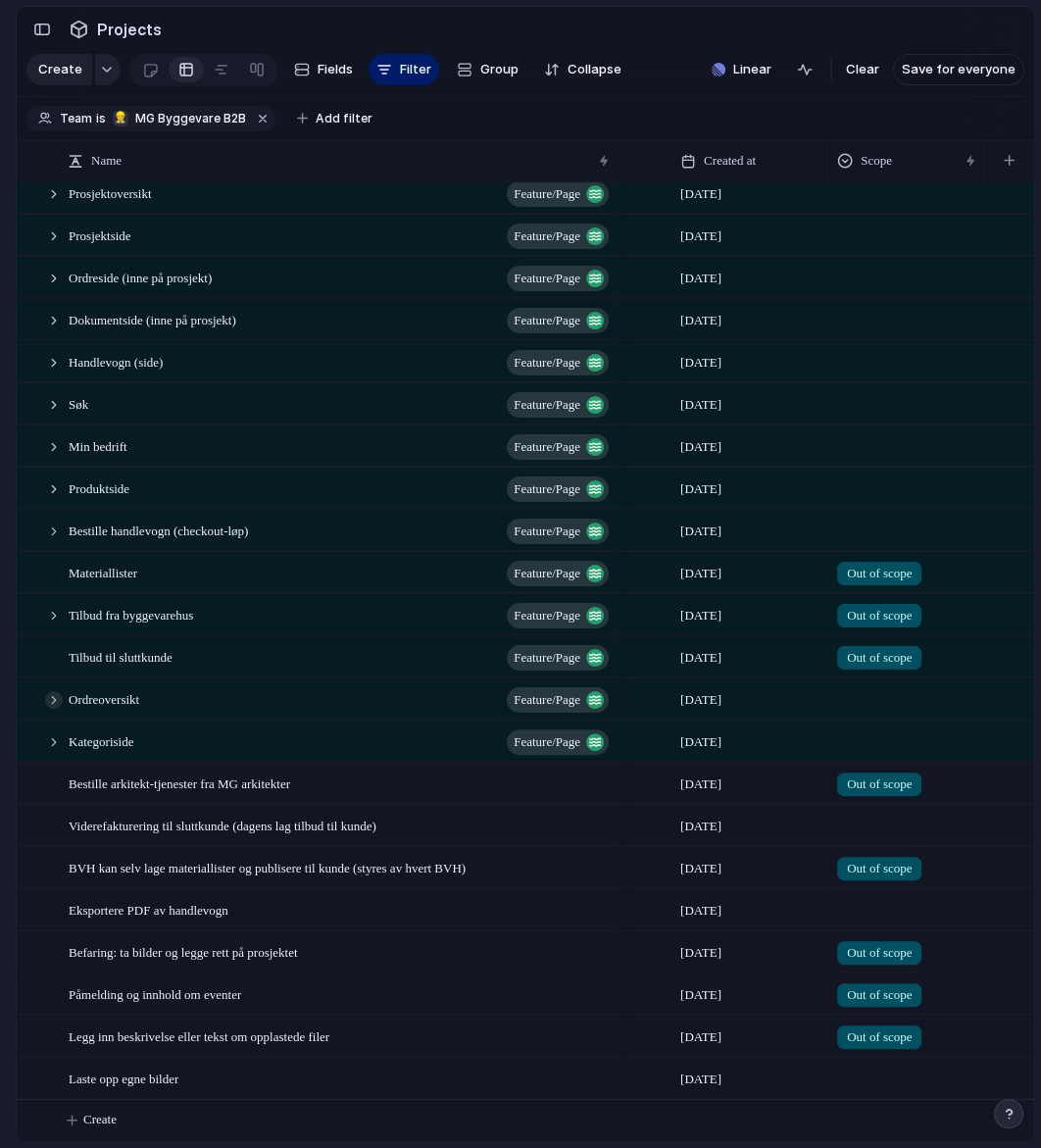
click at [53, 697] on div at bounding box center [54, 700] width 18 height 18
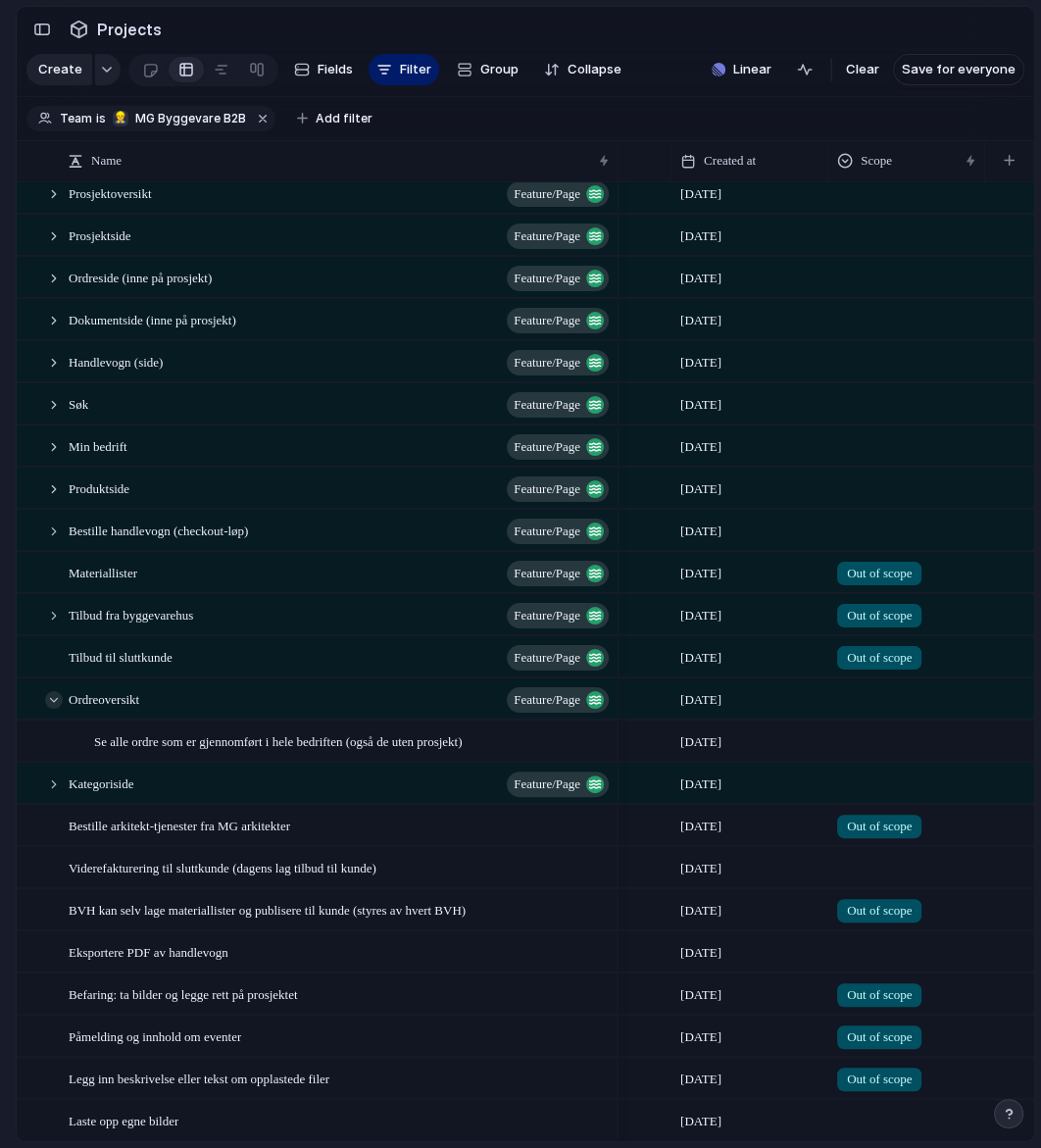
click at [54, 699] on div at bounding box center [54, 700] width 18 height 18
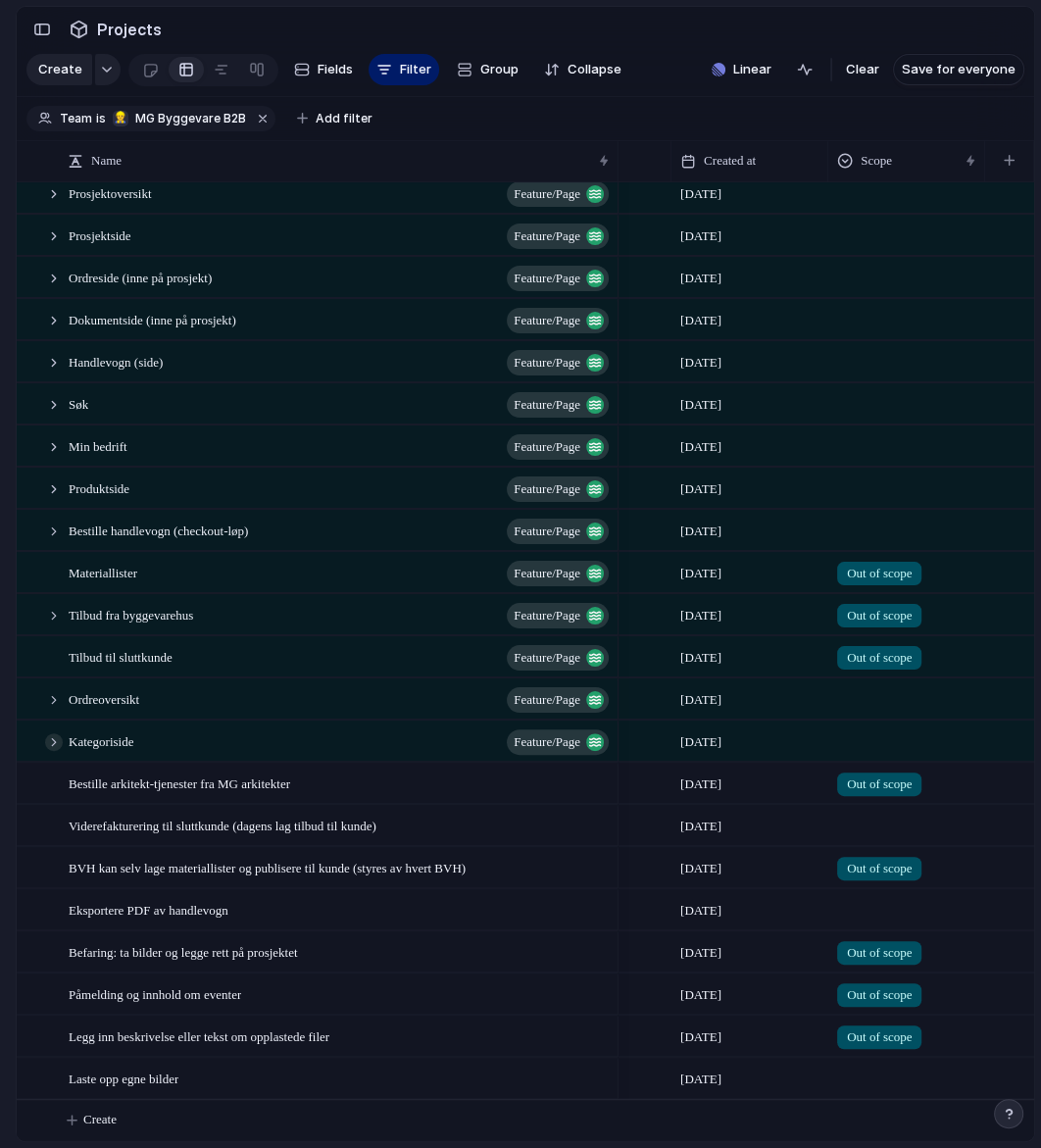
click at [54, 738] on div at bounding box center [54, 742] width 18 height 18
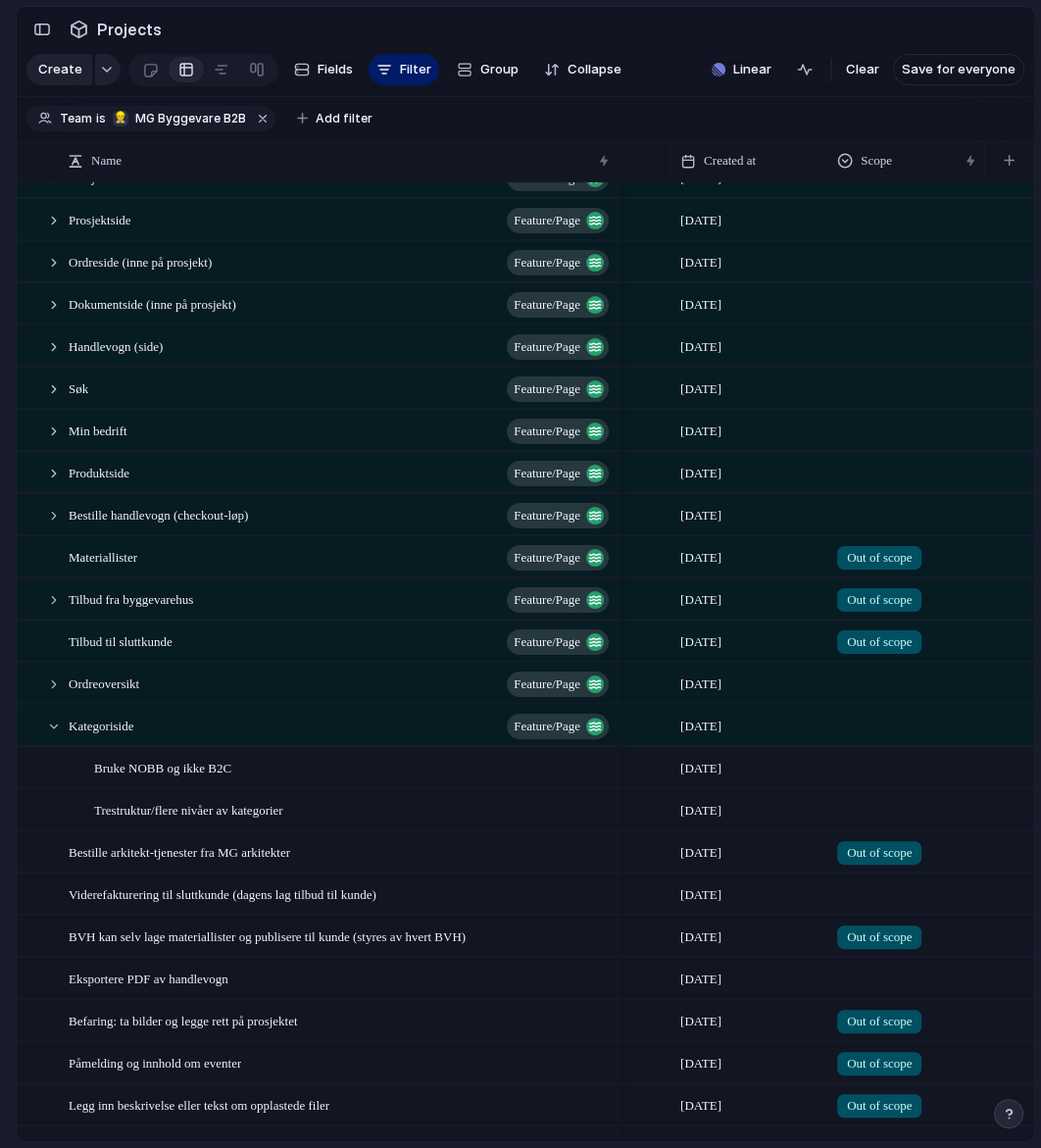
scroll to position [180, 0]
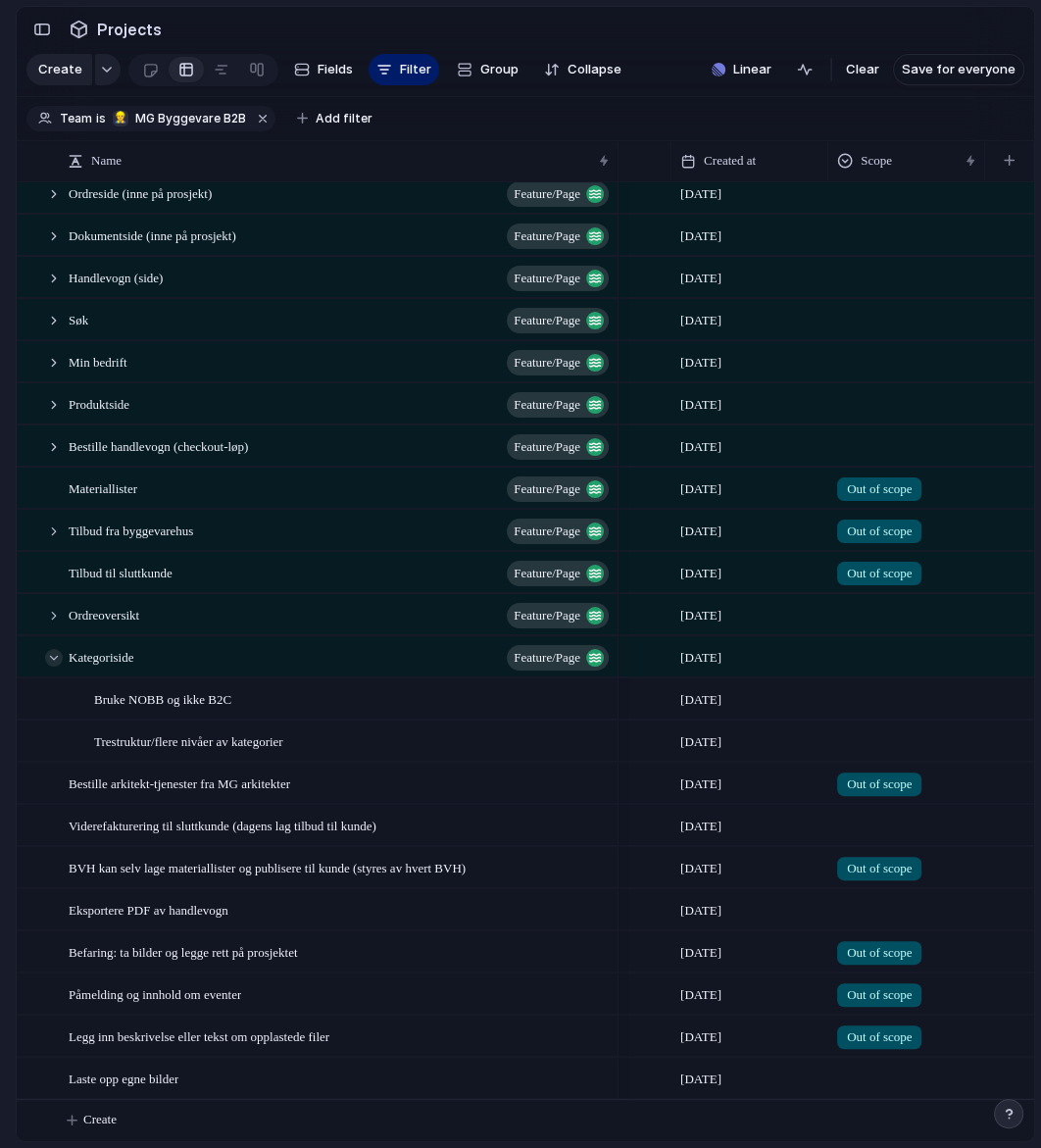
click at [53, 652] on div at bounding box center [54, 658] width 18 height 18
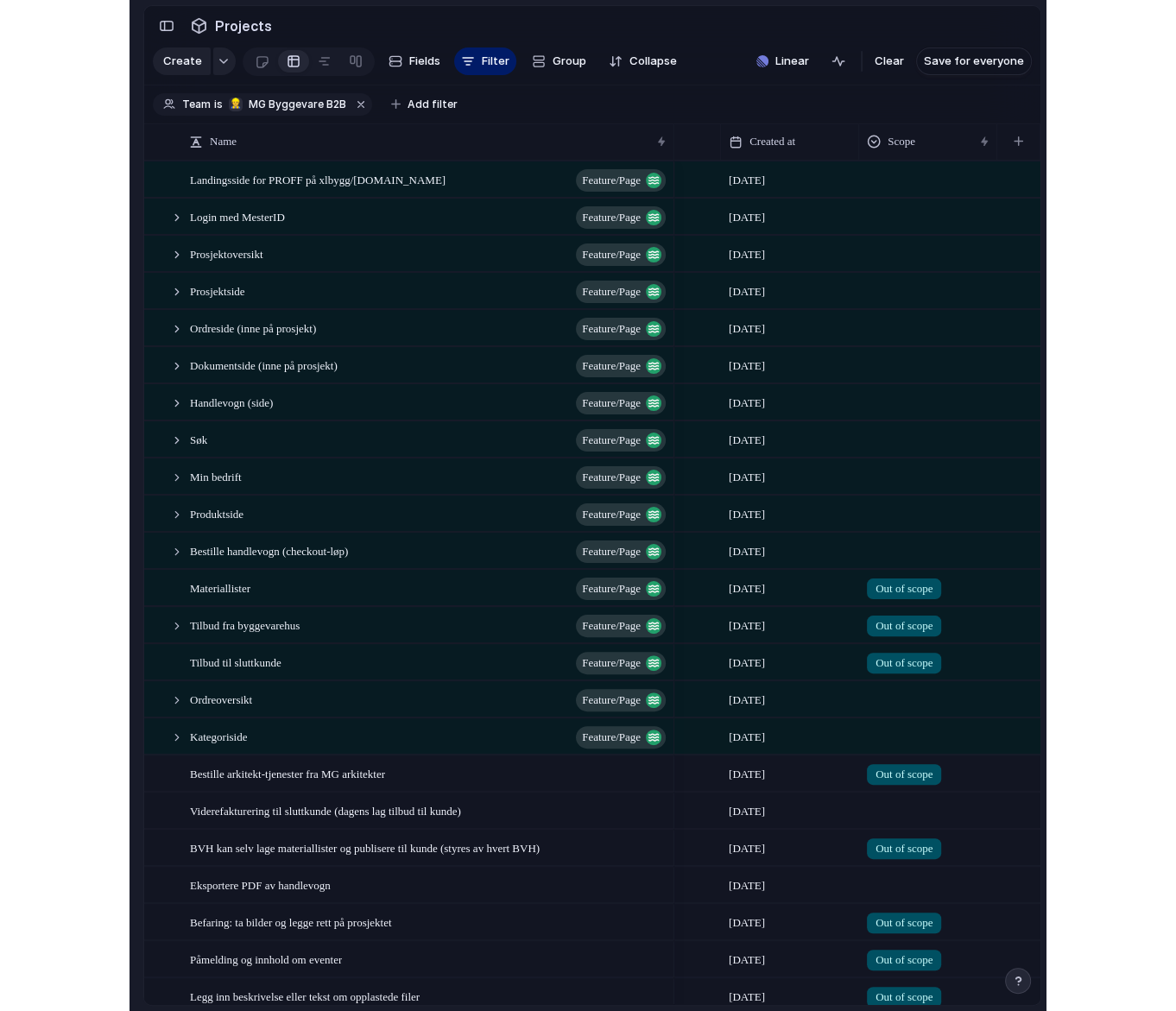
scroll to position [0, 384]
